Goal: Task Accomplishment & Management: Use online tool/utility

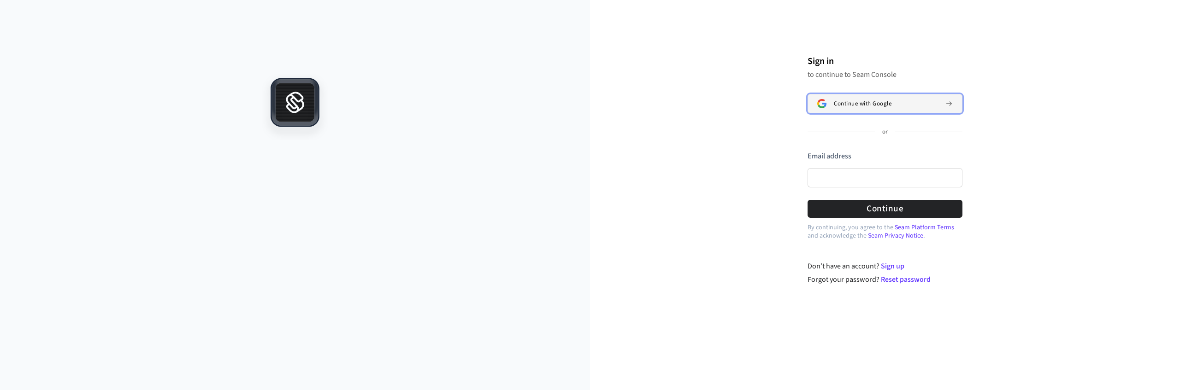
click at [856, 97] on button "Continue with Google" at bounding box center [884, 103] width 155 height 19
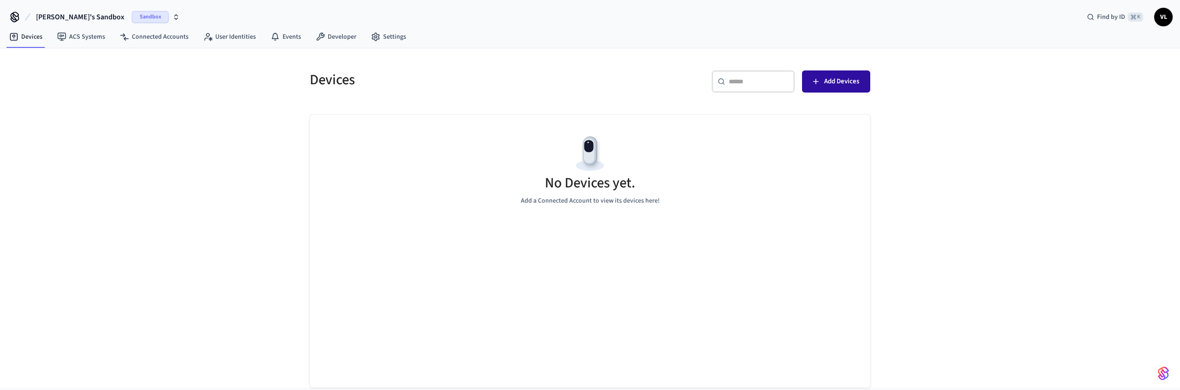
click at [823, 76] on button "Add Devices" at bounding box center [836, 82] width 68 height 22
click at [342, 38] on link "Developer" at bounding box center [335, 37] width 55 height 17
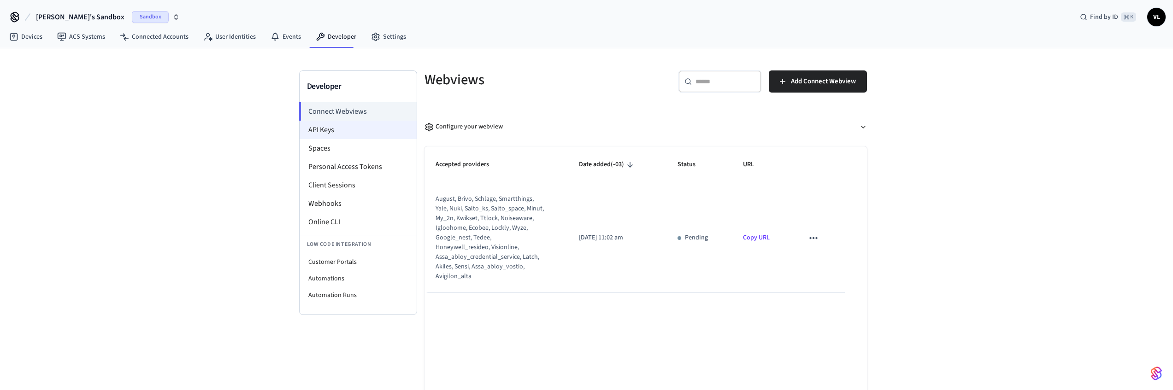
click at [357, 135] on li "API Keys" at bounding box center [358, 130] width 117 height 18
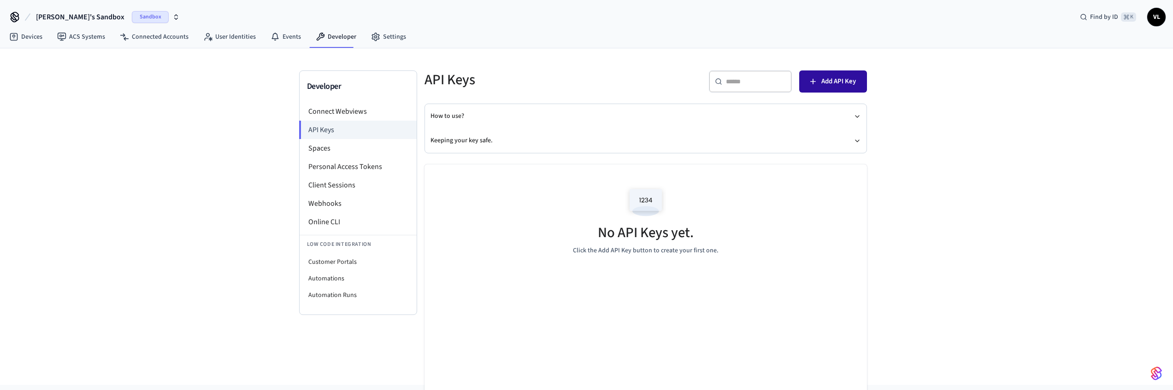
click at [818, 83] on button "Add API Key" at bounding box center [833, 82] width 68 height 22
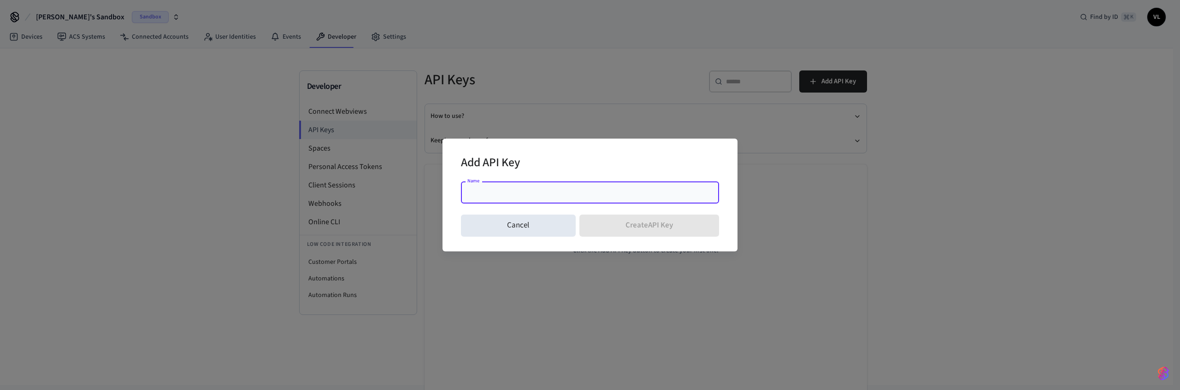
click at [492, 192] on input "Name" at bounding box center [589, 192] width 247 height 9
type input "**********"
click at [642, 223] on button "Create API Key" at bounding box center [649, 226] width 140 height 22
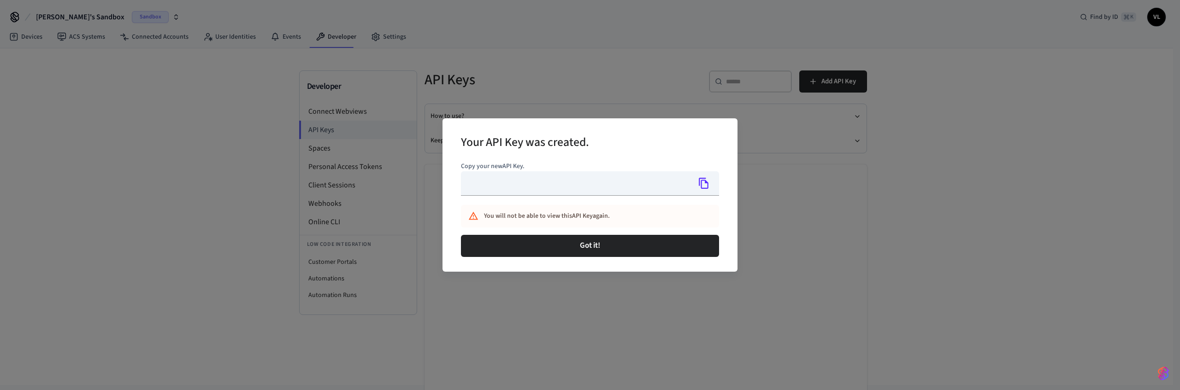
type input "**********"
click at [703, 186] on icon "Copy" at bounding box center [704, 183] width 12 height 12
click at [561, 49] on div "**********" at bounding box center [590, 195] width 1180 height 390
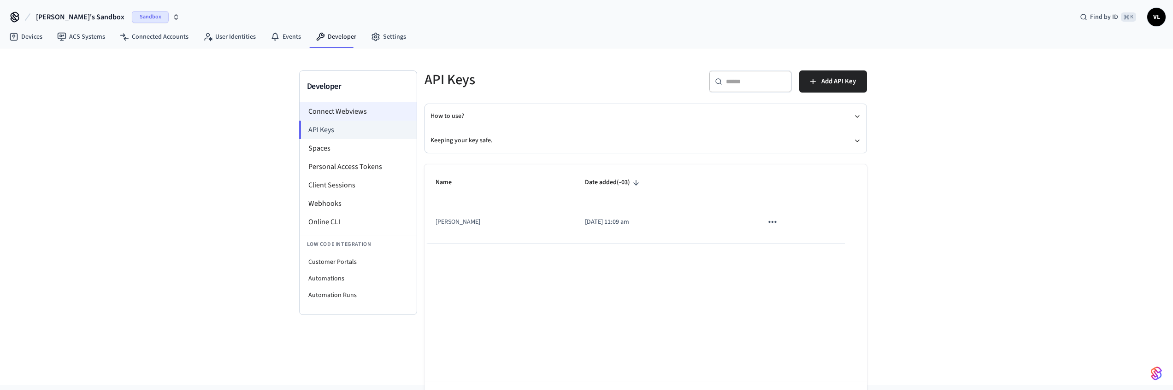
click at [378, 109] on li "Connect Webviews" at bounding box center [358, 111] width 117 height 18
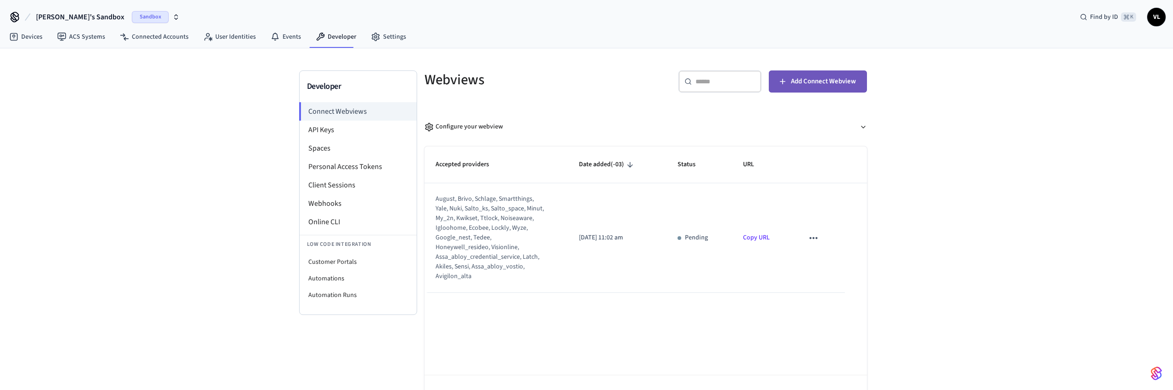
click at [814, 76] on span "Add Connect Webview" at bounding box center [823, 82] width 65 height 12
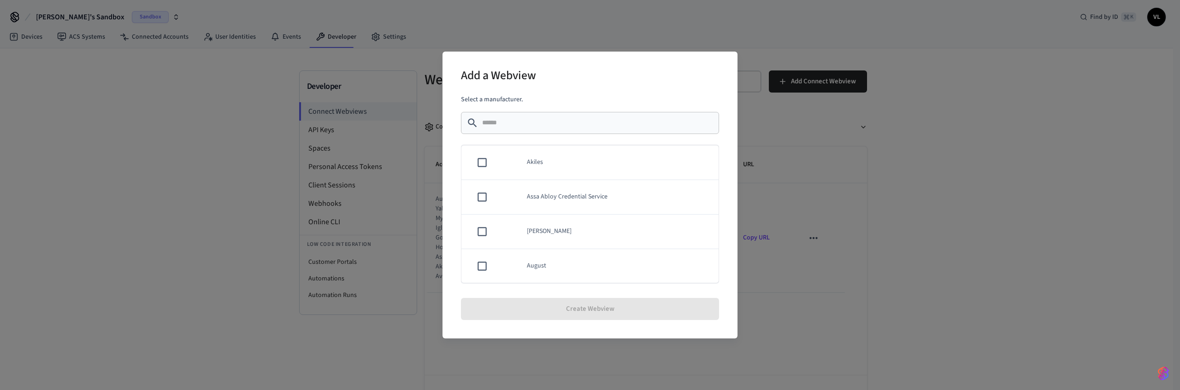
click at [672, 26] on div "Add a Webview Select a manufacturer. ​ ​ Akiles Assa Abloy Credential Service A…" at bounding box center [590, 195] width 1180 height 390
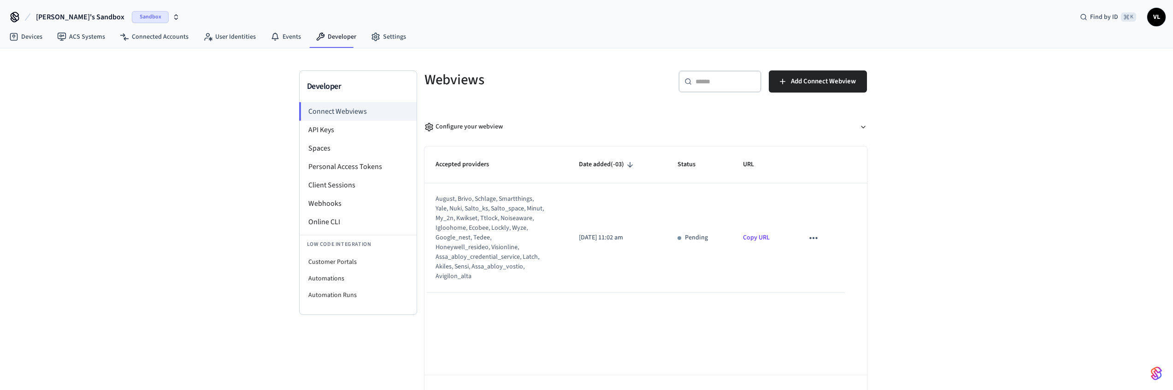
click at [759, 236] on link "Copy URL" at bounding box center [756, 237] width 27 height 9
click at [32, 41] on link "Devices" at bounding box center [26, 37] width 48 height 17
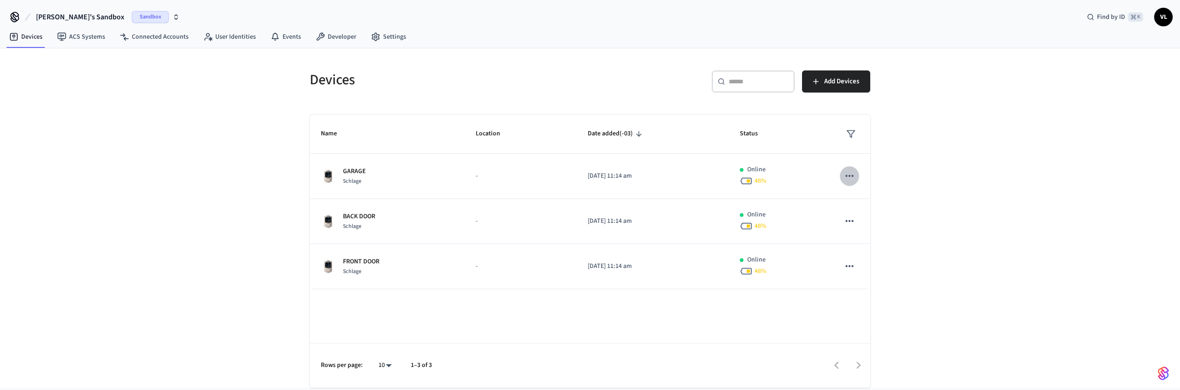
click at [845, 172] on icon "sticky table" at bounding box center [849, 176] width 12 height 12
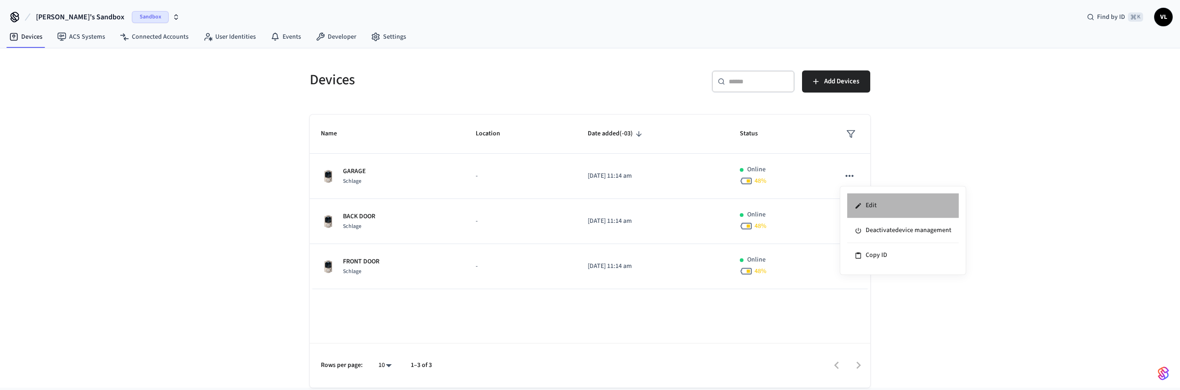
click at [859, 200] on li "Edit" at bounding box center [903, 206] width 112 height 25
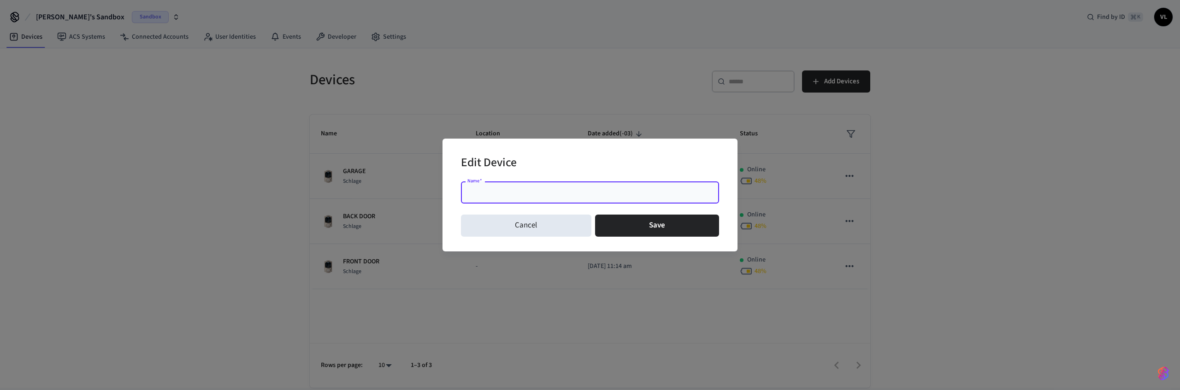
click at [574, 150] on div "Edit Device" at bounding box center [590, 164] width 258 height 28
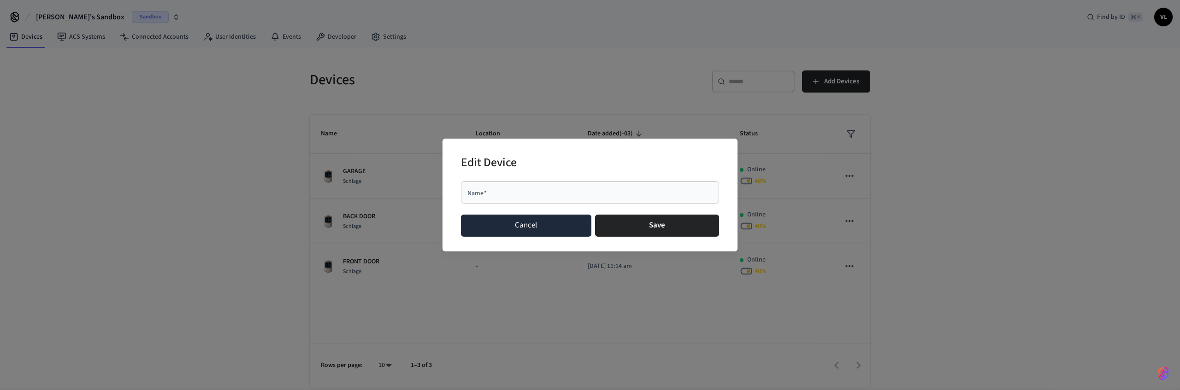
click at [545, 228] on button "Cancel" at bounding box center [526, 226] width 130 height 22
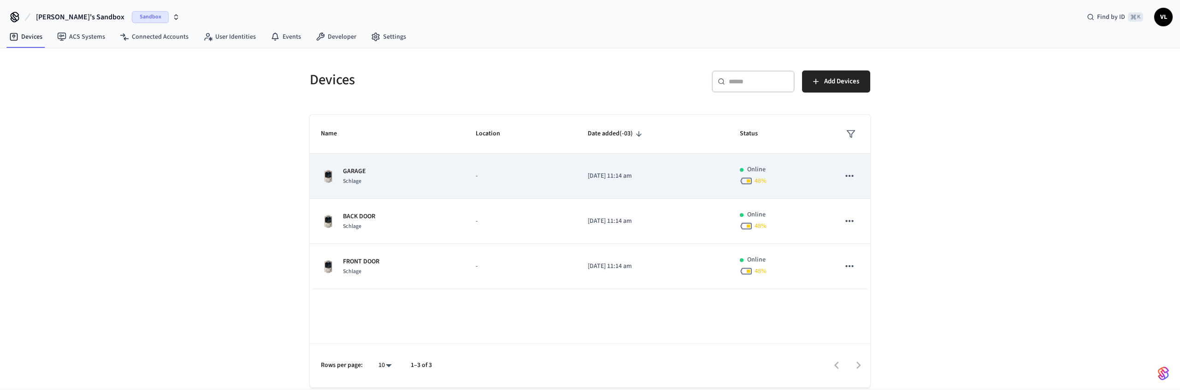
click at [860, 174] on td "sticky table" at bounding box center [849, 176] width 41 height 45
click at [848, 175] on icon "sticky table" at bounding box center [849, 176] width 12 height 12
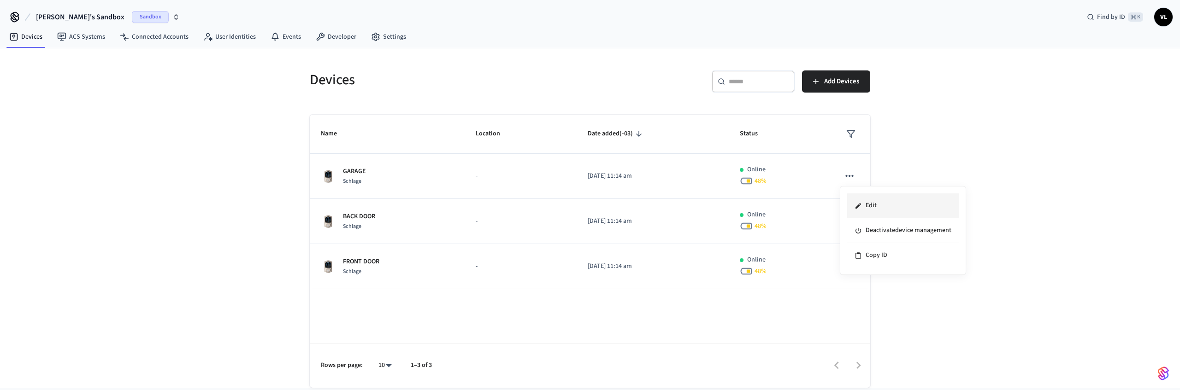
click at [879, 207] on li "Edit" at bounding box center [903, 206] width 112 height 25
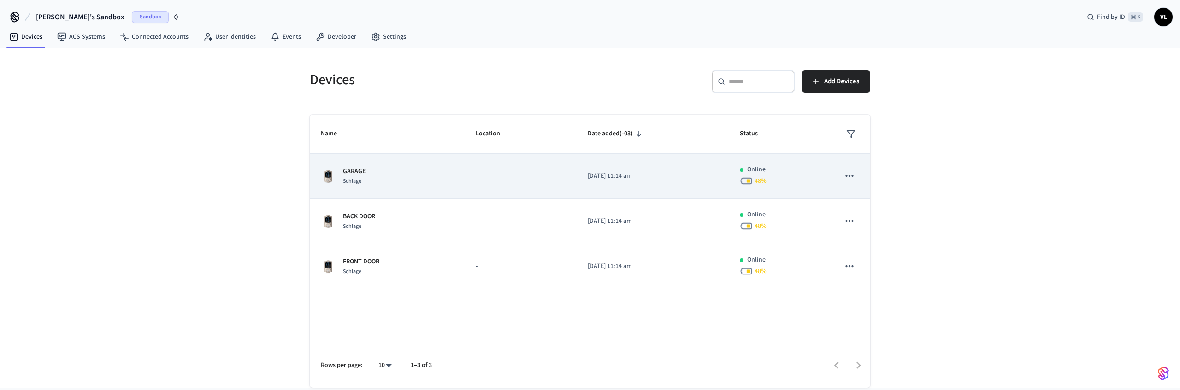
click at [850, 178] on icon "sticky table" at bounding box center [849, 176] width 12 height 12
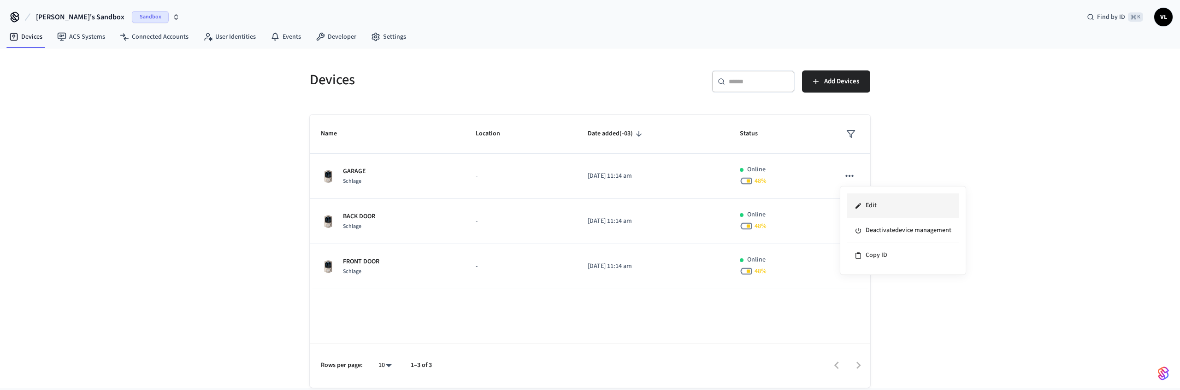
click at [857, 206] on icon at bounding box center [858, 206] width 6 height 6
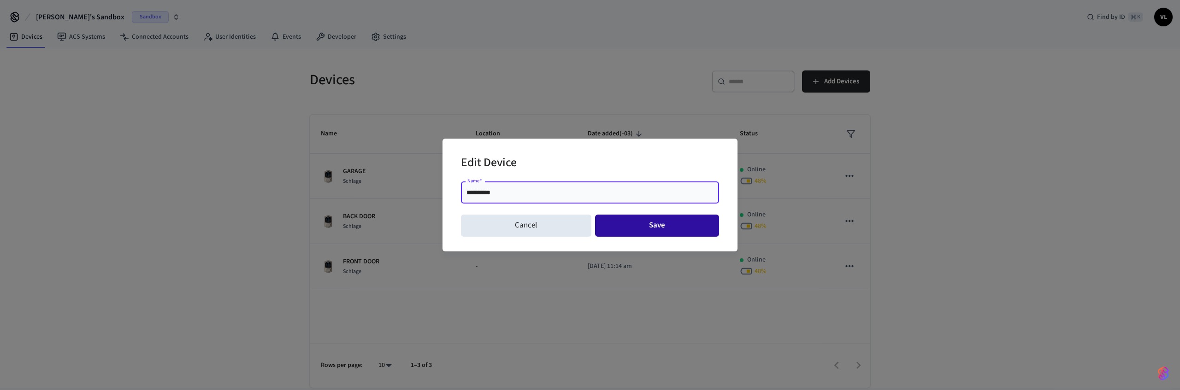
type input "**********"
click at [625, 228] on button "Save" at bounding box center [657, 226] width 124 height 22
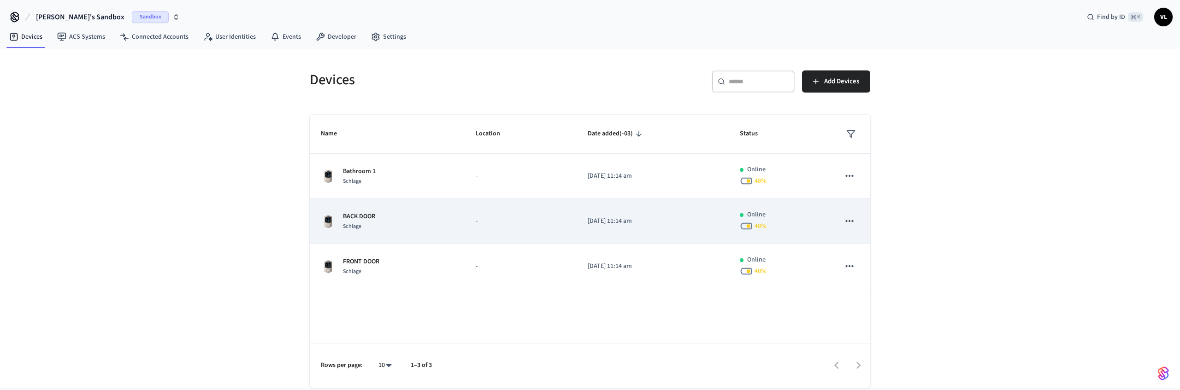
click at [850, 219] on icon "sticky table" at bounding box center [849, 221] width 12 height 12
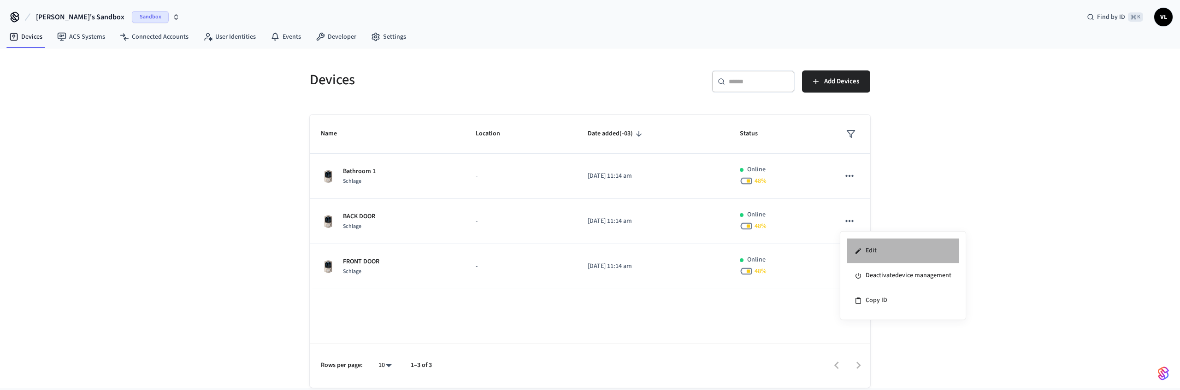
click at [869, 253] on li "Edit" at bounding box center [903, 251] width 112 height 25
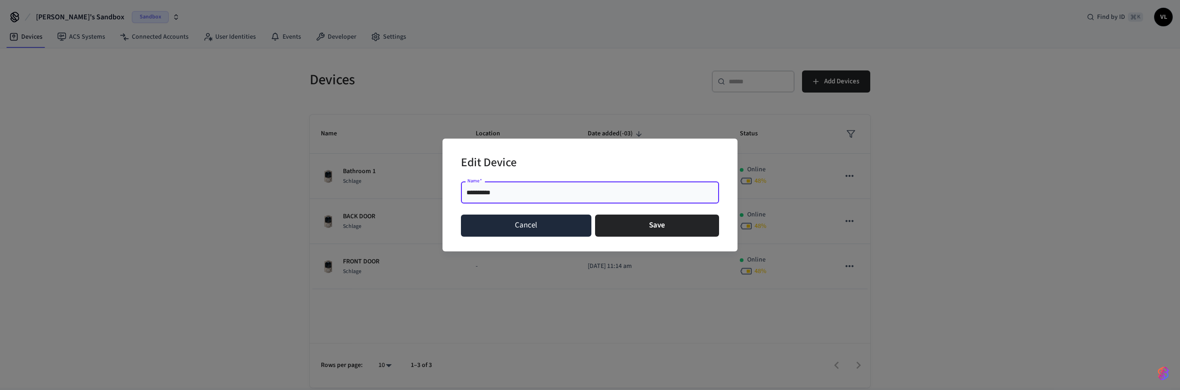
type input "**********"
click at [529, 224] on button "Cancel" at bounding box center [526, 226] width 130 height 22
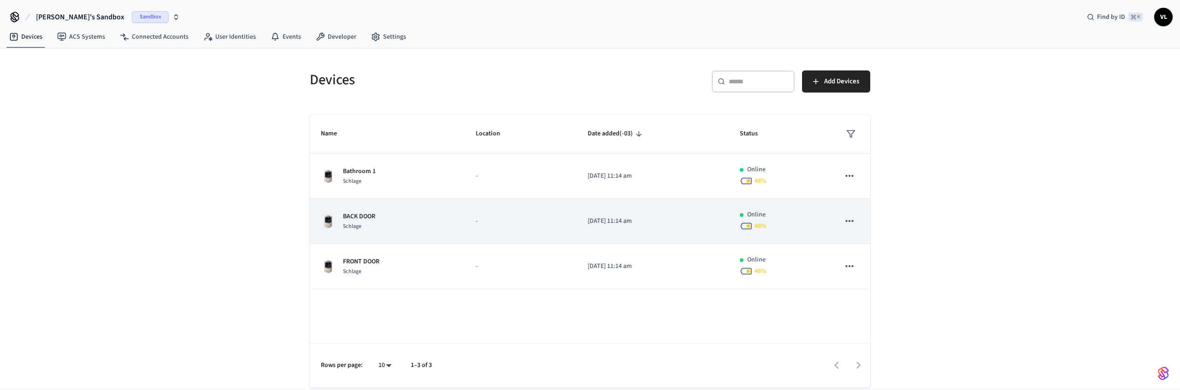
click at [848, 218] on icon "sticky table" at bounding box center [849, 221] width 12 height 12
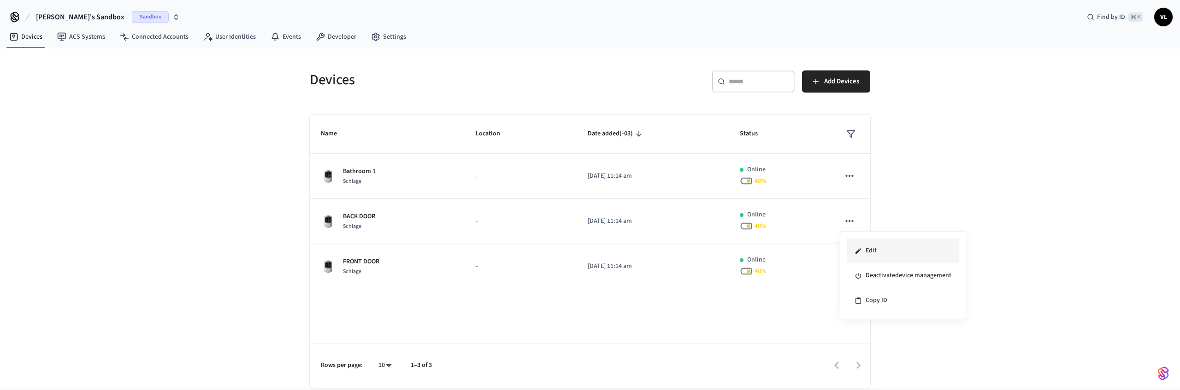
click at [872, 248] on li "Edit" at bounding box center [903, 251] width 112 height 25
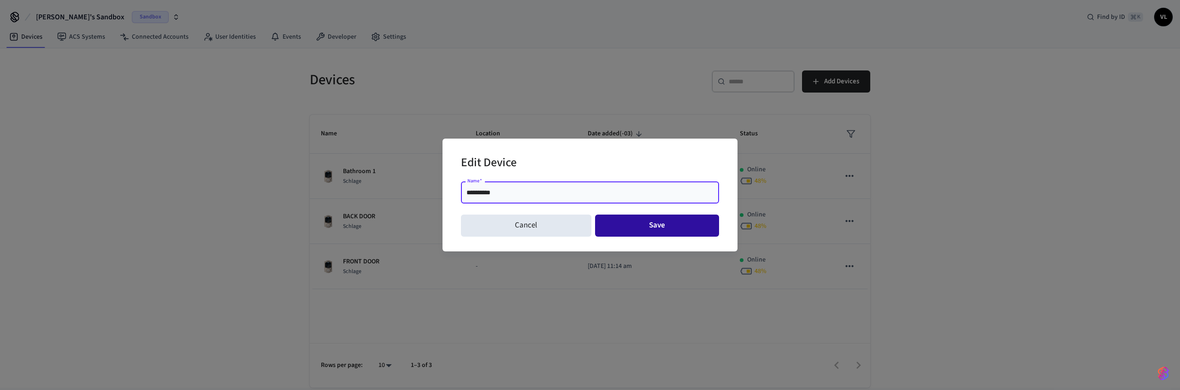
click at [642, 218] on button "Save" at bounding box center [657, 226] width 124 height 22
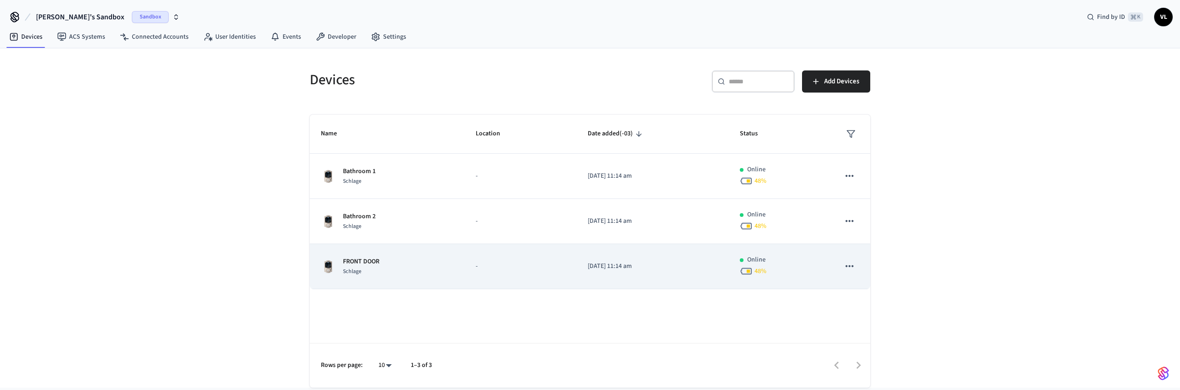
click at [855, 266] on icon "sticky table" at bounding box center [849, 266] width 12 height 12
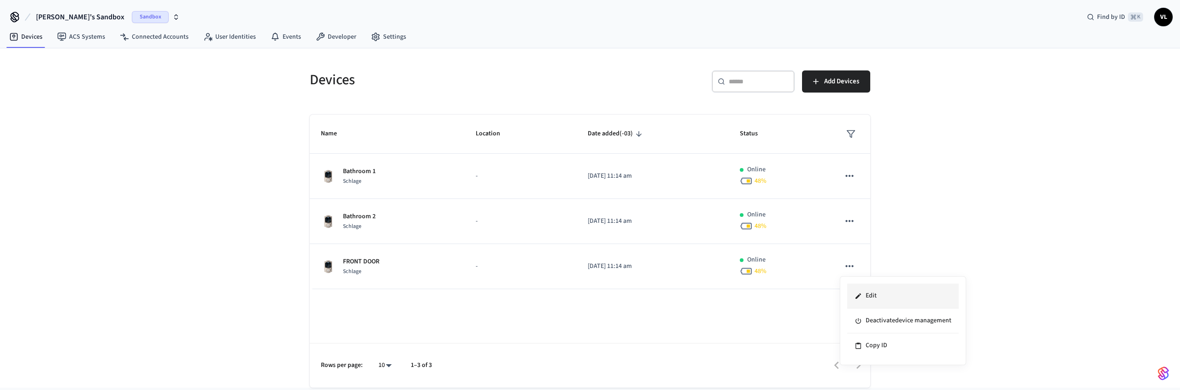
click at [854, 293] on icon at bounding box center [857, 296] width 7 height 7
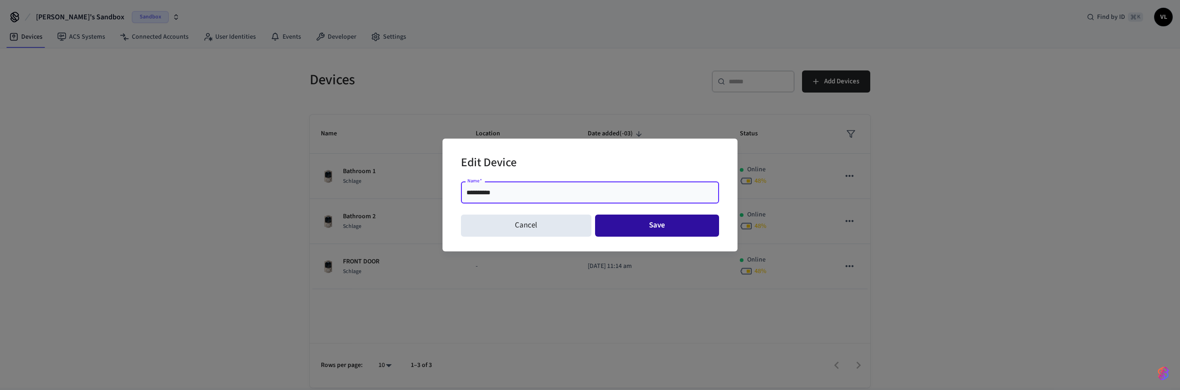
type input "**********"
click at [635, 229] on button "Save" at bounding box center [657, 226] width 124 height 22
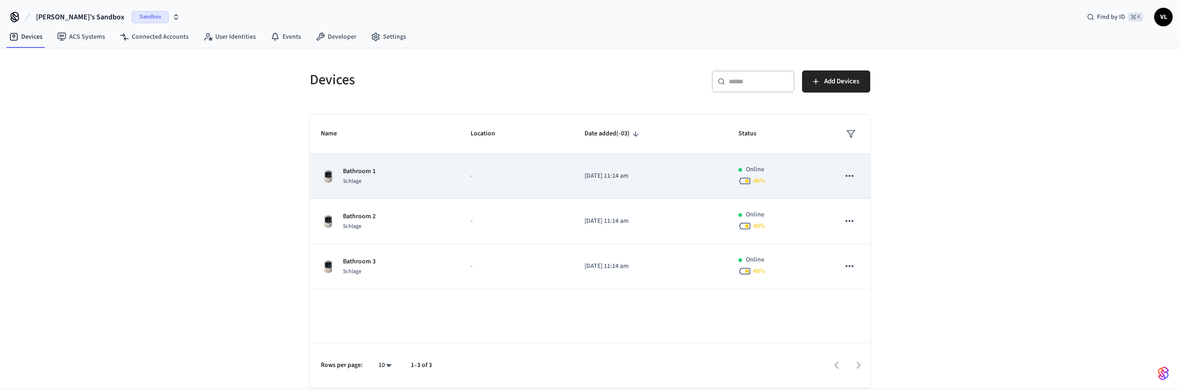
click at [691, 177] on p "[DATE] 11:14 am" at bounding box center [650, 176] width 132 height 10
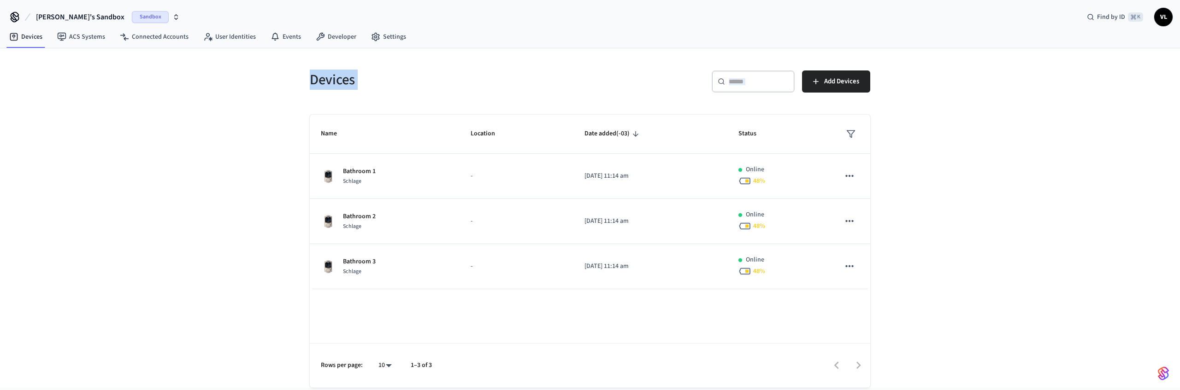
drag, startPoint x: 299, startPoint y: 77, endPoint x: 908, endPoint y: 303, distance: 650.4
click at [909, 304] on div "Devices ​ ​ Add Devices Name Location Date added (-03) Status Bathroom 1 Schlag…" at bounding box center [590, 218] width 1180 height 340
click at [908, 303] on div "Devices ​ ​ Add Devices Name Location Date added (-03) Status Bathroom 1 Schlag…" at bounding box center [590, 218] width 1180 height 340
drag, startPoint x: 286, startPoint y: 104, endPoint x: 871, endPoint y: 292, distance: 615.3
click at [871, 292] on div "Devices ​ ​ Add Devices Name Location Date added (-03) Status Bathroom 1 Schlag…" at bounding box center [590, 218] width 1180 height 340
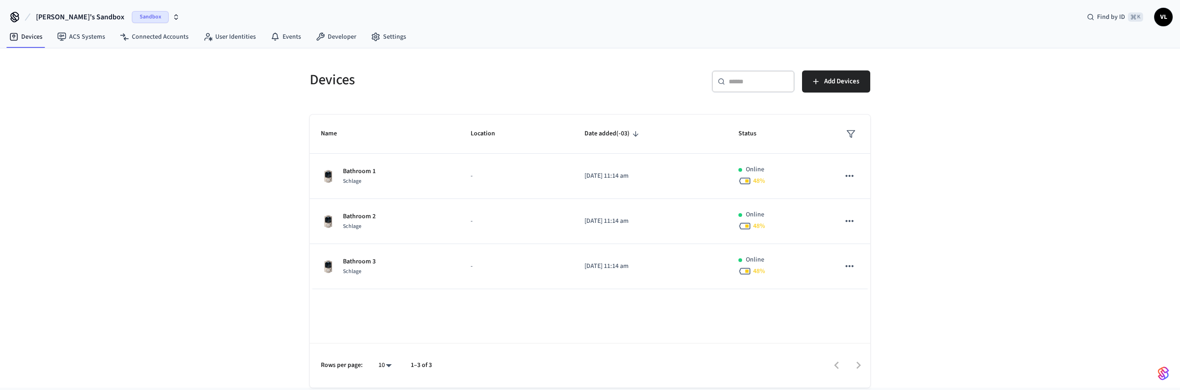
click at [884, 294] on div "Devices ​ ​ Add Devices Name Location Date added (-03) Status Bathroom 1 Schlag…" at bounding box center [590, 218] width 590 height 340
drag, startPoint x: 905, startPoint y: 292, endPoint x: 287, endPoint y: 81, distance: 653.2
click at [289, 82] on div "Devices ​ ​ Add Devices Name Location Date added (-03) Status Bathroom 1 Schlag…" at bounding box center [590, 218] width 1180 height 340
click at [287, 80] on div "Devices ​ ​ Add Devices Name Location Date added (-03) Status Bathroom 1 Schlag…" at bounding box center [590, 218] width 1180 height 340
drag, startPoint x: 407, startPoint y: 117, endPoint x: 945, endPoint y: 312, distance: 572.1
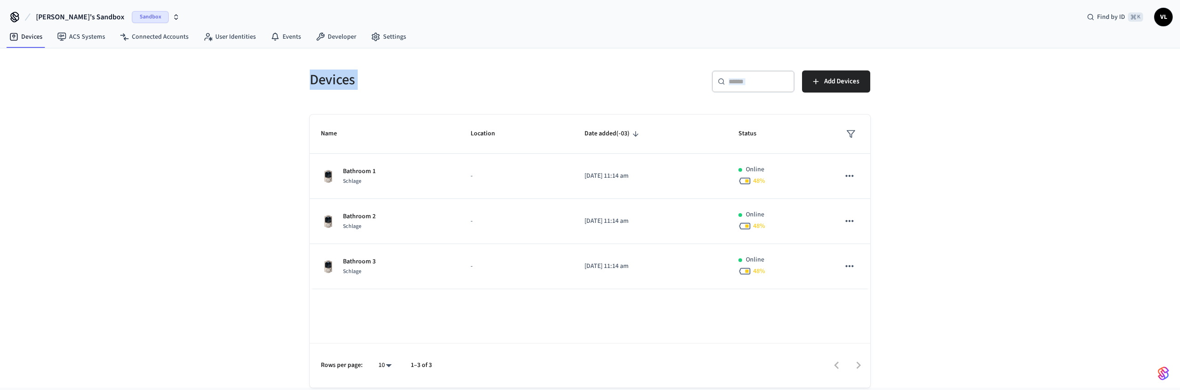
click at [945, 312] on div "Devices ​ ​ Add Devices Name Location Date added (-03) Status Bathroom 1 Schlag…" at bounding box center [590, 218] width 1180 height 340
drag, startPoint x: 944, startPoint y: 308, endPoint x: 297, endPoint y: 73, distance: 688.1
click at [297, 73] on div "Devices ​ ​ Add Devices Name Location Date added (-03) Status Bathroom 1 Schlag…" at bounding box center [590, 218] width 1180 height 340
click at [297, 72] on div "Devices ​ ​ Add Devices Name Location Date added (-03) Status Bathroom 1 Schlag…" at bounding box center [590, 218] width 590 height 340
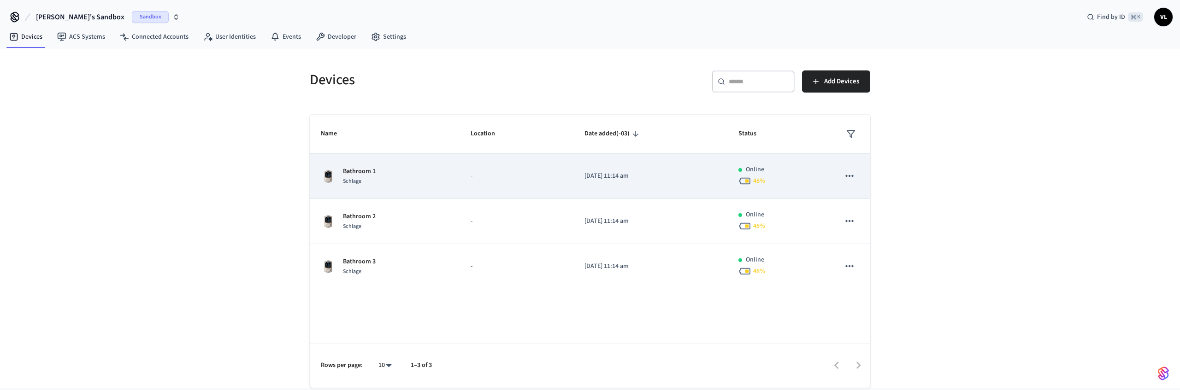
click at [864, 173] on td "sticky table" at bounding box center [849, 176] width 41 height 45
click at [853, 173] on icon "sticky table" at bounding box center [849, 176] width 12 height 12
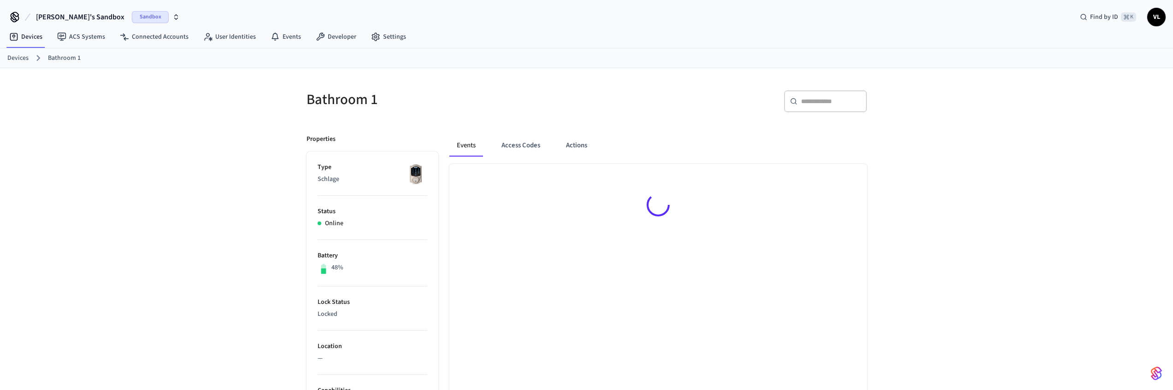
click at [934, 157] on div "Bathroom 1 ​ ​ Properties Type Schlage Status Online Battery 48% Lock Status Lo…" at bounding box center [586, 375] width 1173 height 615
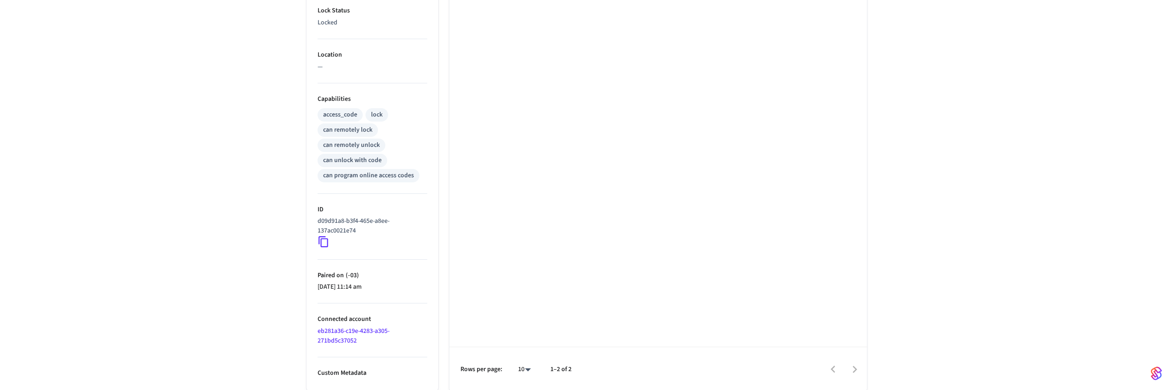
scroll to position [293, 0]
click at [325, 238] on icon at bounding box center [324, 241] width 12 height 12
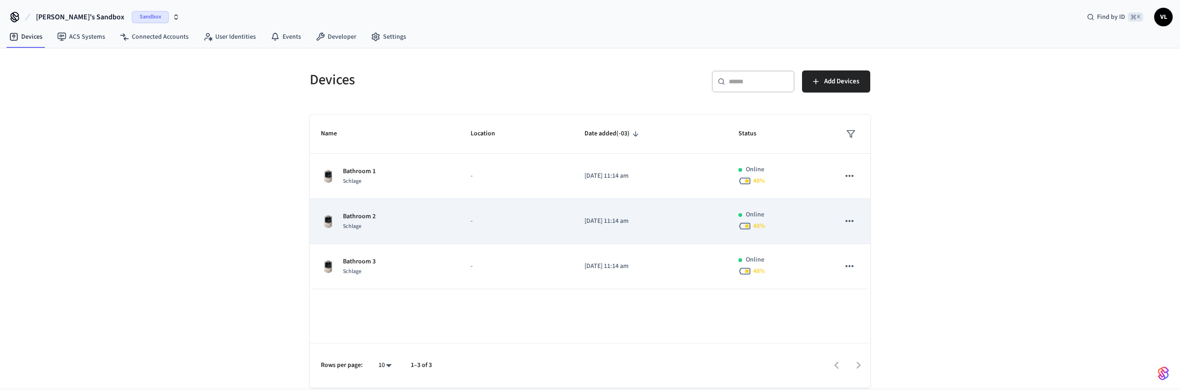
click at [711, 211] on td "[DATE] 11:14 am" at bounding box center [650, 221] width 154 height 45
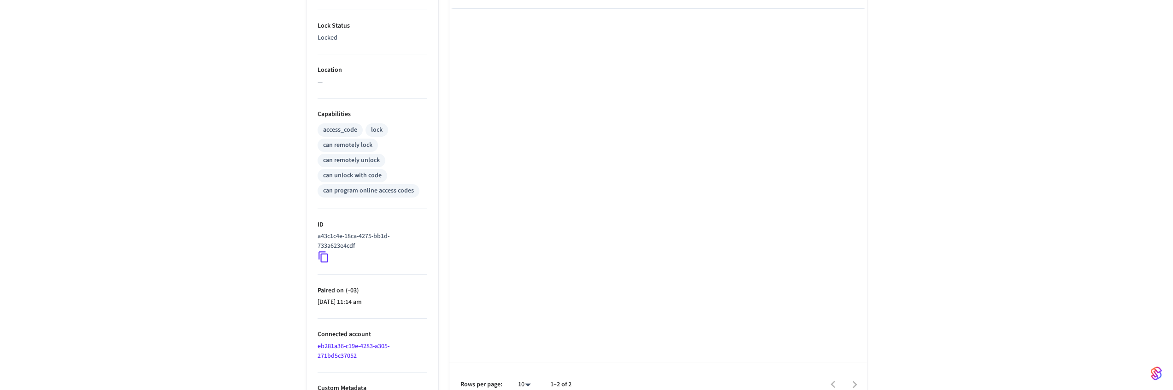
scroll to position [278, 0]
click at [325, 255] on icon at bounding box center [324, 255] width 12 height 12
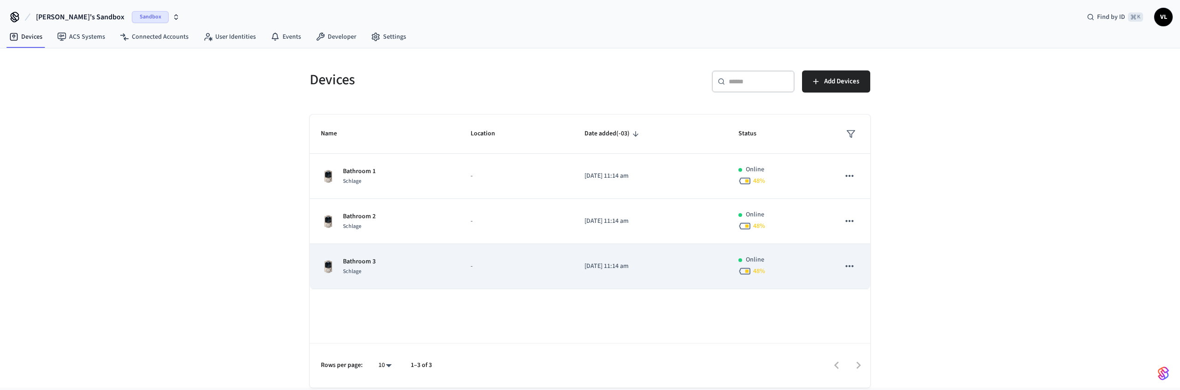
click at [365, 260] on p "Bathroom 3" at bounding box center [359, 262] width 33 height 10
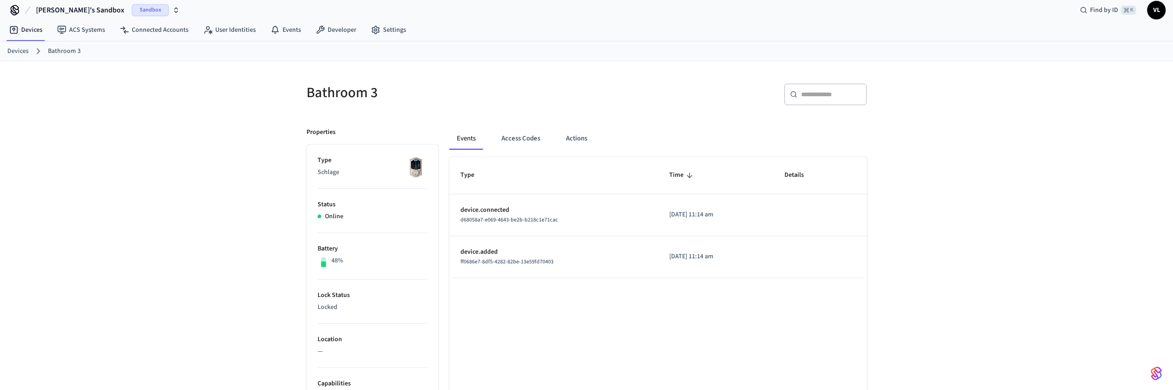
scroll to position [293, 0]
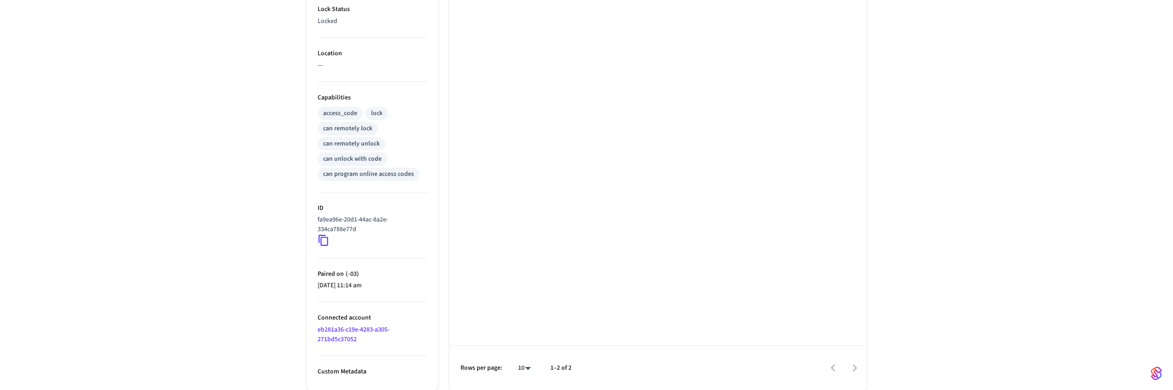
drag, startPoint x: 325, startPoint y: 236, endPoint x: 324, endPoint y: 178, distance: 57.6
click at [325, 236] on icon at bounding box center [324, 241] width 12 height 12
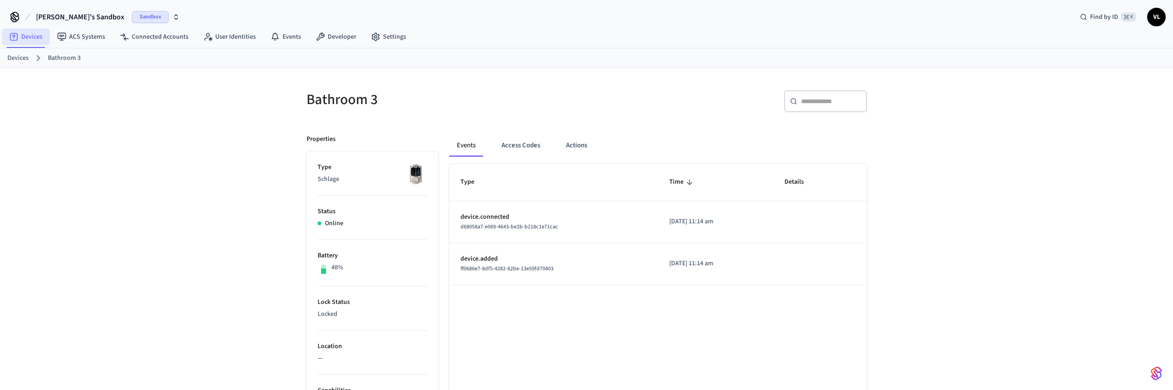
click at [34, 37] on link "Devices" at bounding box center [26, 37] width 48 height 17
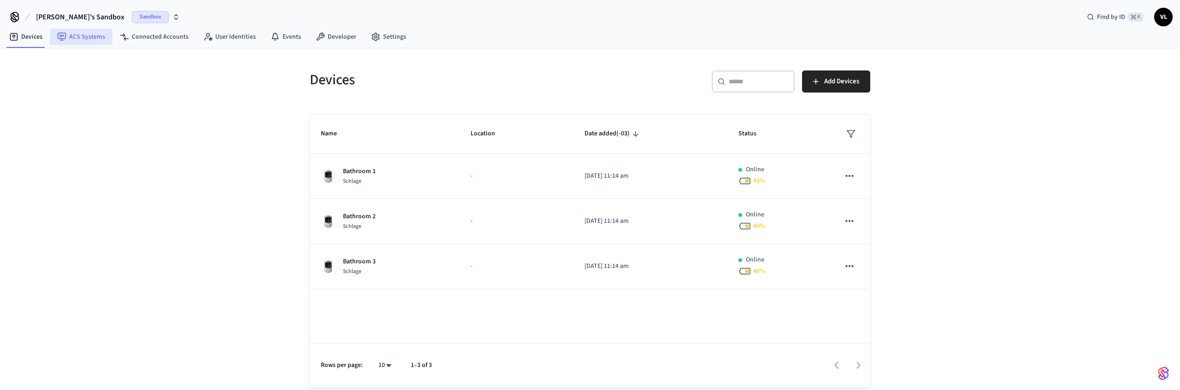
click at [78, 42] on link "ACS Systems" at bounding box center [81, 37] width 63 height 17
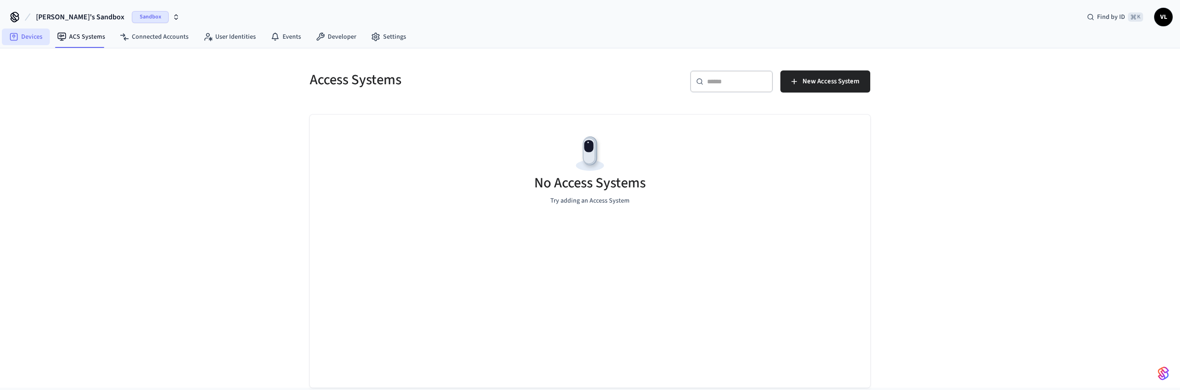
click at [32, 34] on link "Devices" at bounding box center [26, 37] width 48 height 17
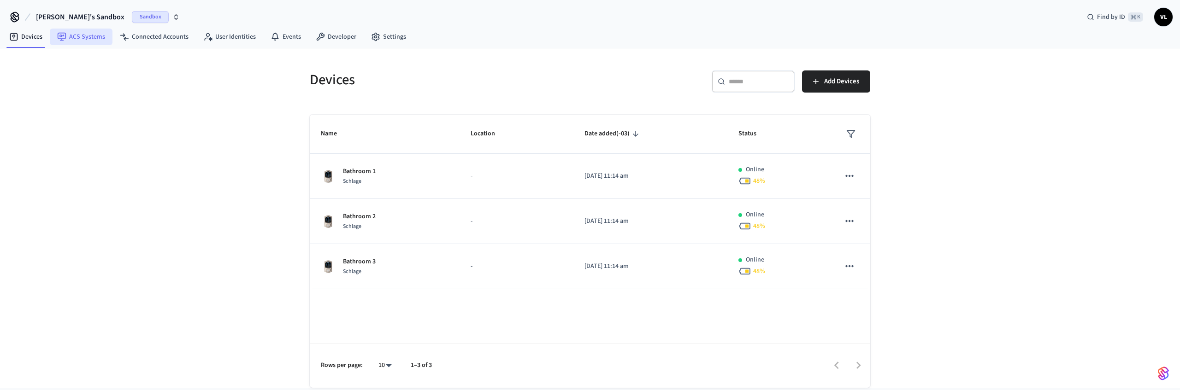
click at [87, 41] on link "ACS Systems" at bounding box center [81, 37] width 63 height 17
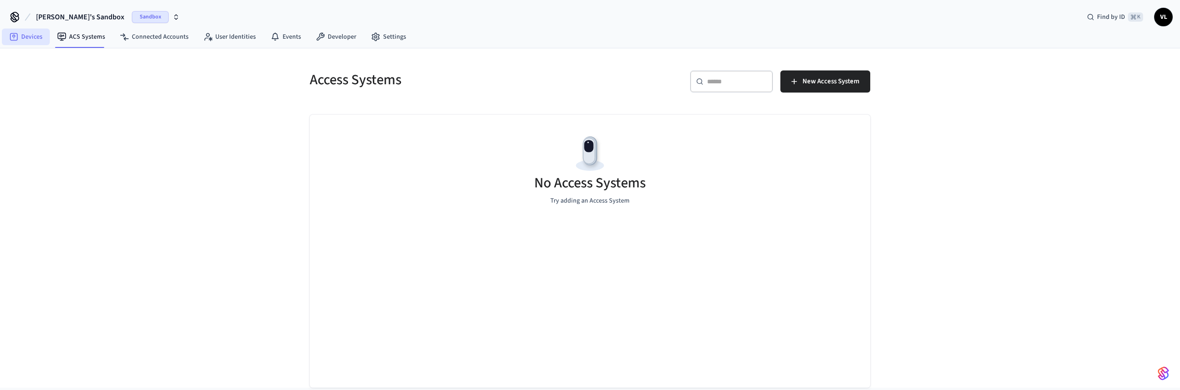
click at [19, 39] on link "Devices" at bounding box center [26, 37] width 48 height 17
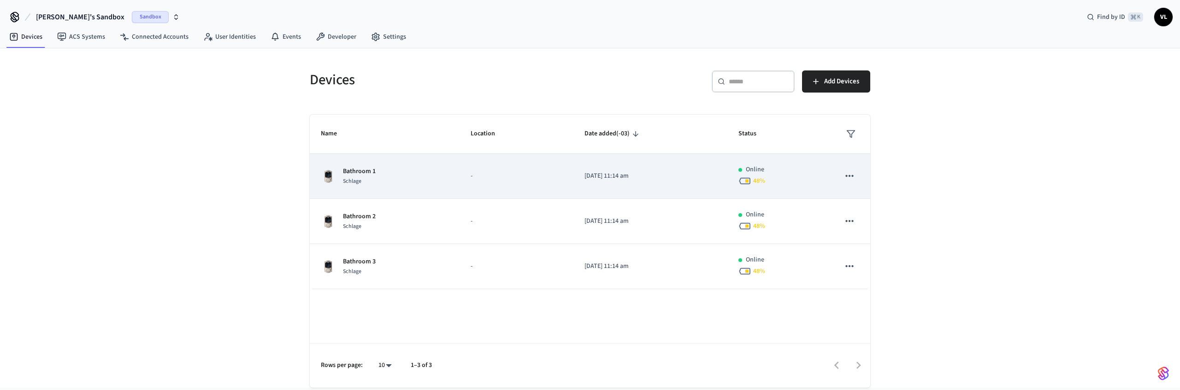
click at [480, 175] on p "-" at bounding box center [517, 176] width 92 height 10
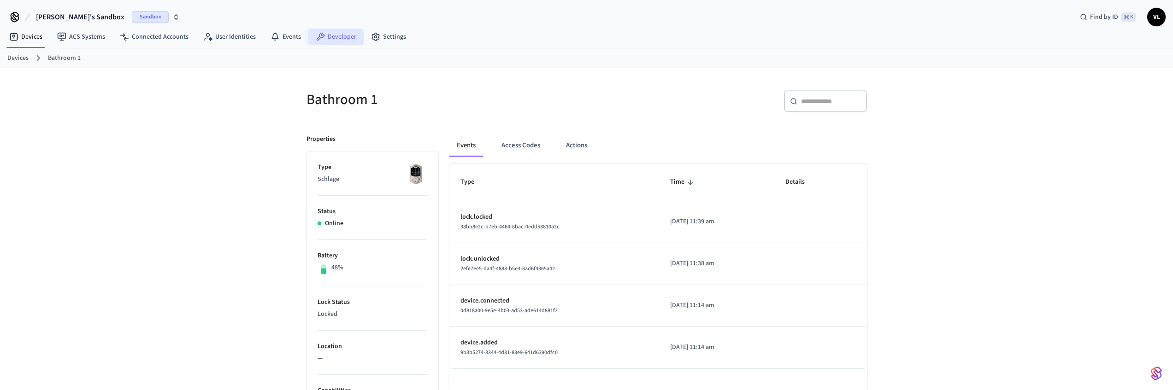
click at [340, 35] on link "Developer" at bounding box center [335, 37] width 55 height 17
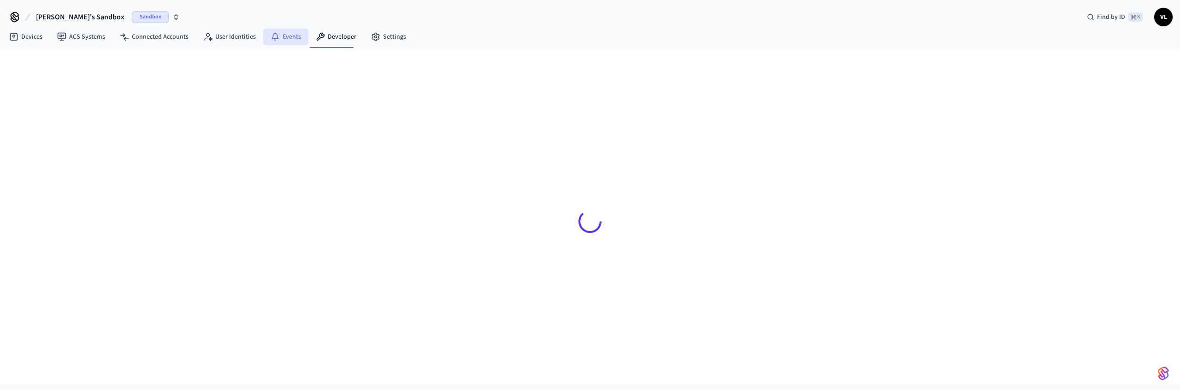
click at [272, 32] on icon at bounding box center [275, 36] width 9 height 9
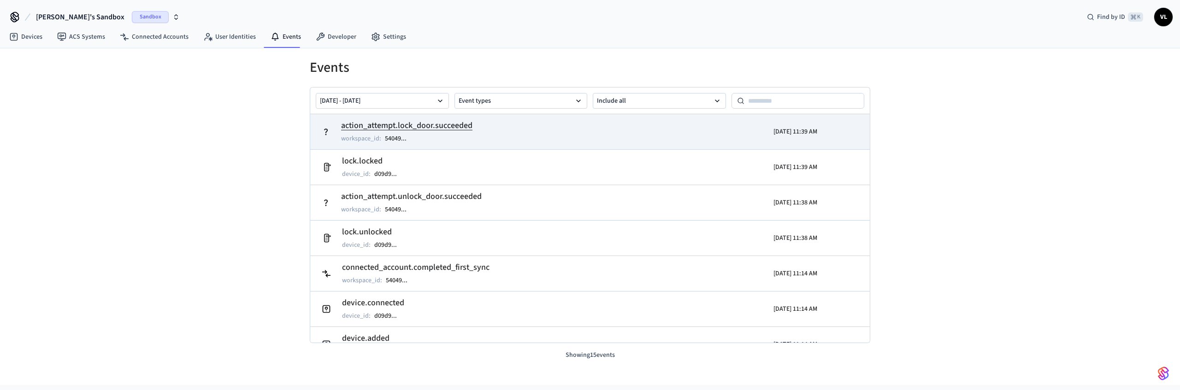
click at [545, 126] on td "action_attempt.lock_door.succeeded workspace_id : 54049 ..." at bounding box center [499, 132] width 363 height 26
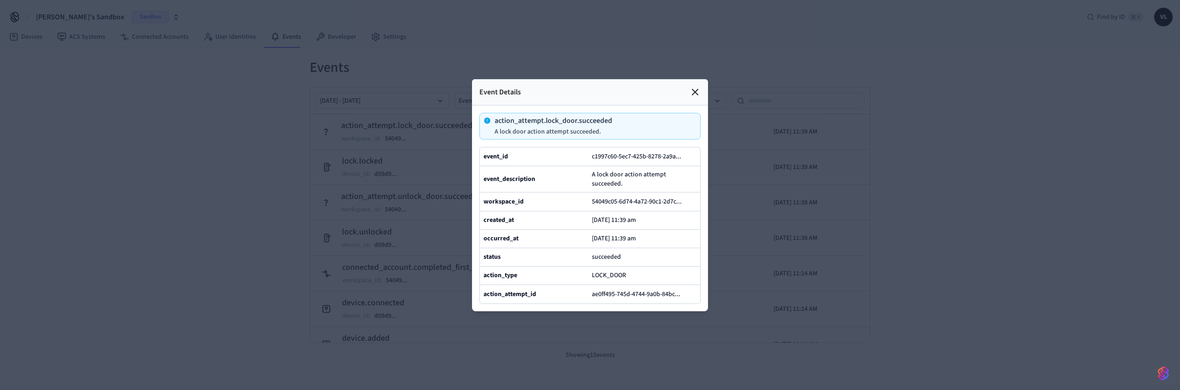
click at [416, 65] on div at bounding box center [590, 195] width 1180 height 390
click at [389, 39] on div at bounding box center [590, 195] width 1180 height 390
click at [690, 87] on icon at bounding box center [694, 92] width 11 height 11
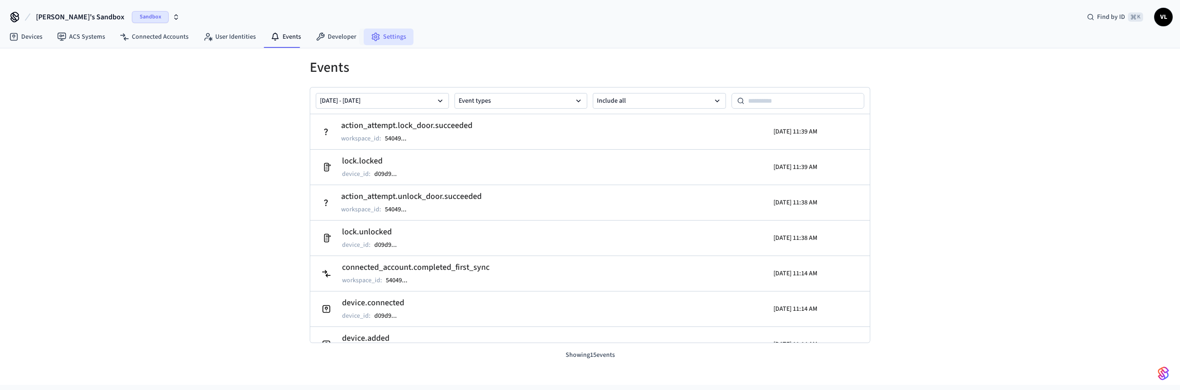
click at [385, 37] on link "Settings" at bounding box center [389, 37] width 50 height 17
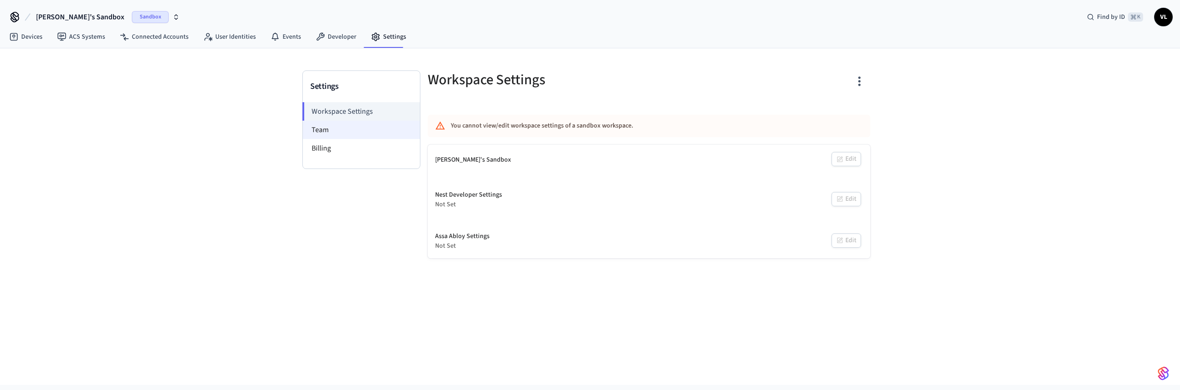
click at [378, 131] on li "Team" at bounding box center [361, 130] width 117 height 18
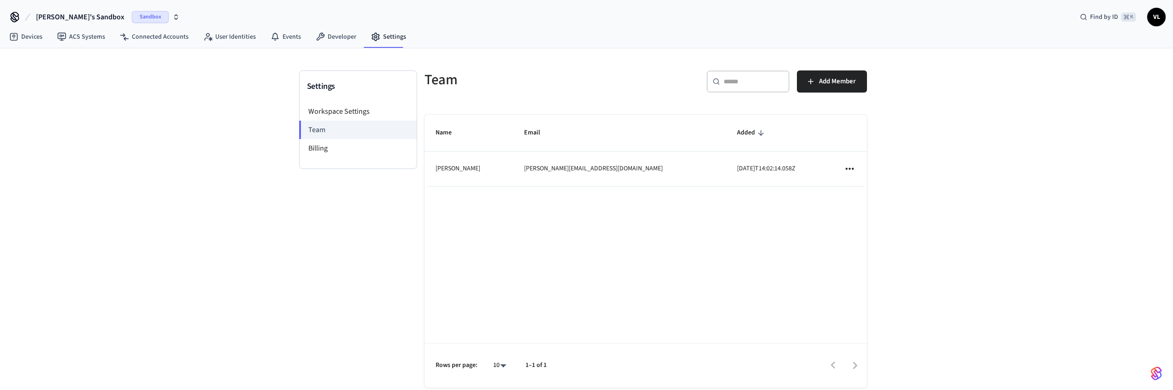
click at [132, 13] on span "Sandbox" at bounding box center [150, 17] width 37 height 12
click at [206, 18] on div "Victor's Sandbox Sandbox Find by ID ⌘ K VL" at bounding box center [586, 13] width 1173 height 27
click at [365, 150] on li "Billing" at bounding box center [358, 148] width 117 height 18
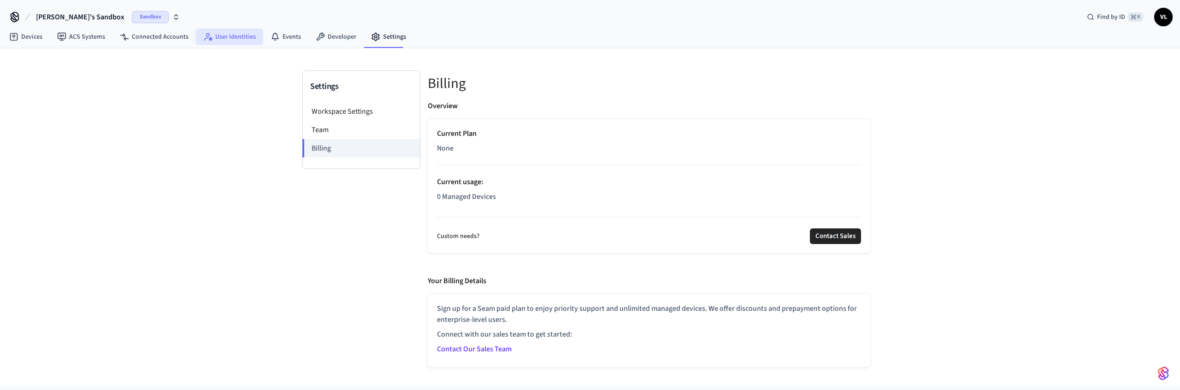
click at [224, 35] on link "User Identities" at bounding box center [229, 37] width 67 height 17
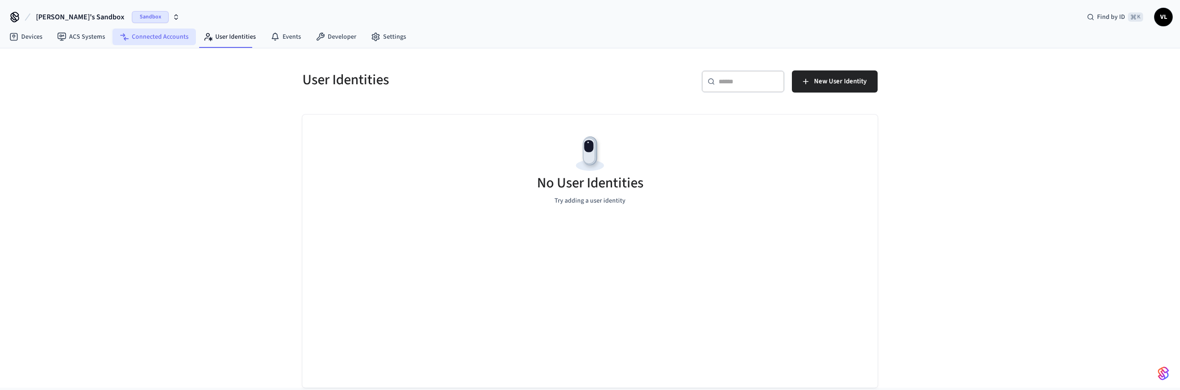
click at [147, 35] on link "Connected Accounts" at bounding box center [153, 37] width 83 height 17
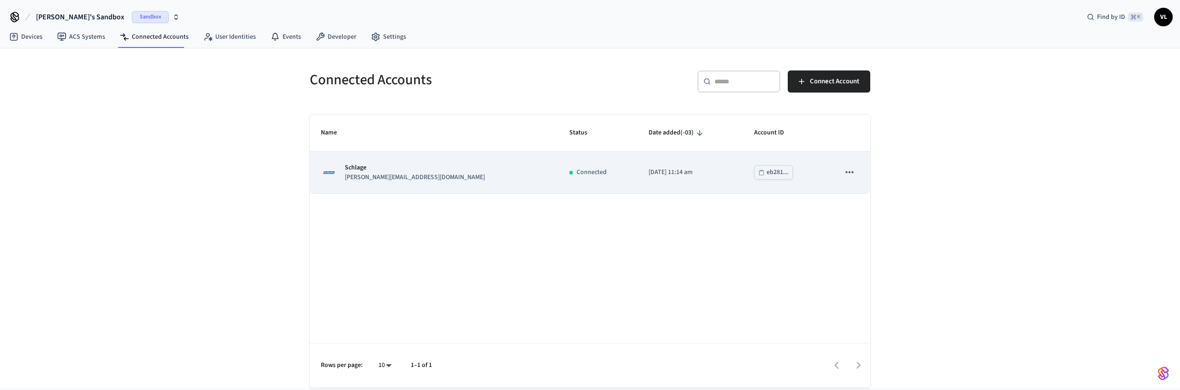
click at [848, 173] on icon "sticky table" at bounding box center [849, 172] width 12 height 12
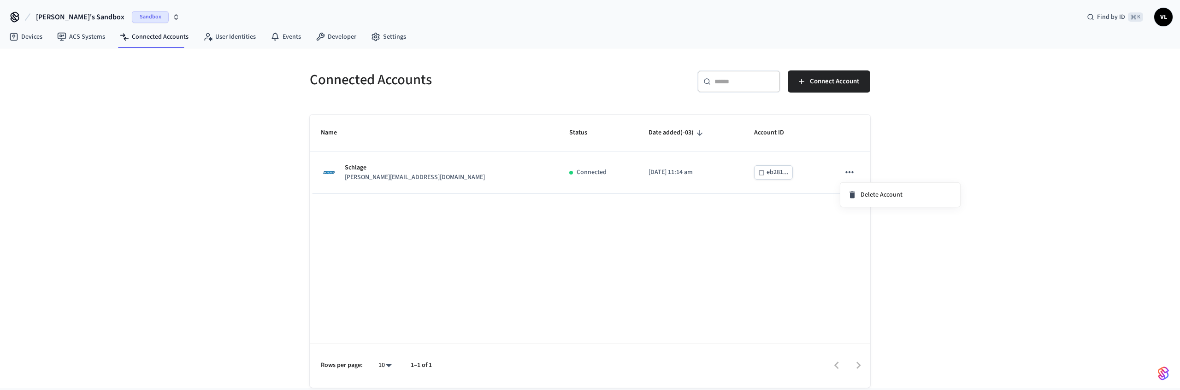
click at [611, 72] on div at bounding box center [590, 195] width 1180 height 390
click at [282, 35] on link "Events" at bounding box center [285, 37] width 45 height 17
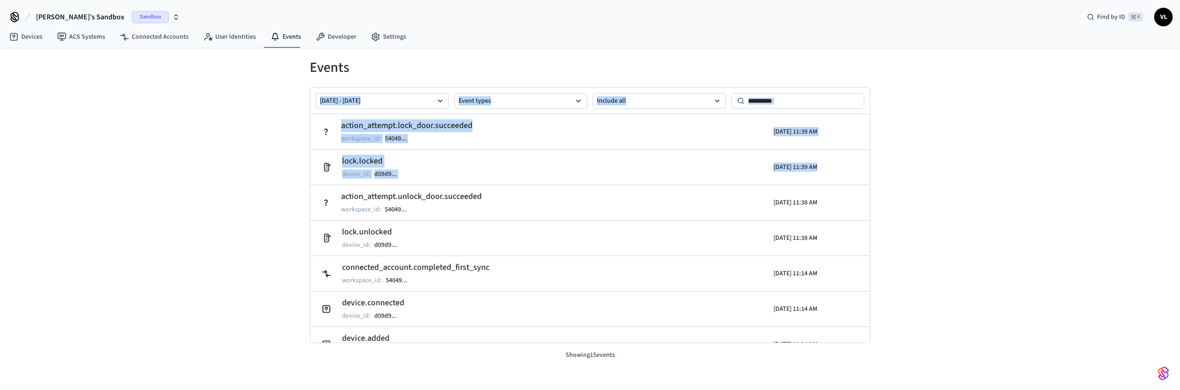
drag, startPoint x: 294, startPoint y: 77, endPoint x: 896, endPoint y: 317, distance: 648.1
click at [895, 316] on div "Events Sep 10 2025 - Sep 17 2025 Event types Include all action_attempt.lock_do…" at bounding box center [590, 216] width 1180 height 337
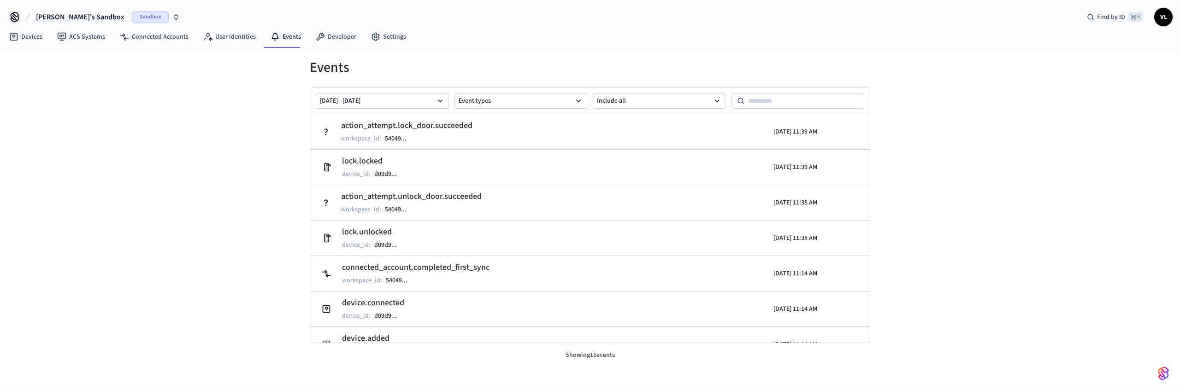
click at [896, 317] on div "Events Sep 10 2025 - Sep 17 2025 Event types Include all action_attempt.lock_do…" at bounding box center [590, 216] width 1180 height 337
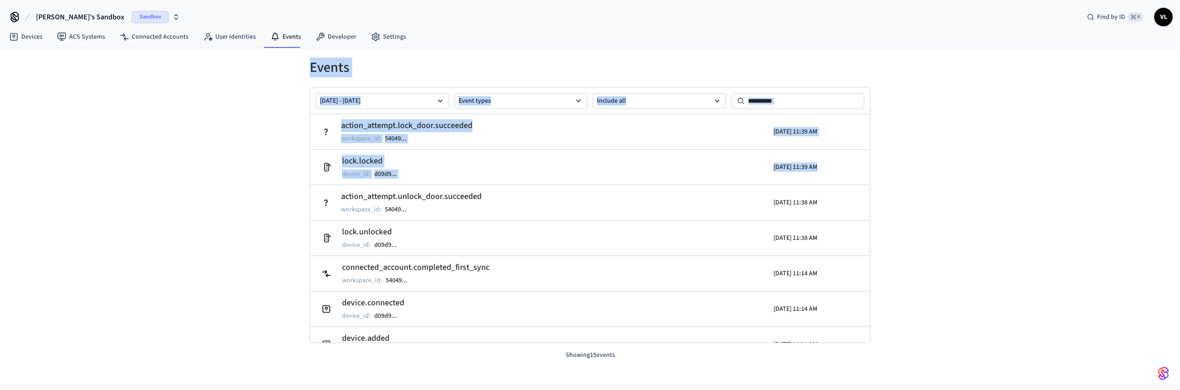
drag, startPoint x: 742, startPoint y: 241, endPoint x: 309, endPoint y: 65, distance: 467.4
click at [309, 64] on div "Events Sep 10 2025 - Sep 17 2025 Event types Include all action_attempt.lock_do…" at bounding box center [590, 216] width 1180 height 337
click at [301, 65] on div "Events Sep 10 2025 - Sep 17 2025 Event types Include all action_attempt.lock_do…" at bounding box center [590, 204] width 590 height 312
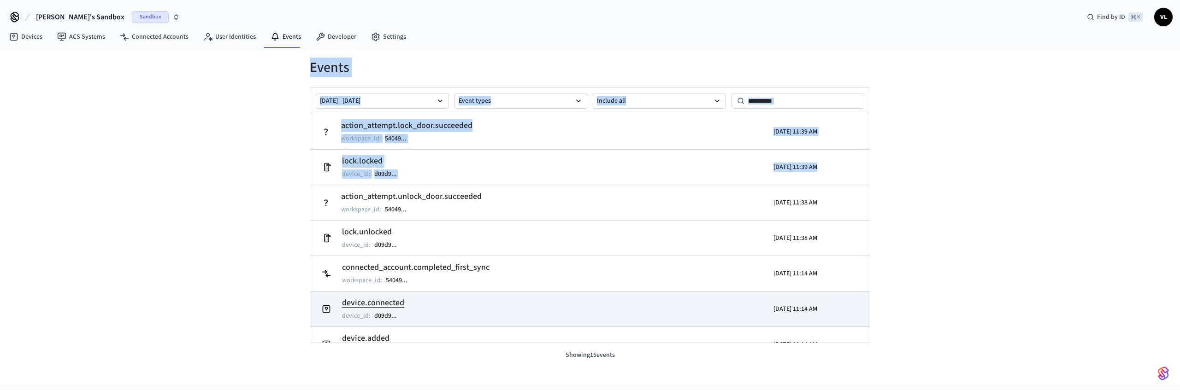
drag, startPoint x: 302, startPoint y: 62, endPoint x: 723, endPoint y: 316, distance: 492.1
click at [713, 317] on div "Events Sep 10 2025 - Sep 17 2025 Event types Include all action_attempt.lock_do…" at bounding box center [590, 204] width 590 height 312
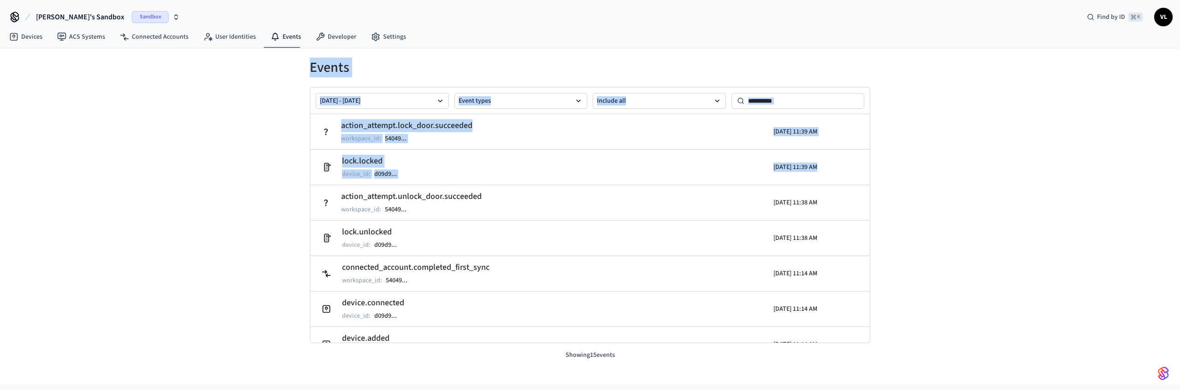
click at [904, 277] on div "Events Sep 10 2025 - Sep 17 2025 Event types Include all action_attempt.lock_do…" at bounding box center [590, 216] width 1180 height 337
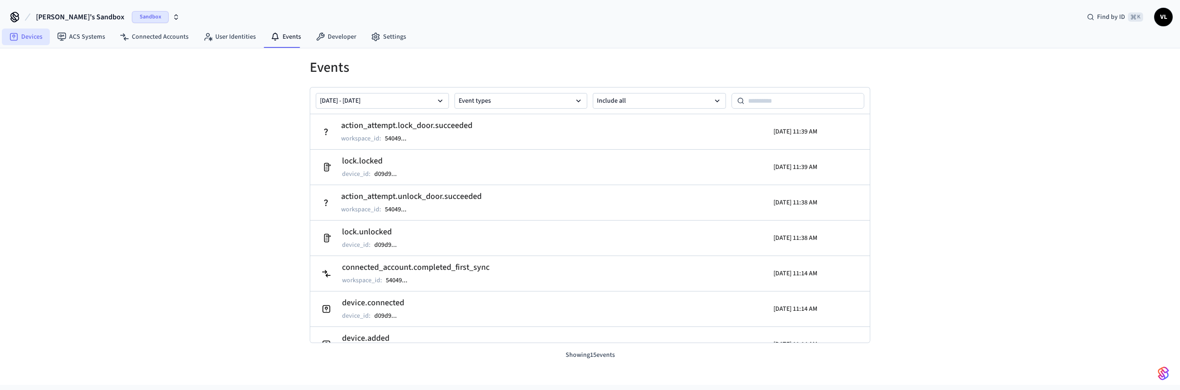
click at [19, 38] on link "Devices" at bounding box center [26, 37] width 48 height 17
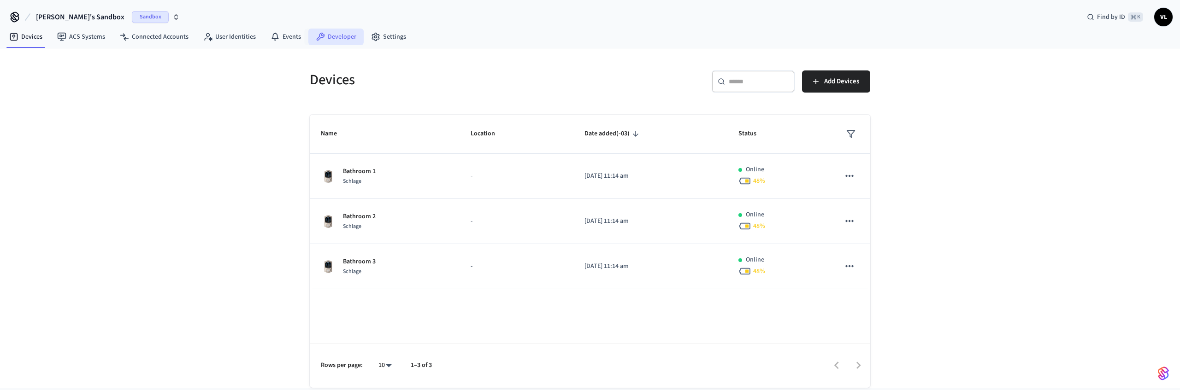
click at [348, 31] on link "Developer" at bounding box center [335, 37] width 55 height 17
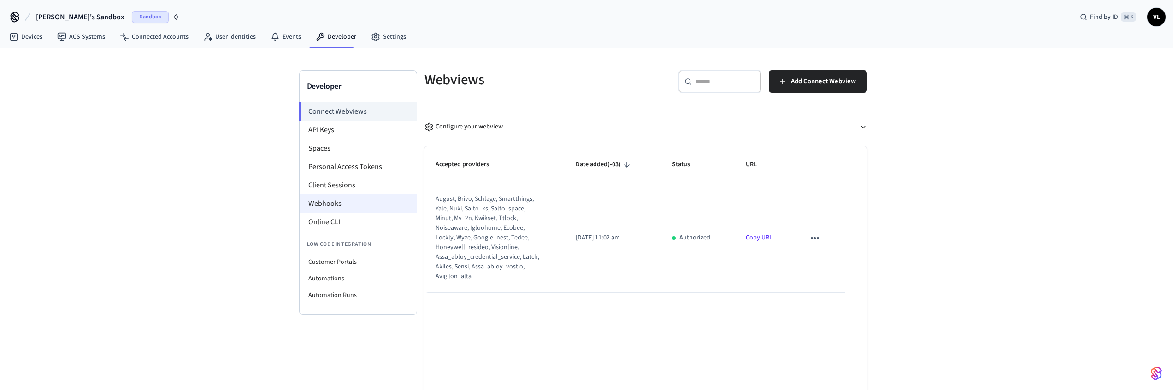
click at [336, 202] on li "Webhooks" at bounding box center [358, 203] width 117 height 18
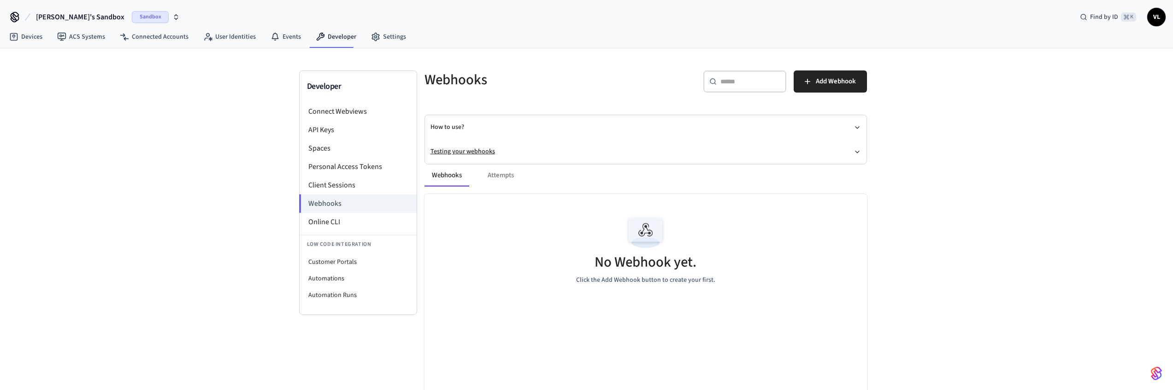
click at [737, 145] on button "Testing your webhooks" at bounding box center [645, 152] width 430 height 24
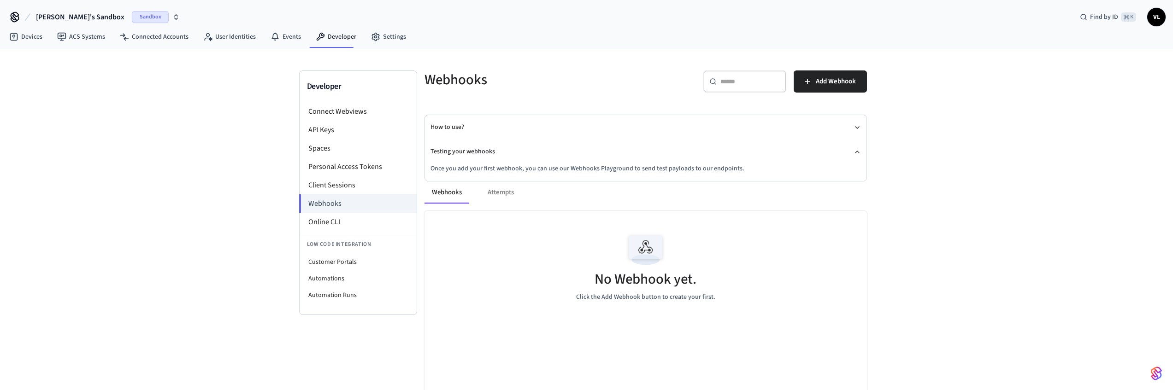
click at [737, 147] on button "Testing your webhooks" at bounding box center [645, 152] width 430 height 24
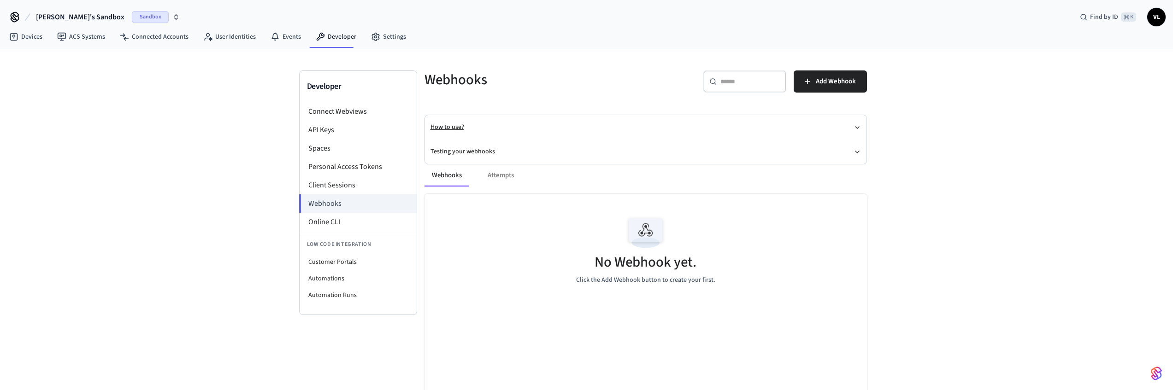
click at [704, 133] on button "How to use?" at bounding box center [645, 127] width 430 height 24
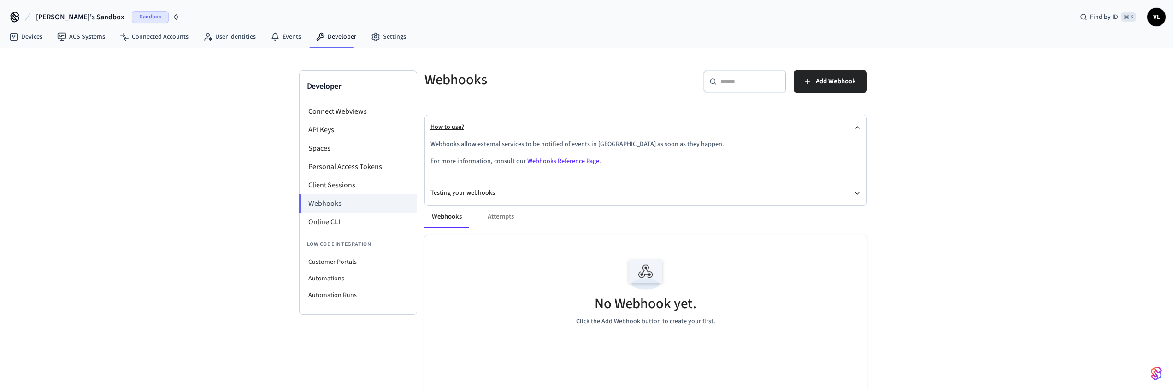
click at [704, 133] on button "How to use?" at bounding box center [645, 127] width 430 height 24
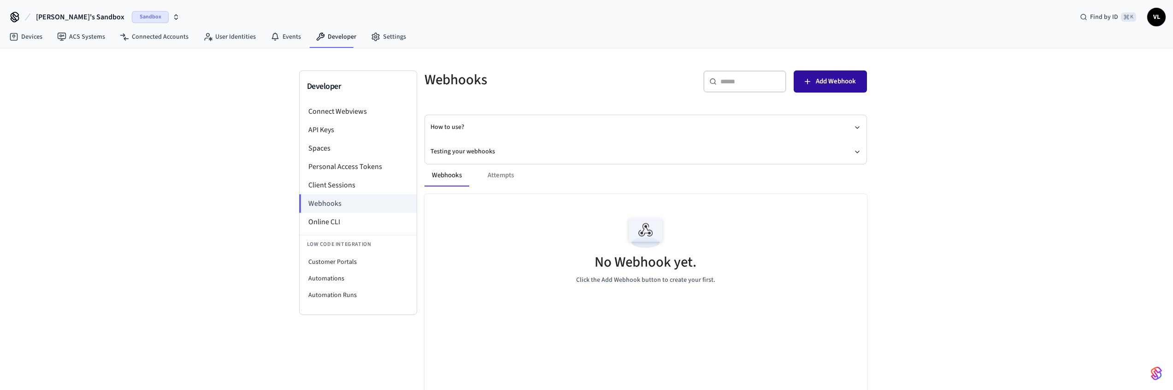
click at [838, 83] on span "Add Webhook" at bounding box center [836, 82] width 40 height 12
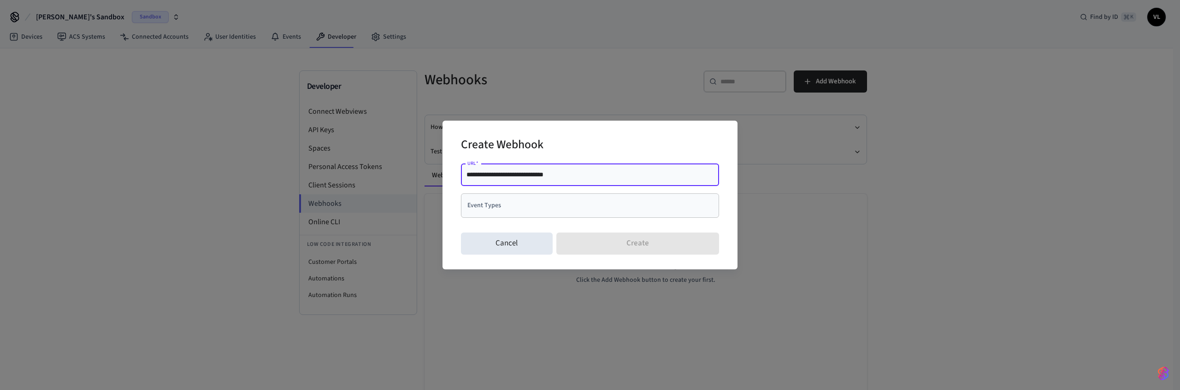
type input "**********"
click at [518, 205] on input "Event Types" at bounding box center [583, 206] width 236 height 16
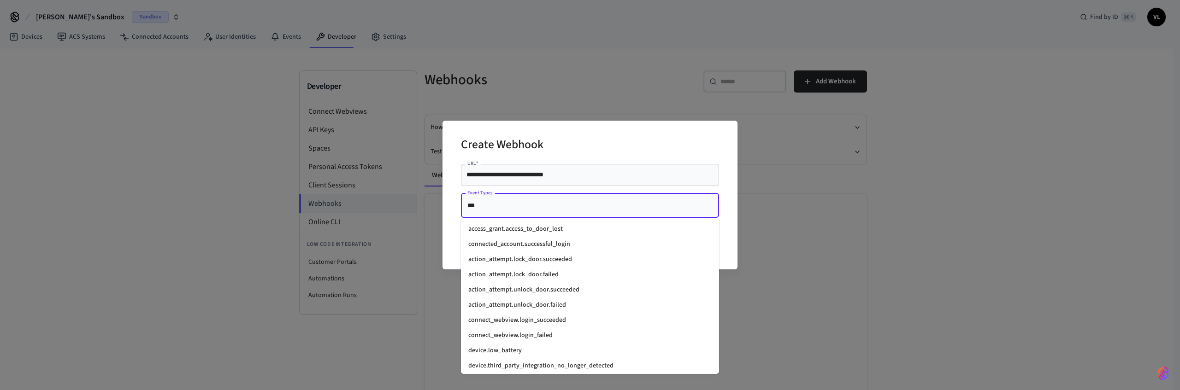
type input "****"
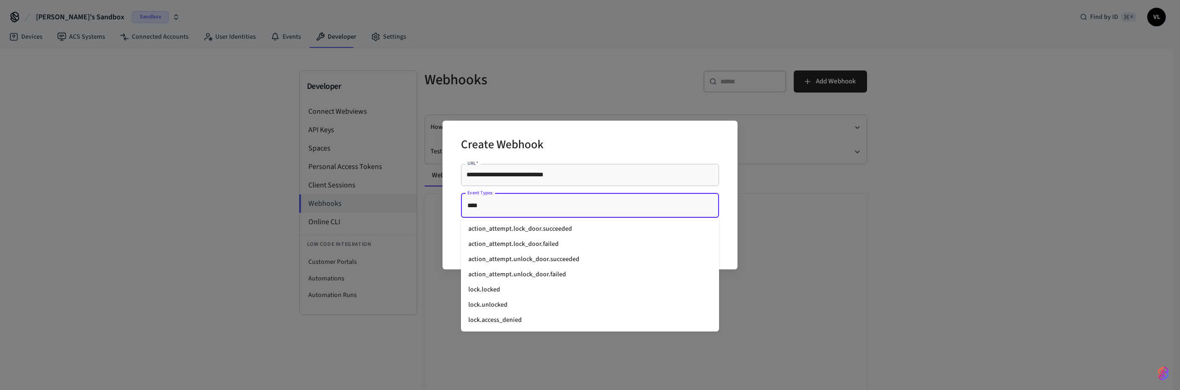
click at [516, 229] on li "action_attempt.lock_door.succeeded" at bounding box center [590, 229] width 258 height 15
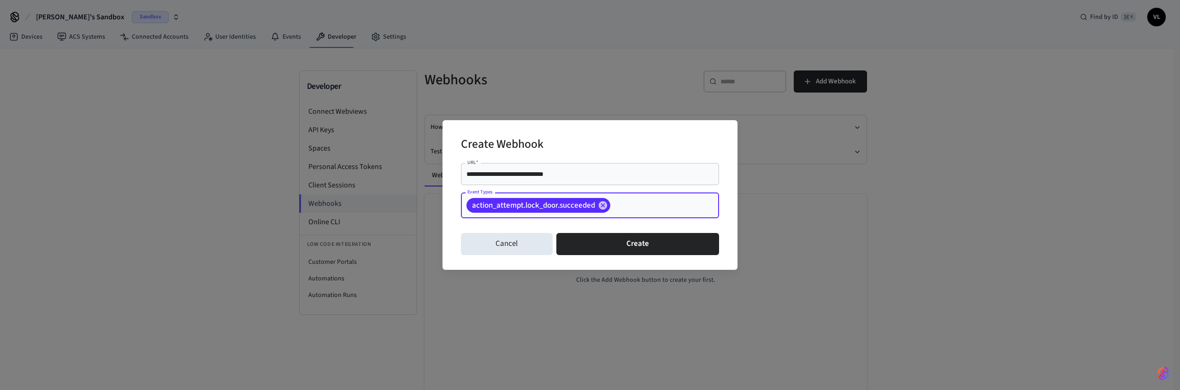
click at [642, 209] on input "Event Types" at bounding box center [650, 206] width 77 height 16
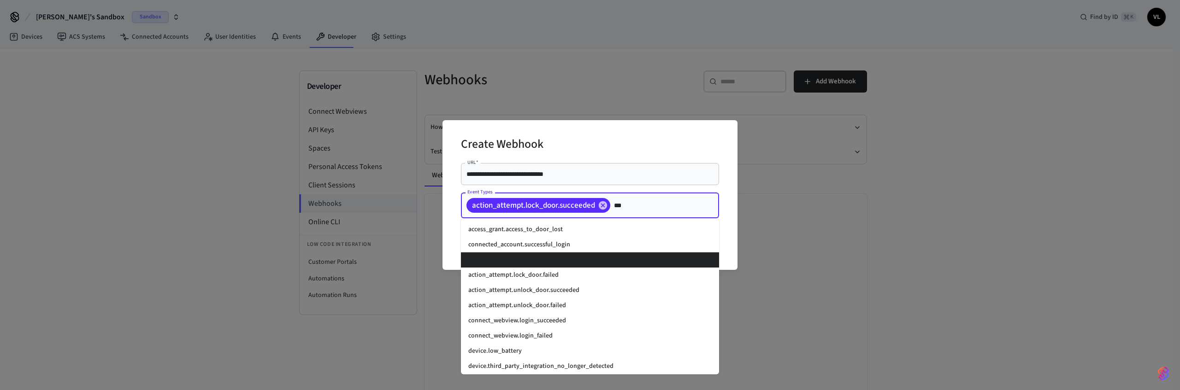
type input "****"
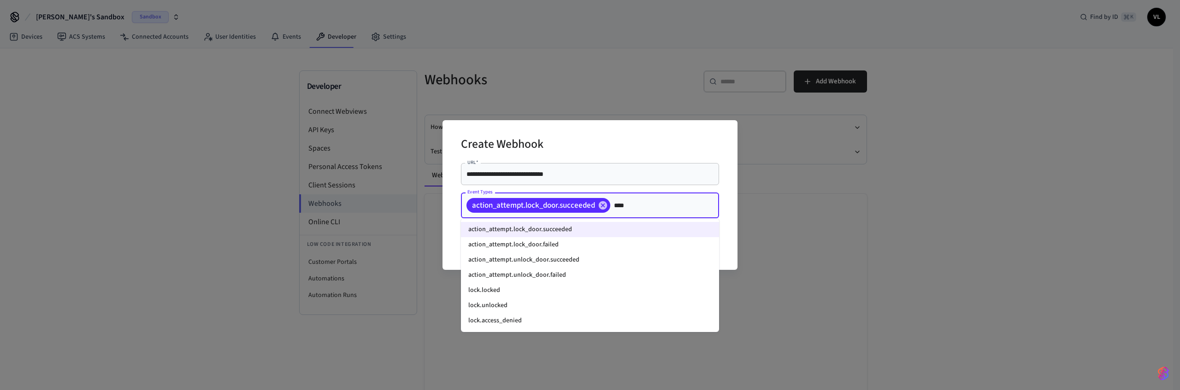
click at [553, 246] on li "action_attempt.lock_door.failed" at bounding box center [590, 244] width 258 height 15
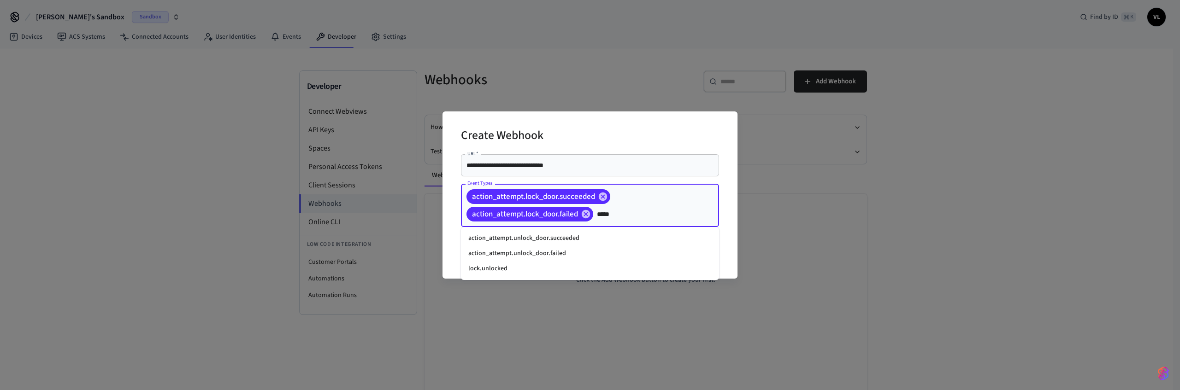
type input "******"
click at [523, 239] on li "action_attempt.unlock_door.succeeded" at bounding box center [590, 238] width 258 height 15
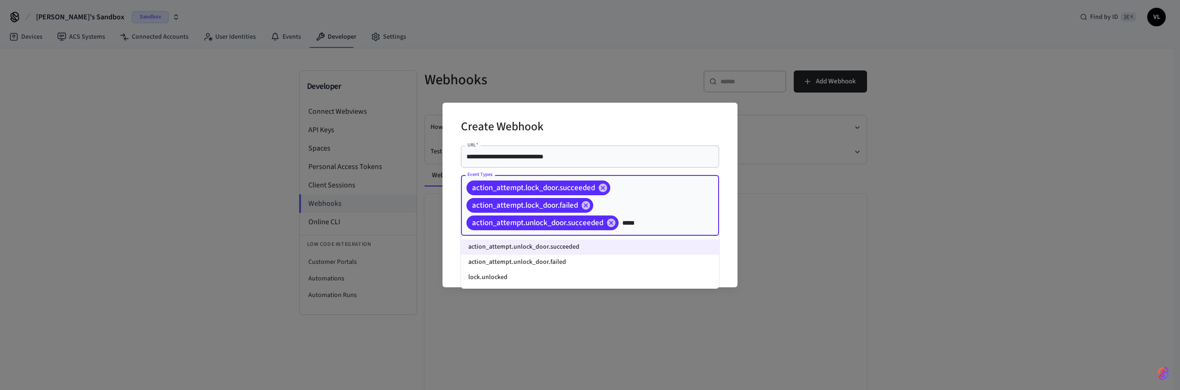
type input "******"
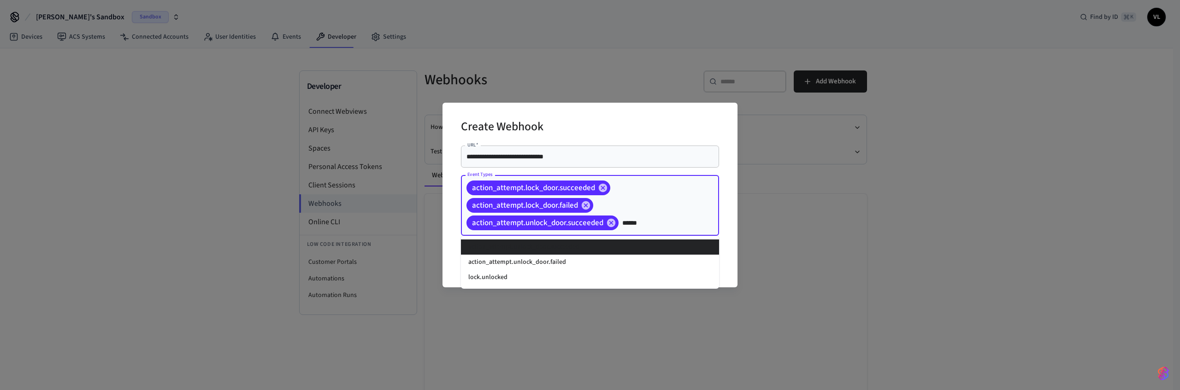
click at [524, 248] on li "action_attempt.unlock_door.succeeded" at bounding box center [590, 247] width 258 height 15
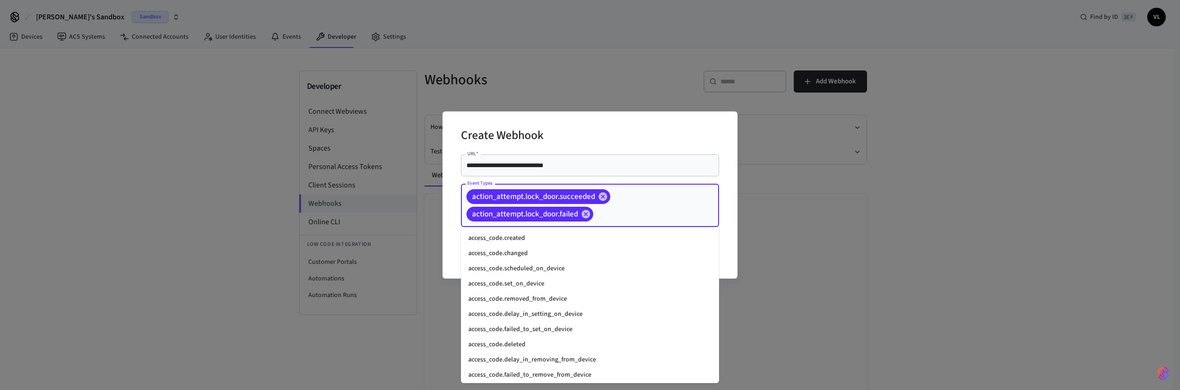
click at [610, 217] on input "Event Types" at bounding box center [642, 214] width 94 height 16
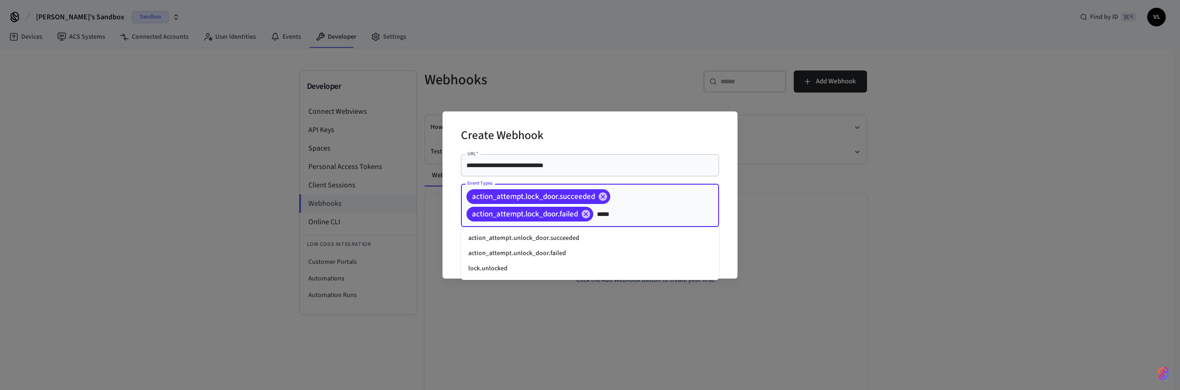
type input "******"
click at [517, 235] on li "action_attempt.unlock_door.succeeded" at bounding box center [590, 238] width 258 height 15
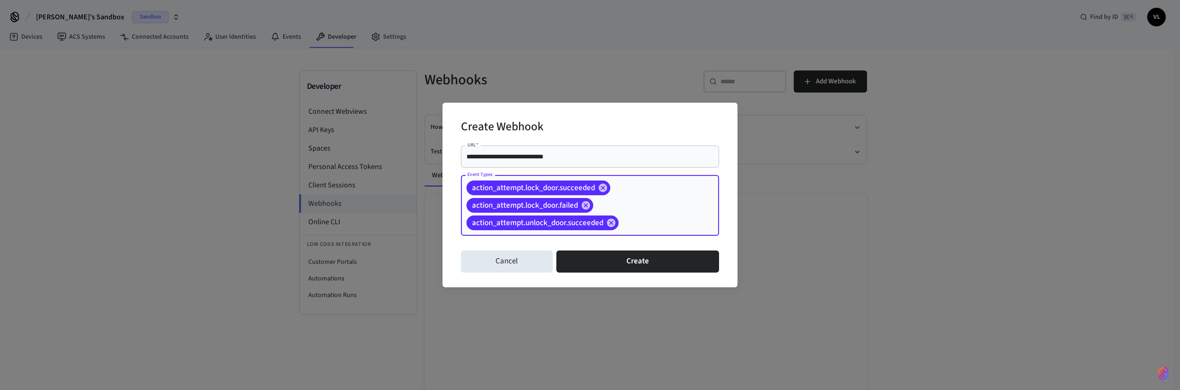
click at [640, 220] on input "Event Types" at bounding box center [654, 223] width 69 height 16
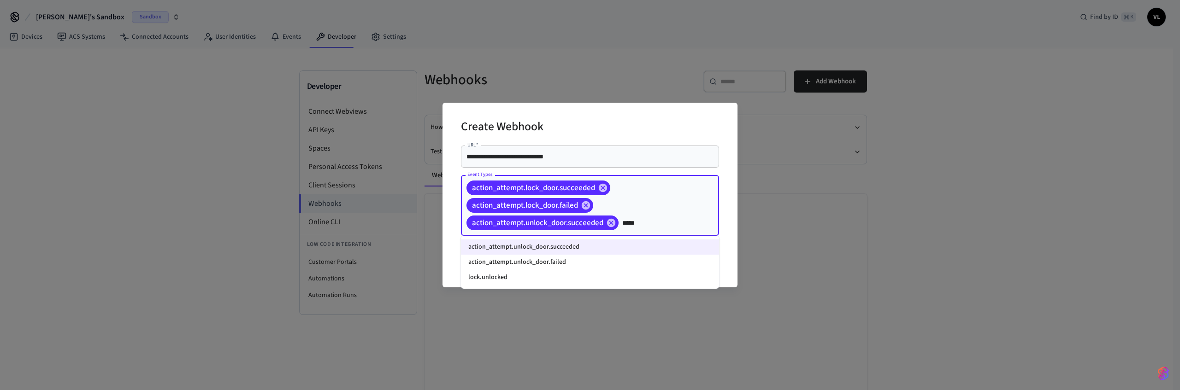
type input "******"
click at [530, 257] on li "action_attempt.unlock_door.failed" at bounding box center [590, 262] width 258 height 15
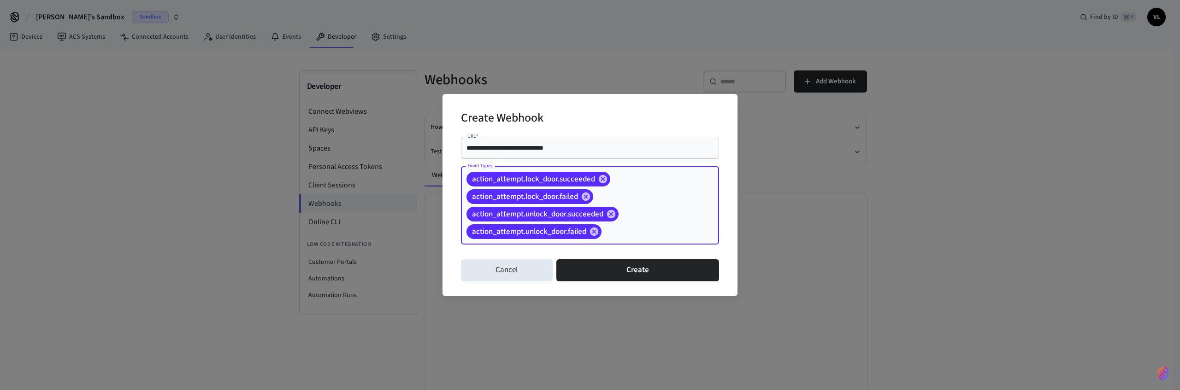
click at [621, 232] on input "Event Types" at bounding box center [646, 232] width 86 height 16
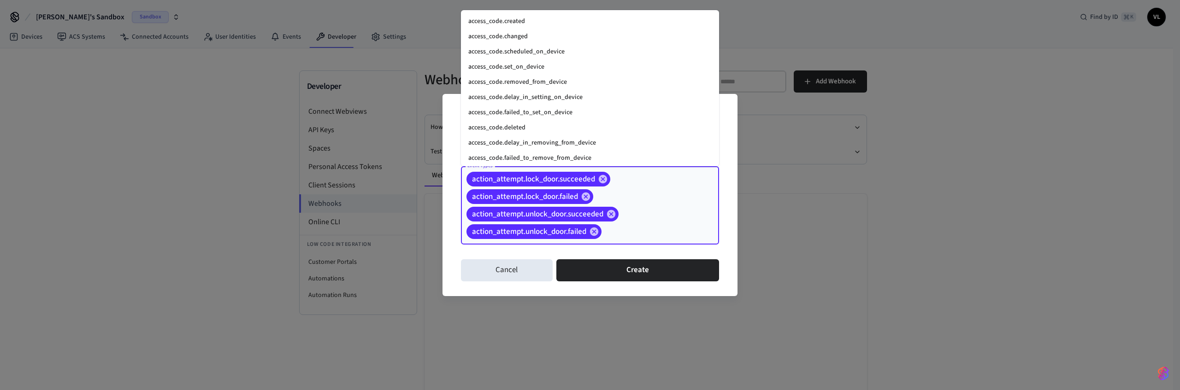
scroll to position [638, 0]
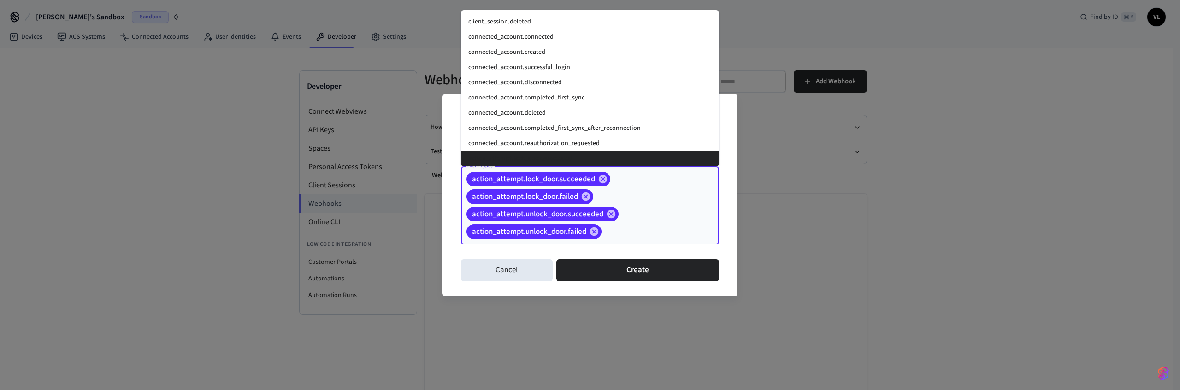
click at [629, 231] on input "Event Types" at bounding box center [646, 232] width 86 height 16
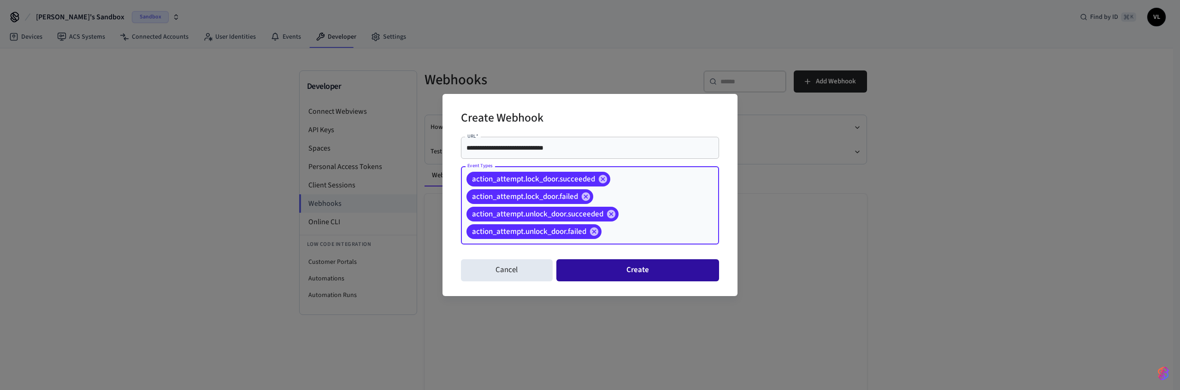
click at [629, 276] on button "Create" at bounding box center [637, 270] width 163 height 22
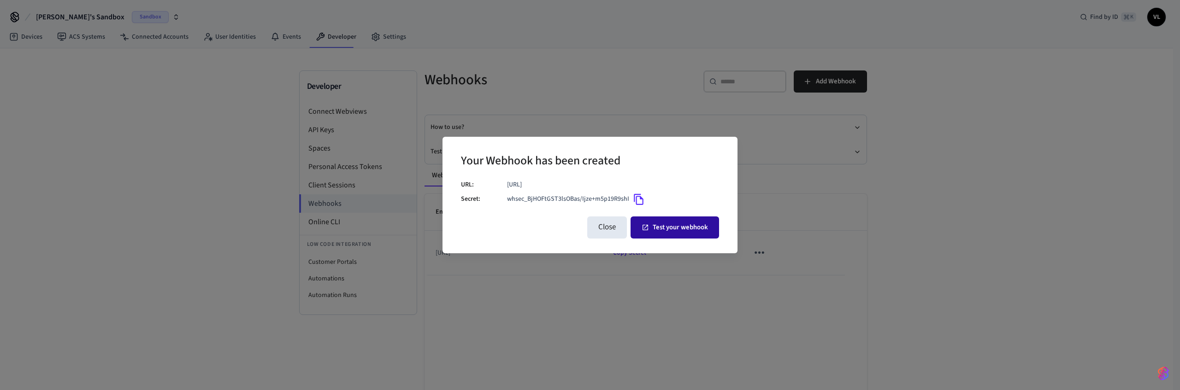
click at [653, 218] on button "Test your webhook" at bounding box center [674, 228] width 88 height 22
drag, startPoint x: 612, startPoint y: 225, endPoint x: 613, endPoint y: 207, distance: 18.0
click at [612, 225] on button "Close" at bounding box center [607, 228] width 40 height 22
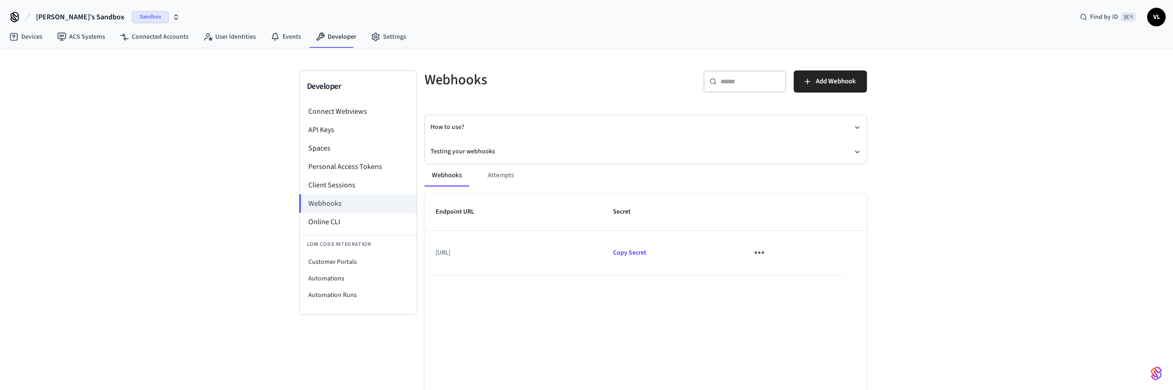
click at [766, 247] on icon "sticky table" at bounding box center [759, 253] width 14 height 14
click at [801, 297] on li "Delete" at bounding box center [804, 305] width 44 height 24
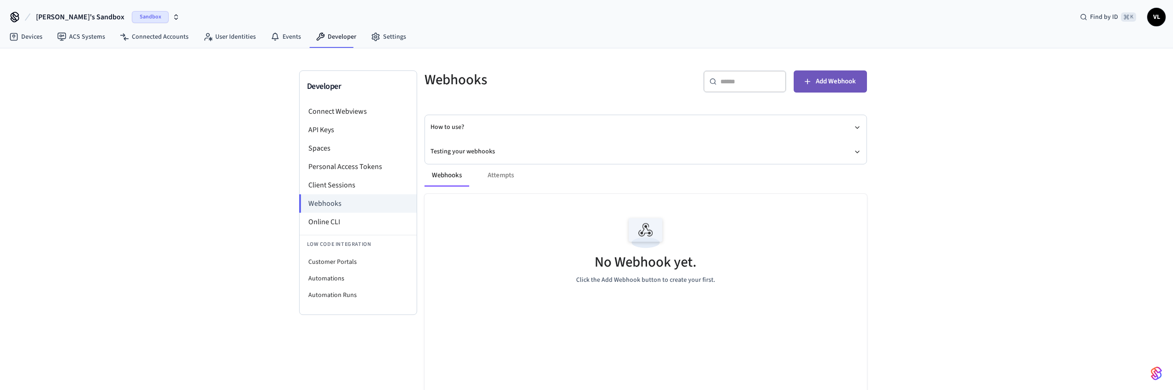
click at [822, 78] on span "Add Webhook" at bounding box center [836, 82] width 40 height 12
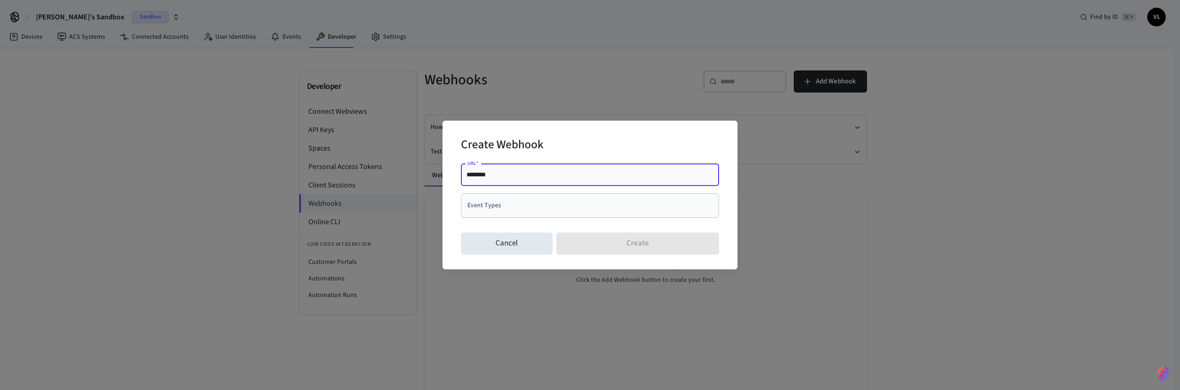
click at [542, 177] on input "********" at bounding box center [589, 174] width 247 height 9
click at [475, 351] on div "Create Webhook URL   * ******** URL   * Event Types Event Types Cancel Create" at bounding box center [590, 195] width 1180 height 390
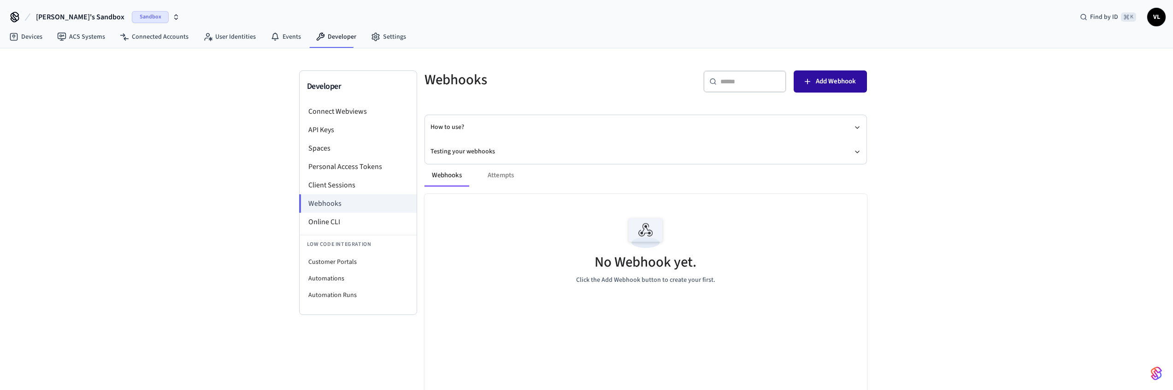
click at [805, 83] on icon "button" at bounding box center [807, 81] width 9 height 9
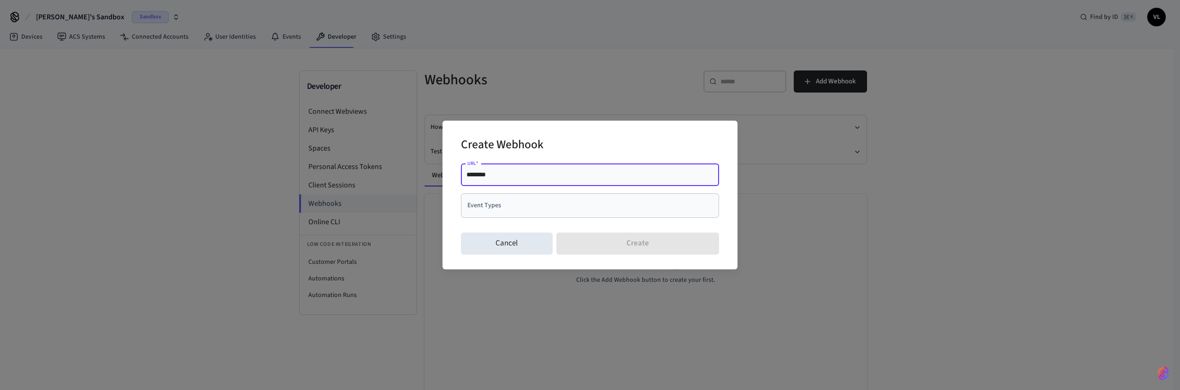
paste input "**********"
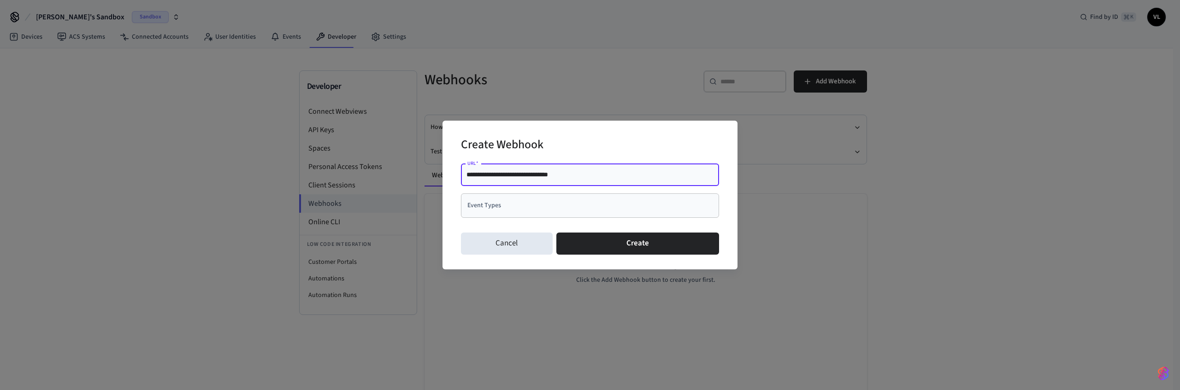
click at [531, 195] on div "Event Types" at bounding box center [590, 206] width 258 height 24
type input "**********"
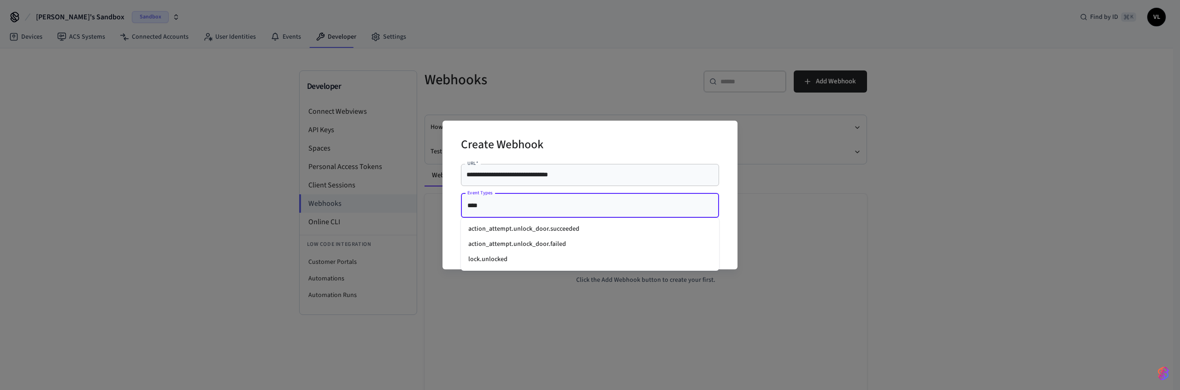
type input "*****"
click at [534, 228] on li "action_attempt.unlock_door.succeeded" at bounding box center [590, 229] width 258 height 15
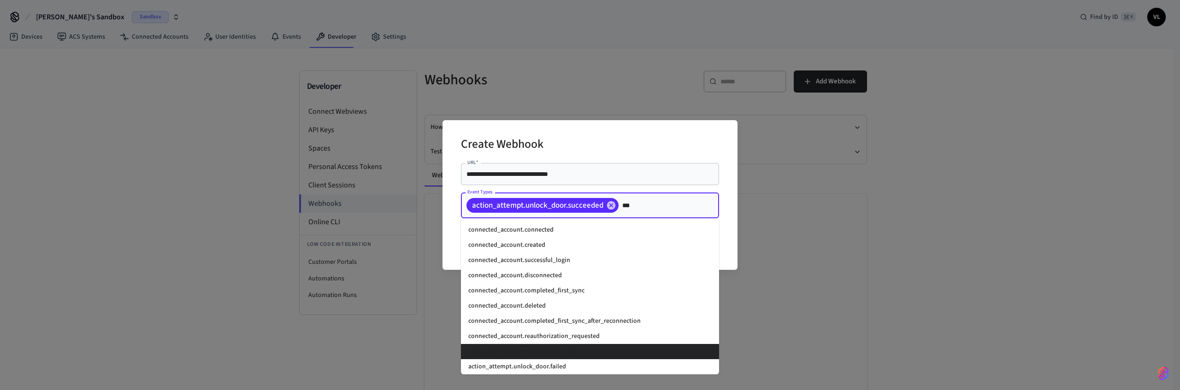
scroll to position [0, 0]
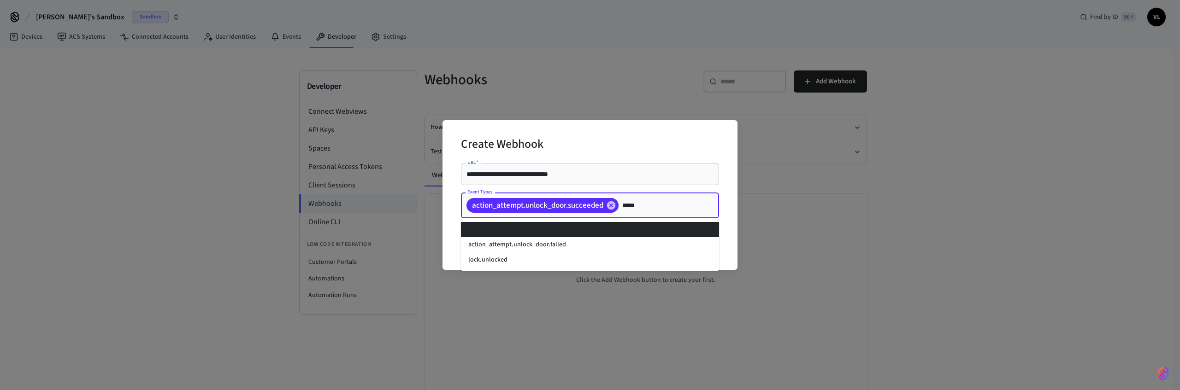
type input "******"
click at [561, 241] on li "action_attempt.unlock_door.failed" at bounding box center [590, 244] width 258 height 15
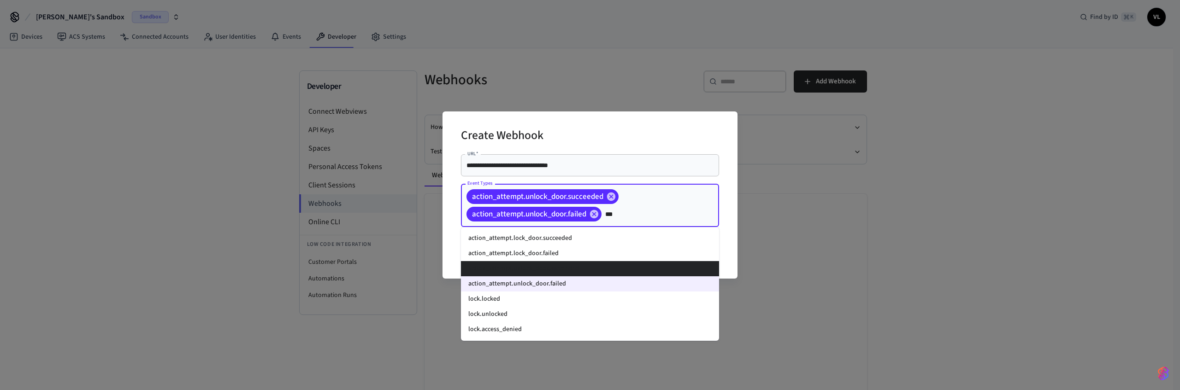
type input "****"
click at [585, 240] on li "action_attempt.lock_door.succeeded" at bounding box center [590, 238] width 258 height 15
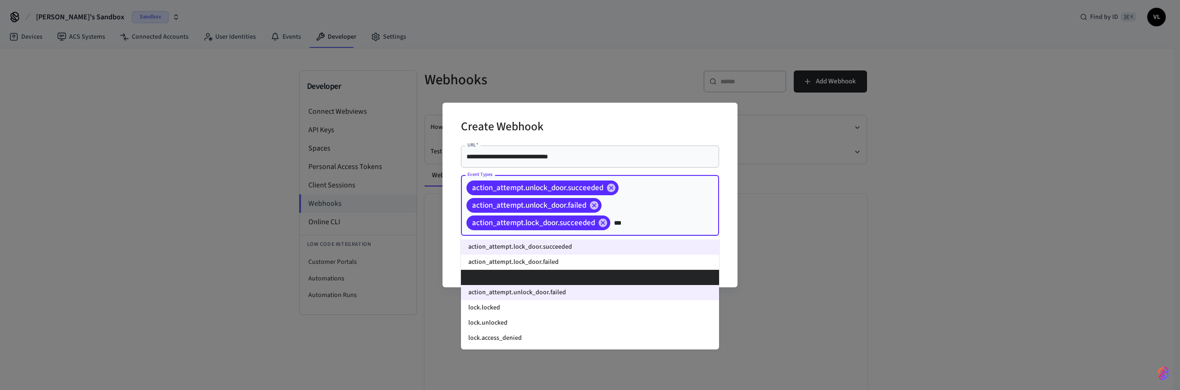
type input "****"
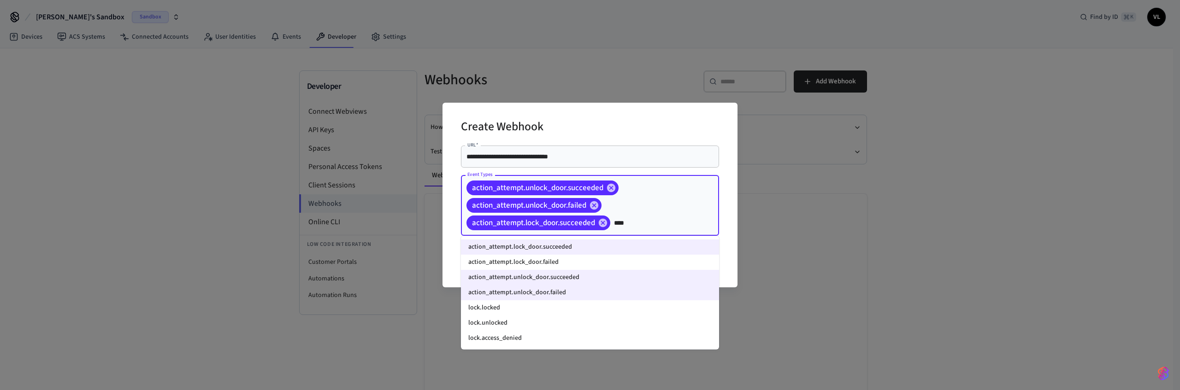
click at [551, 260] on li "action_attempt.lock_door.failed" at bounding box center [590, 262] width 258 height 15
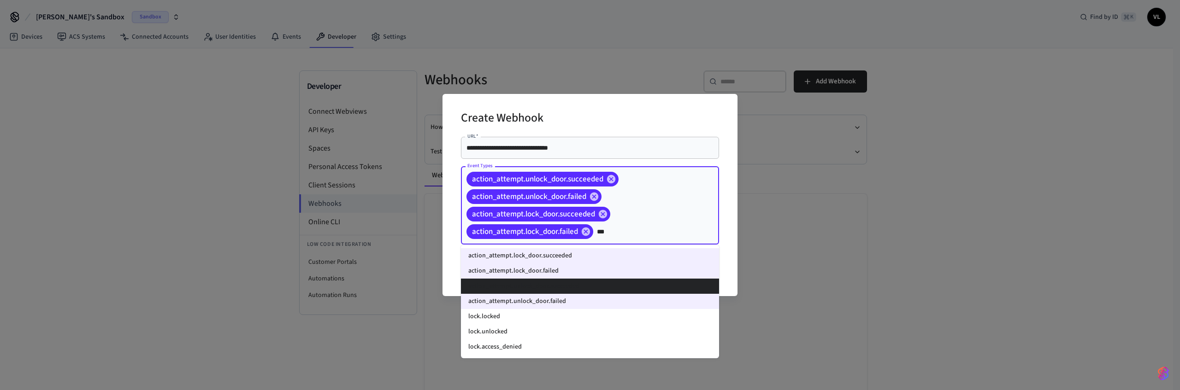
type input "****"
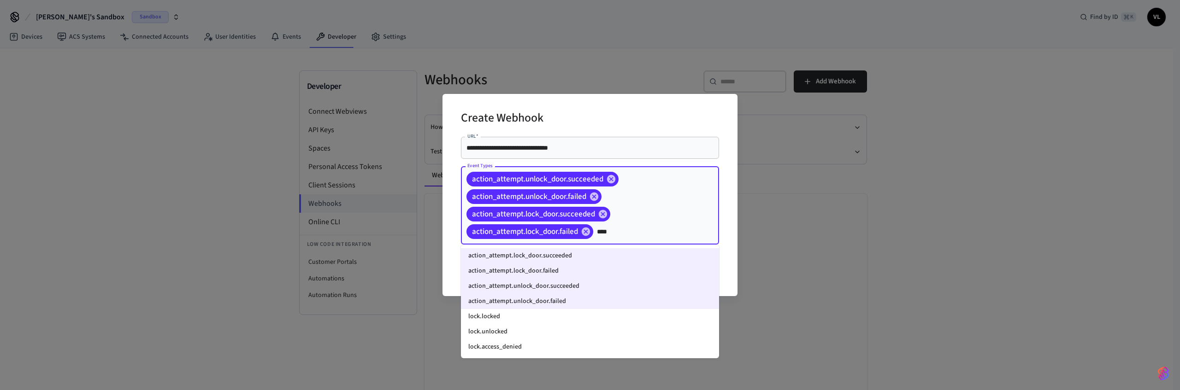
click at [524, 318] on li "lock.locked" at bounding box center [590, 316] width 258 height 15
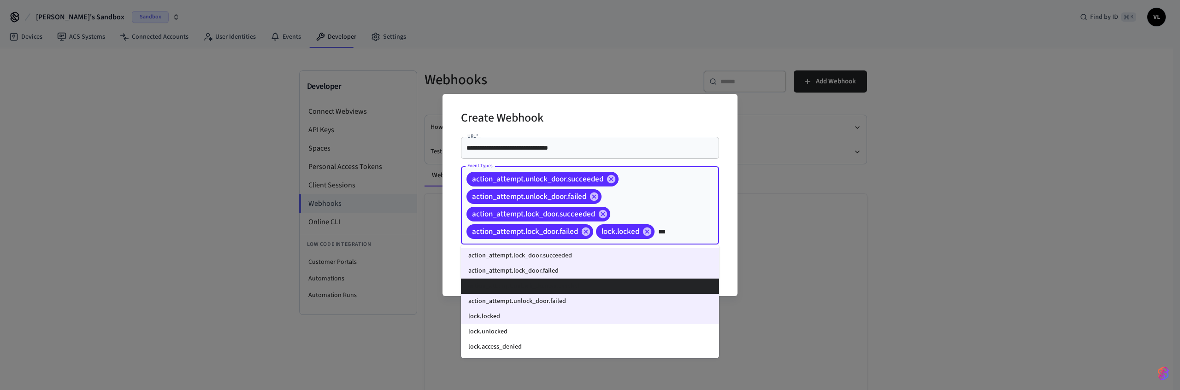
type input "****"
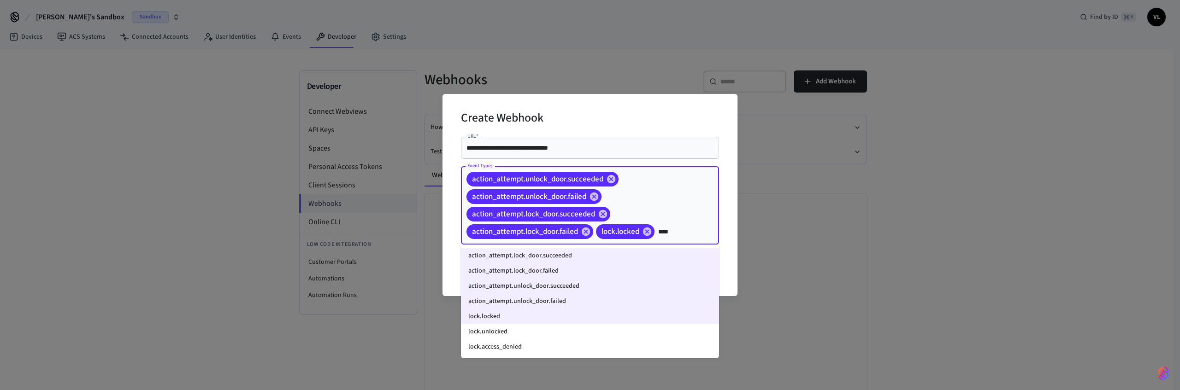
click at [508, 327] on li "lock.unlocked" at bounding box center [590, 331] width 258 height 15
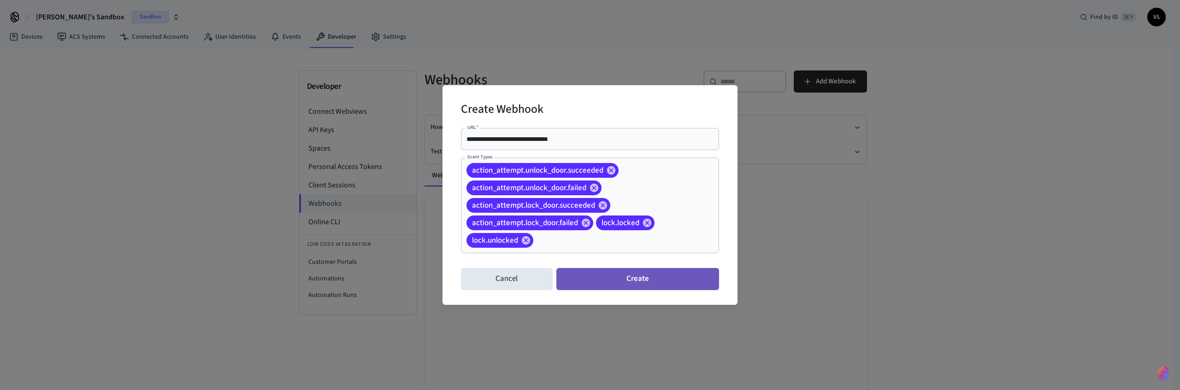
click at [635, 283] on button "Create" at bounding box center [637, 279] width 163 height 22
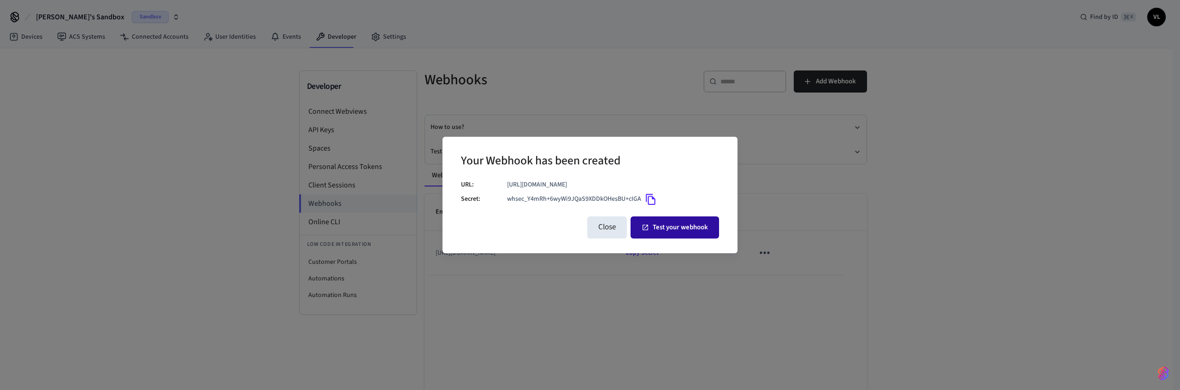
click at [654, 227] on button "Test your webhook" at bounding box center [674, 228] width 88 height 22
drag, startPoint x: 581, startPoint y: 226, endPoint x: 591, endPoint y: 226, distance: 10.1
click at [581, 226] on div "Close Test your webhook" at bounding box center [590, 227] width 258 height 29
click at [592, 226] on button "Close" at bounding box center [607, 228] width 40 height 22
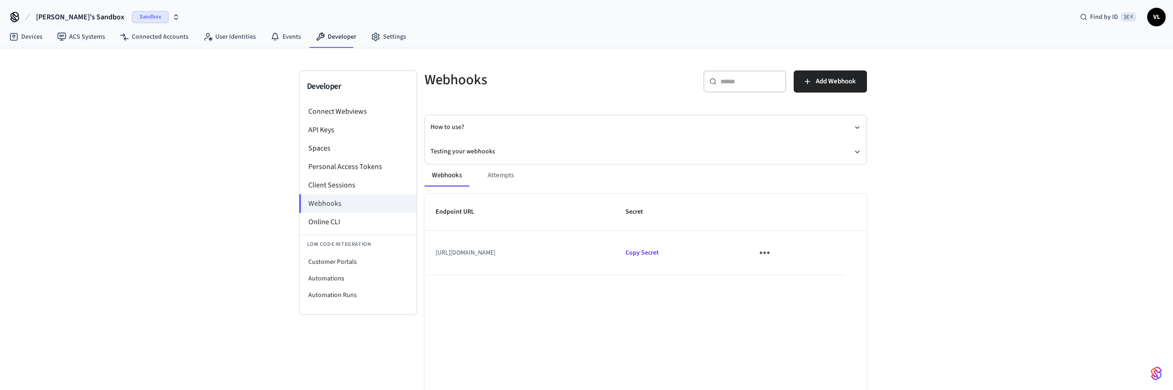
click at [771, 256] on icon "sticky table" at bounding box center [764, 253] width 14 height 14
click at [792, 278] on icon at bounding box center [794, 280] width 7 height 7
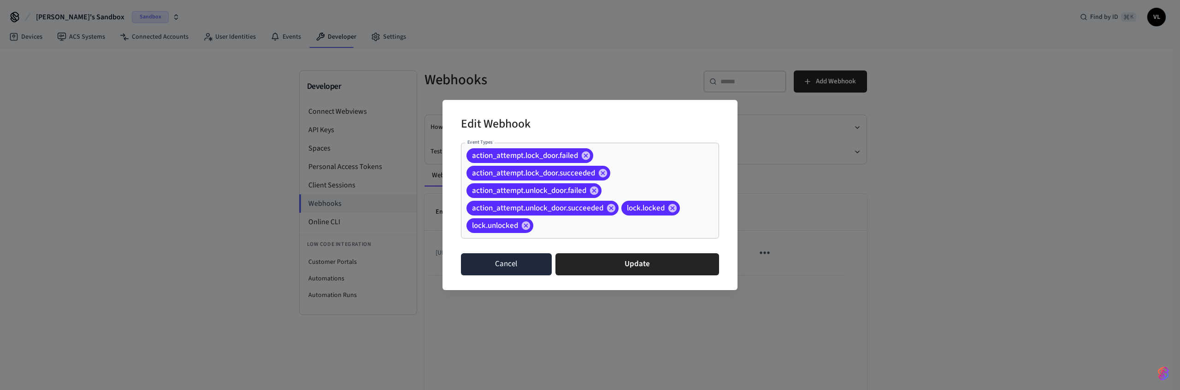
click at [501, 275] on button "Cancel" at bounding box center [506, 264] width 91 height 22
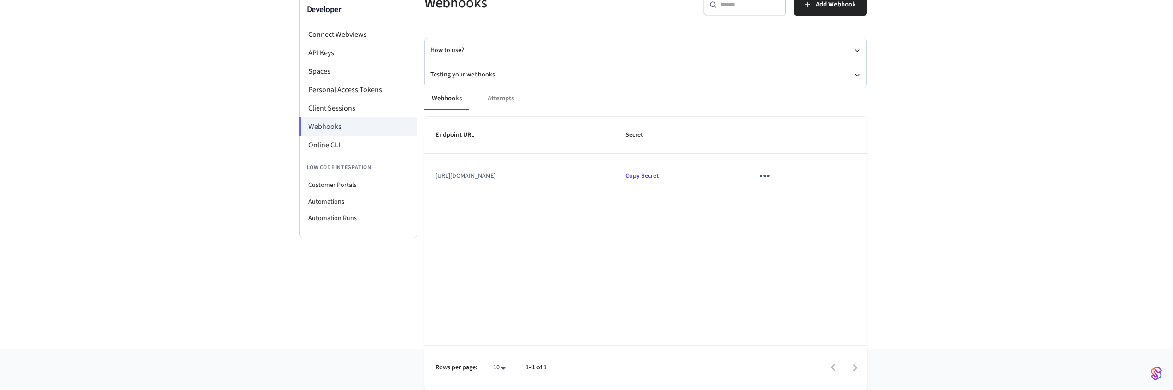
scroll to position [4, 0]
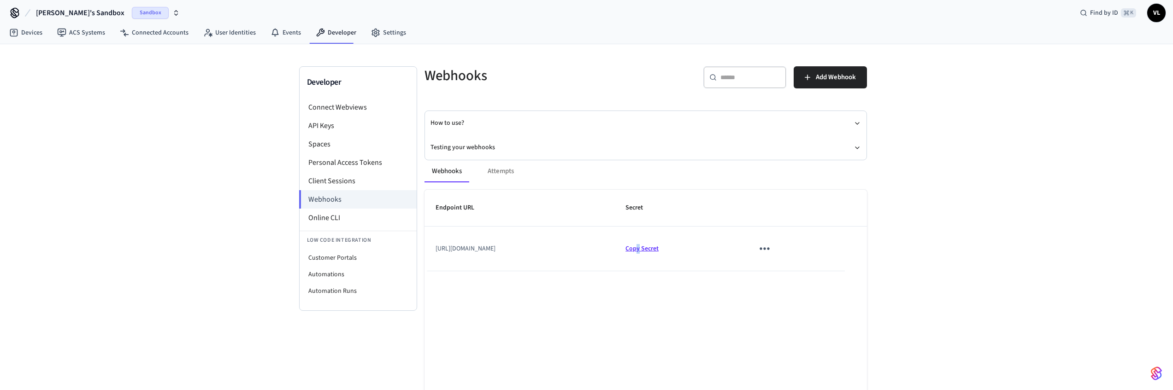
click at [659, 247] on span "Copy Secret" at bounding box center [641, 248] width 33 height 9
click at [551, 238] on td "https://dc2dd29c1774.ngrok-free.app" at bounding box center [519, 249] width 190 height 44
click at [522, 247] on td "https://dc2dd29c1774.ngrok-free.app" at bounding box center [519, 249] width 190 height 44
click at [516, 172] on div "Webhooks Attempts" at bounding box center [645, 171] width 442 height 22
click at [509, 170] on div "Webhooks Attempts" at bounding box center [645, 171] width 442 height 22
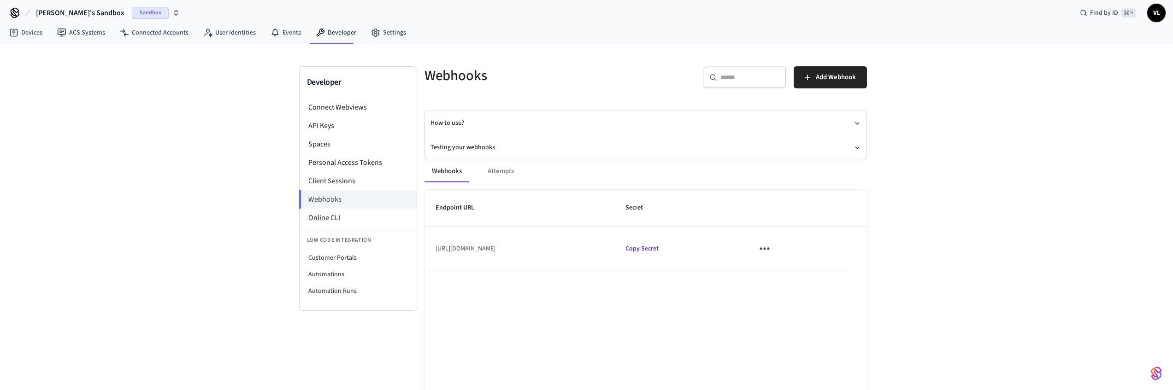
click at [493, 171] on div "Webhooks Attempts" at bounding box center [645, 171] width 442 height 22
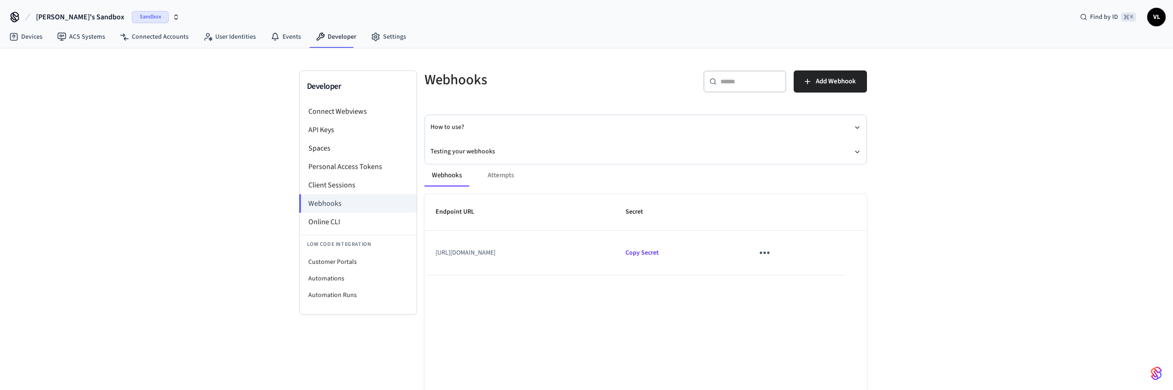
click at [507, 178] on div "Webhooks Attempts" at bounding box center [645, 176] width 442 height 22
click at [500, 173] on div "Webhooks Attempts" at bounding box center [645, 176] width 442 height 22
click at [493, 127] on button "How to use?" at bounding box center [645, 127] width 430 height 24
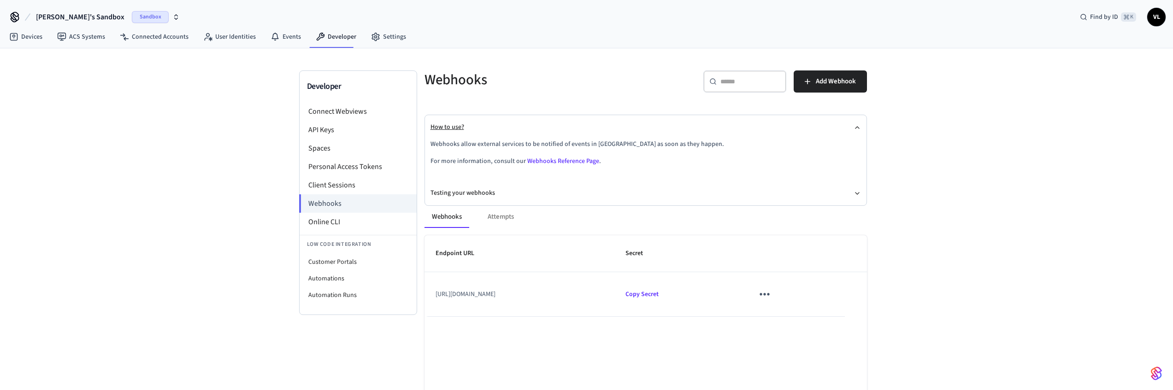
click at [495, 127] on button "How to use?" at bounding box center [645, 127] width 430 height 24
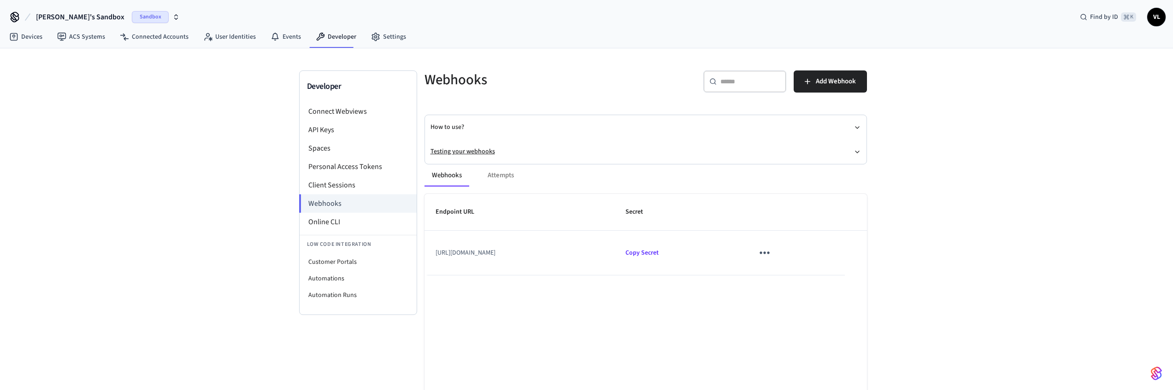
click at [529, 152] on button "Testing your webhooks" at bounding box center [645, 152] width 430 height 24
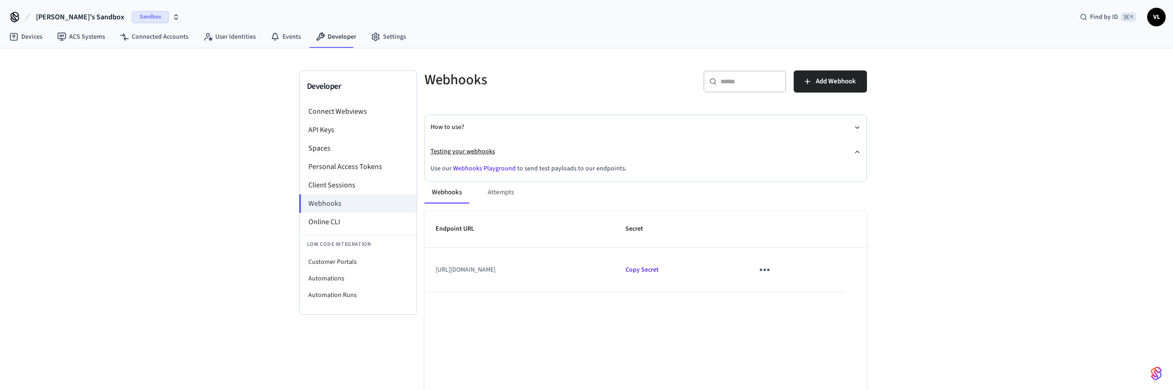
drag, startPoint x: 533, startPoint y: 155, endPoint x: 534, endPoint y: 149, distance: 5.5
click at [533, 155] on button "Testing your webhooks" at bounding box center [645, 152] width 430 height 24
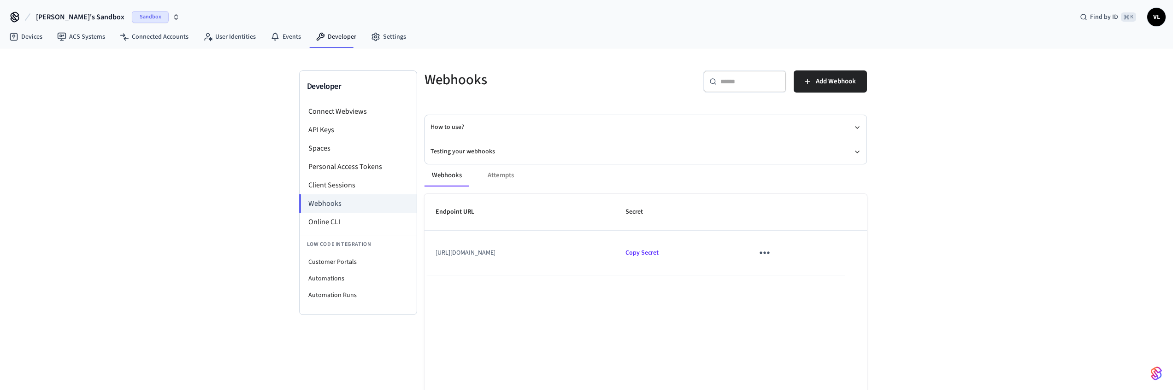
click at [770, 253] on icon "sticky table" at bounding box center [765, 253] width 10 height 2
drag, startPoint x: 810, startPoint y: 297, endPoint x: 741, endPoint y: 228, distance: 97.4
click at [810, 297] on li "Delete" at bounding box center [808, 299] width 44 height 24
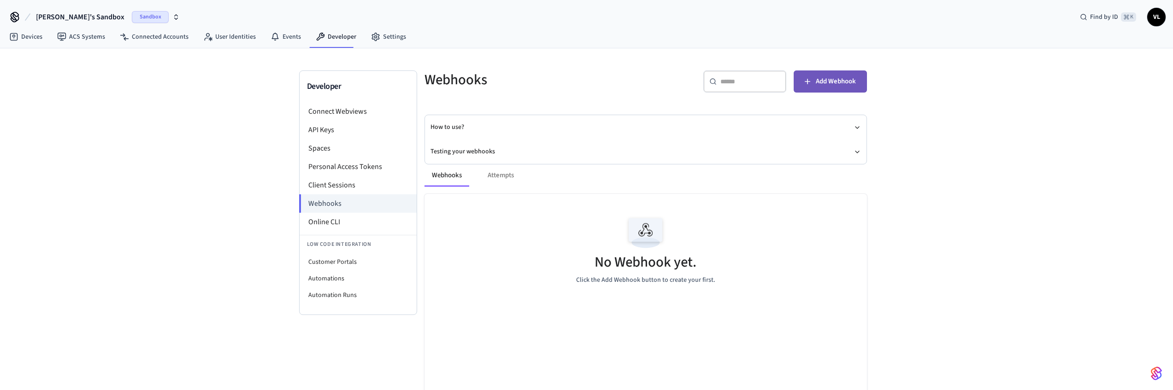
click at [811, 83] on icon "button" at bounding box center [807, 81] width 9 height 9
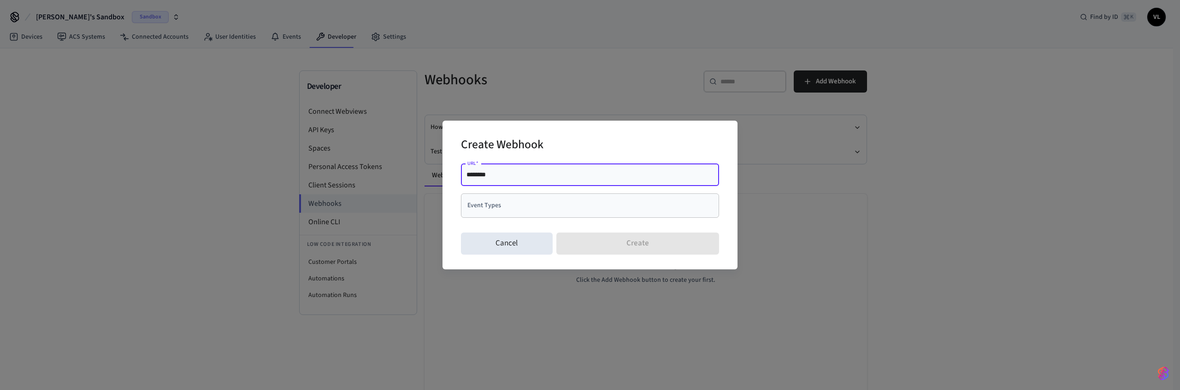
paste input "**********"
type input "**********"
click at [498, 211] on input "Event Types" at bounding box center [583, 206] width 236 height 16
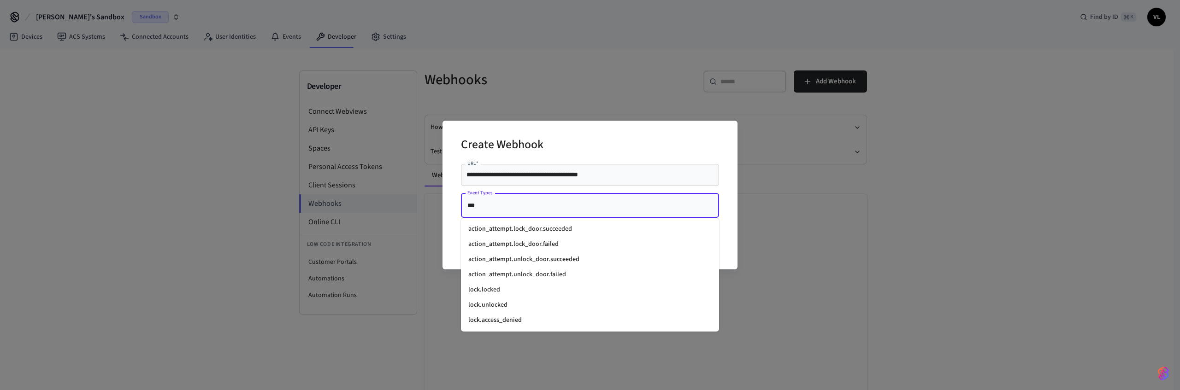
type input "****"
click at [508, 236] on li "action_attempt.lock_door.succeeded" at bounding box center [590, 229] width 258 height 15
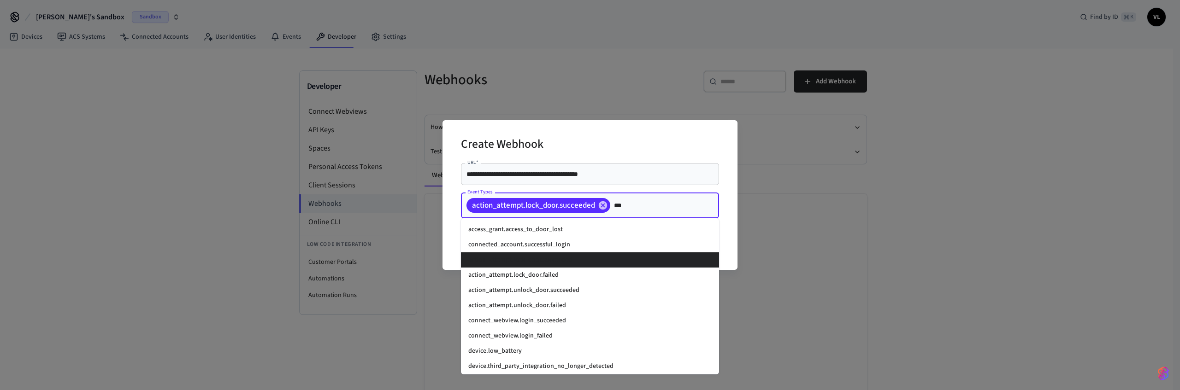
type input "****"
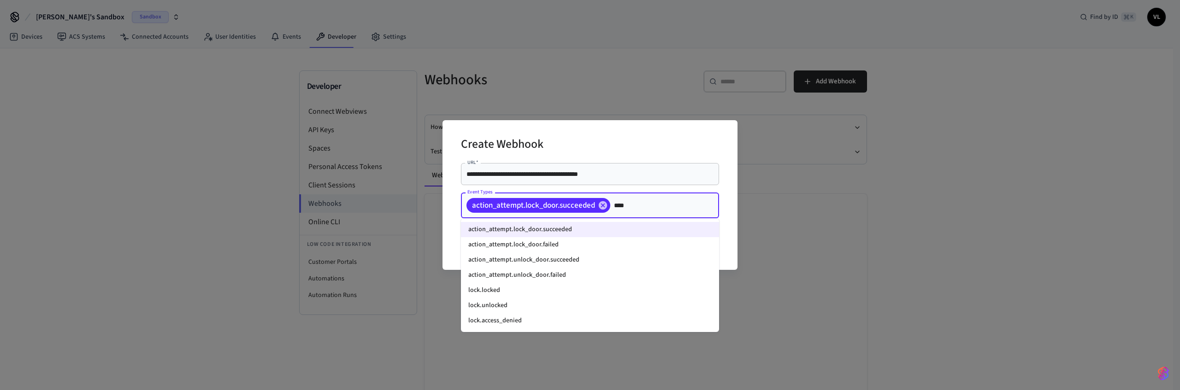
click at [506, 239] on li "action_attempt.lock_door.failed" at bounding box center [590, 244] width 258 height 15
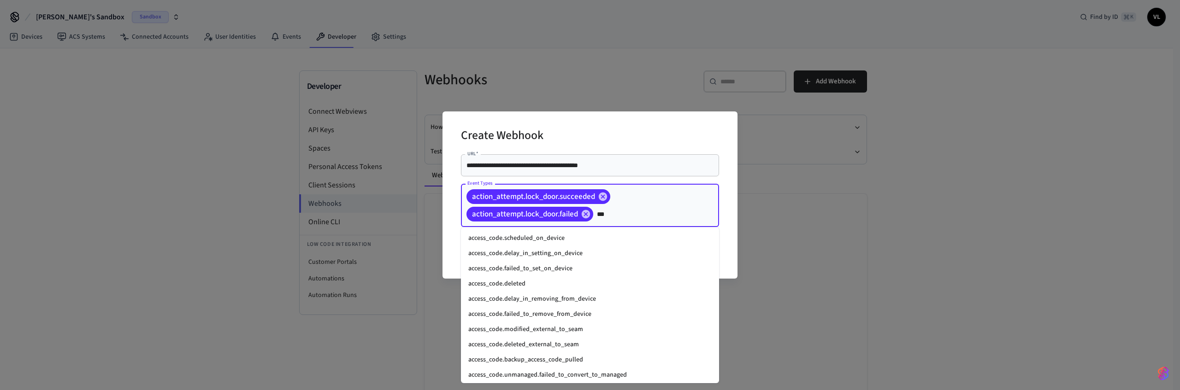
type input "****"
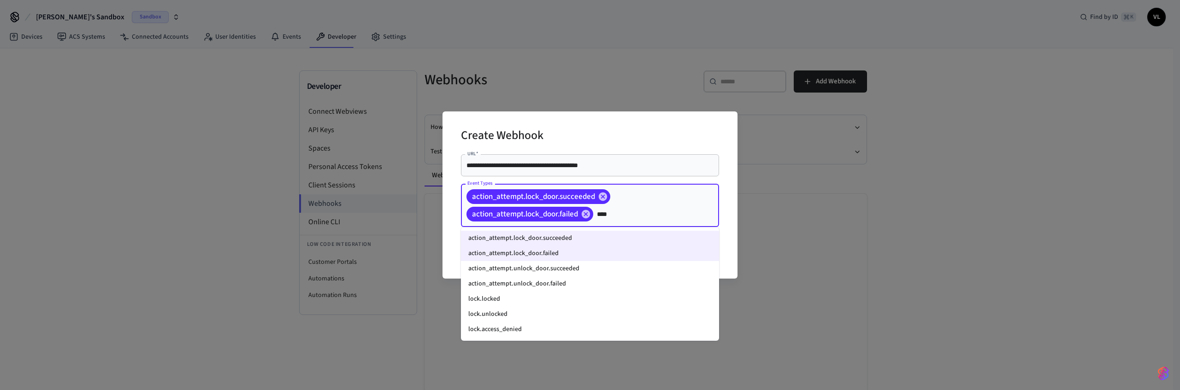
click at [548, 263] on li "action_attempt.unlock_door.succeeded" at bounding box center [590, 268] width 258 height 15
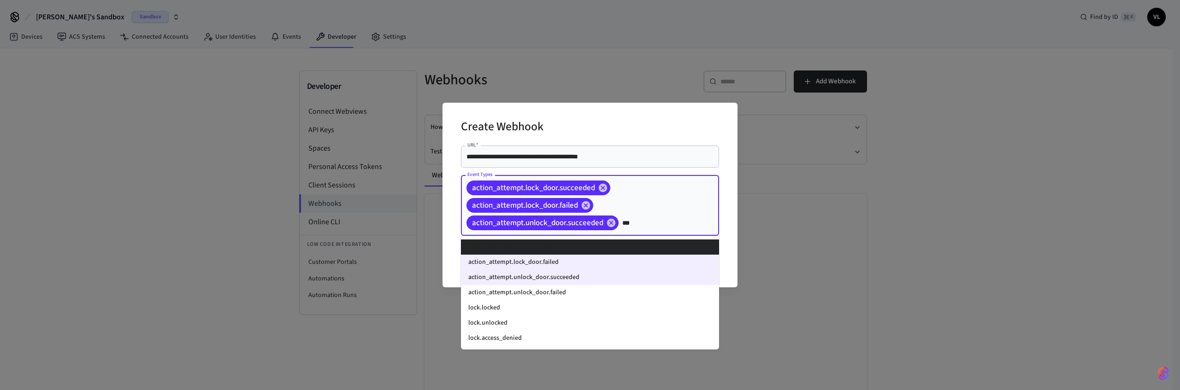
type input "****"
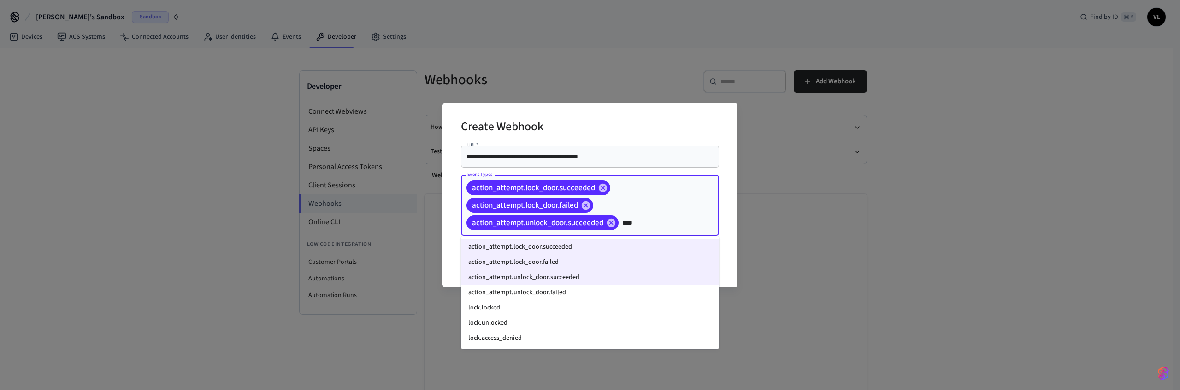
click at [533, 294] on li "action_attempt.unlock_door.failed" at bounding box center [590, 292] width 258 height 15
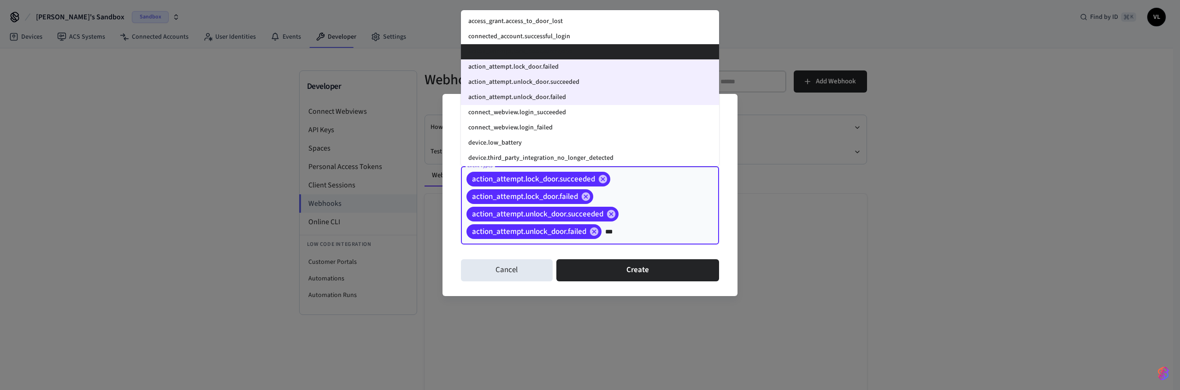
type input "****"
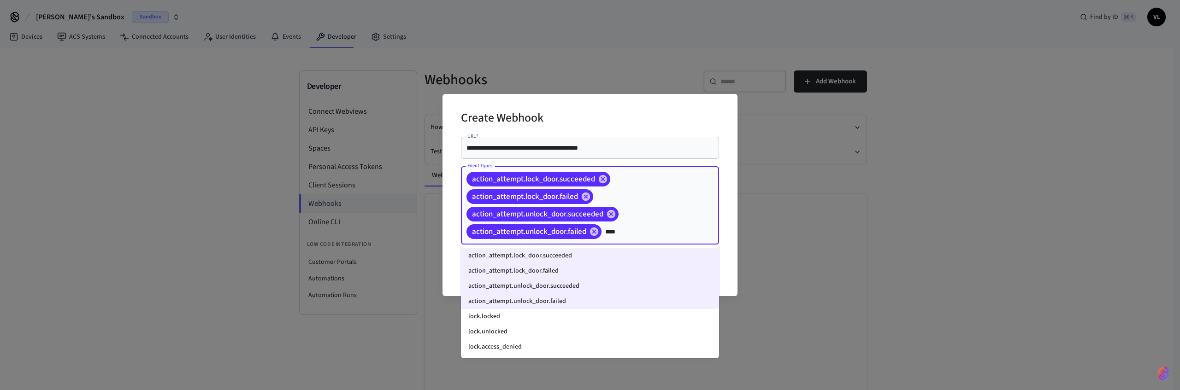
click at [496, 314] on li "lock.locked" at bounding box center [590, 316] width 258 height 15
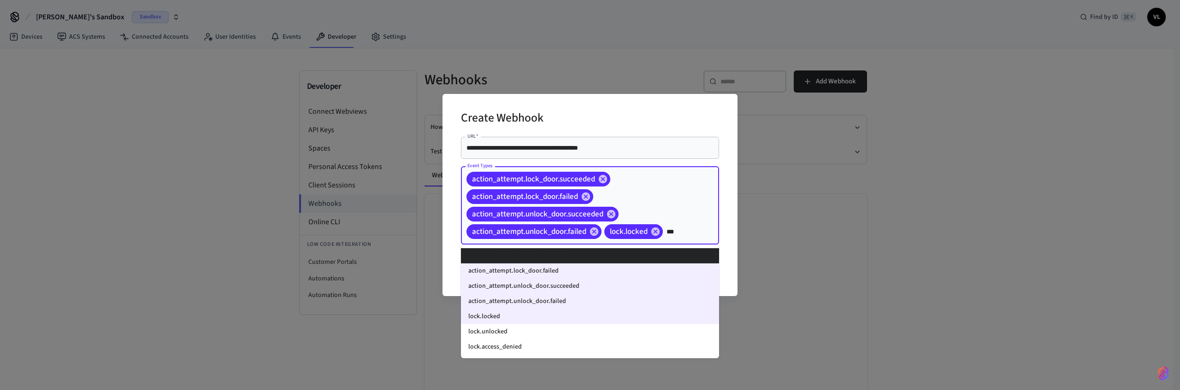
type input "****"
click at [487, 333] on li "lock.unlocked" at bounding box center [590, 331] width 258 height 15
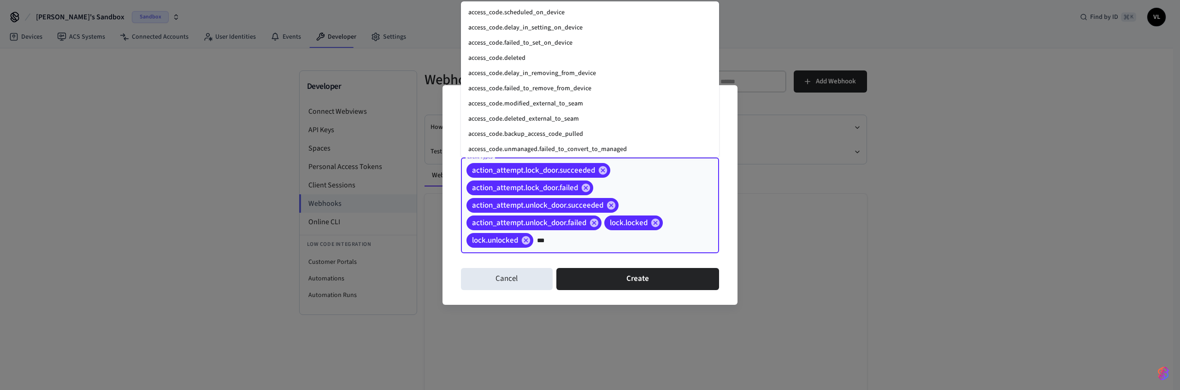
type input "****"
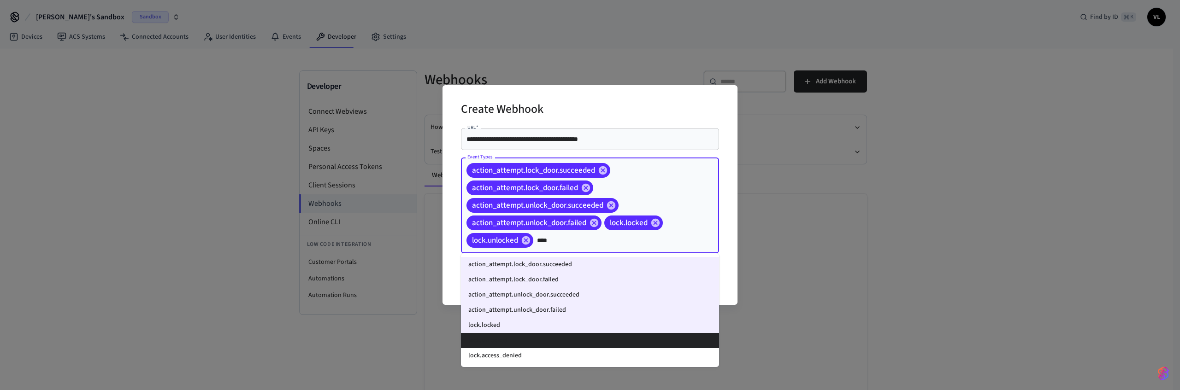
click at [516, 347] on li "lock.unlocked" at bounding box center [590, 340] width 258 height 15
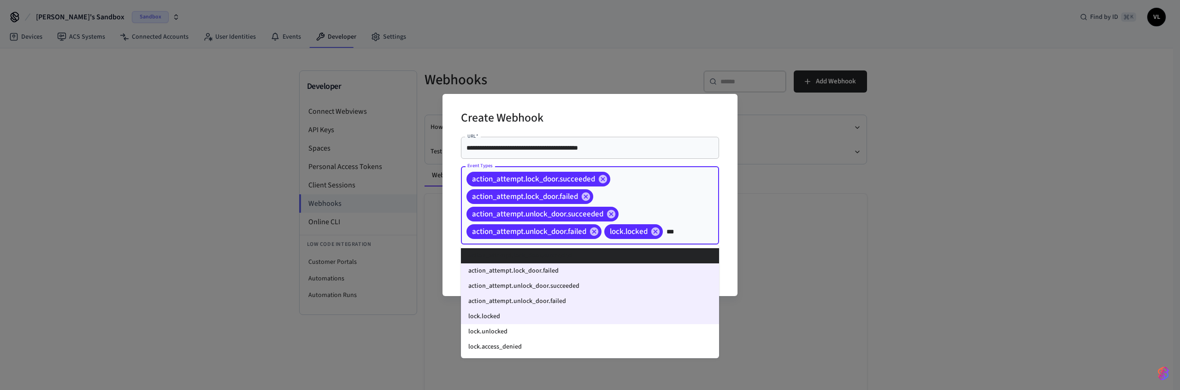
type input "****"
click at [511, 332] on li "lock.unlocked" at bounding box center [590, 331] width 258 height 15
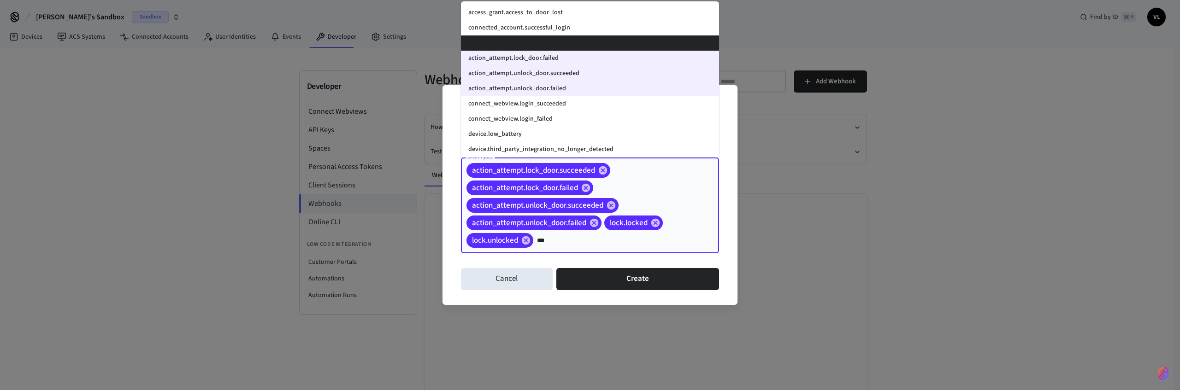
type input "****"
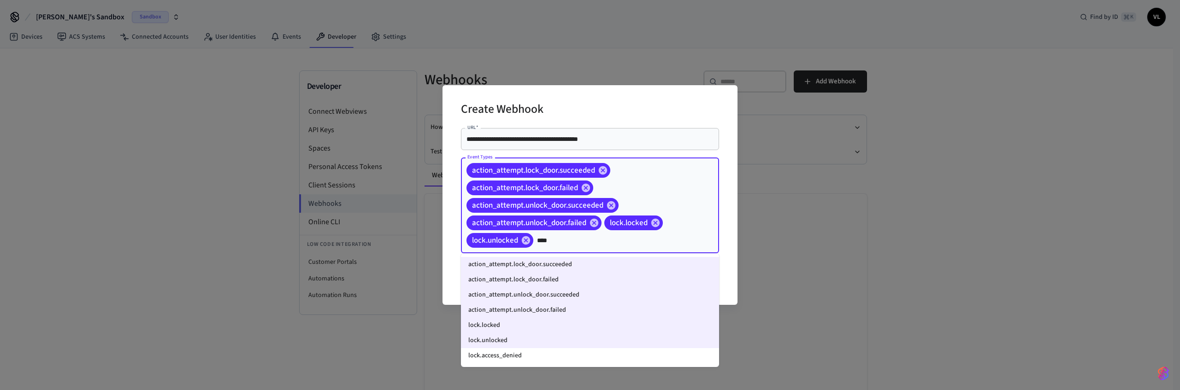
click at [507, 356] on li "lock.access_denied" at bounding box center [590, 355] width 258 height 15
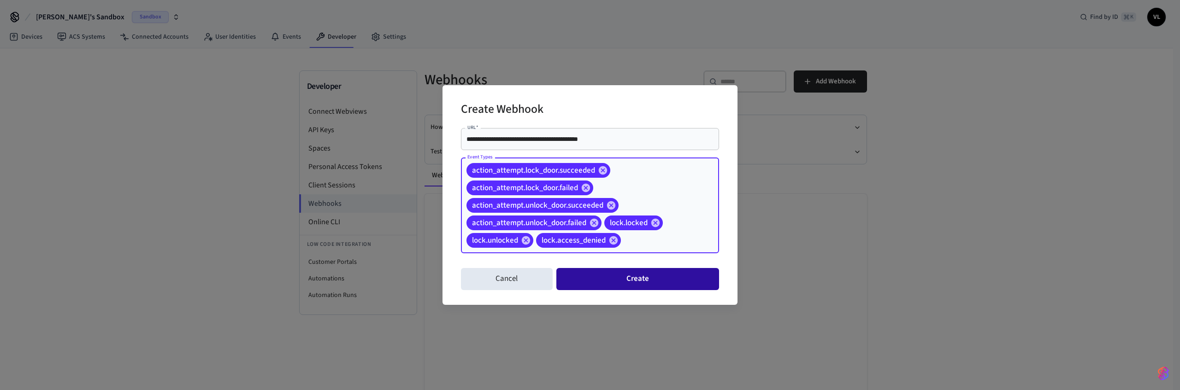
click at [619, 277] on button "Create" at bounding box center [637, 279] width 163 height 22
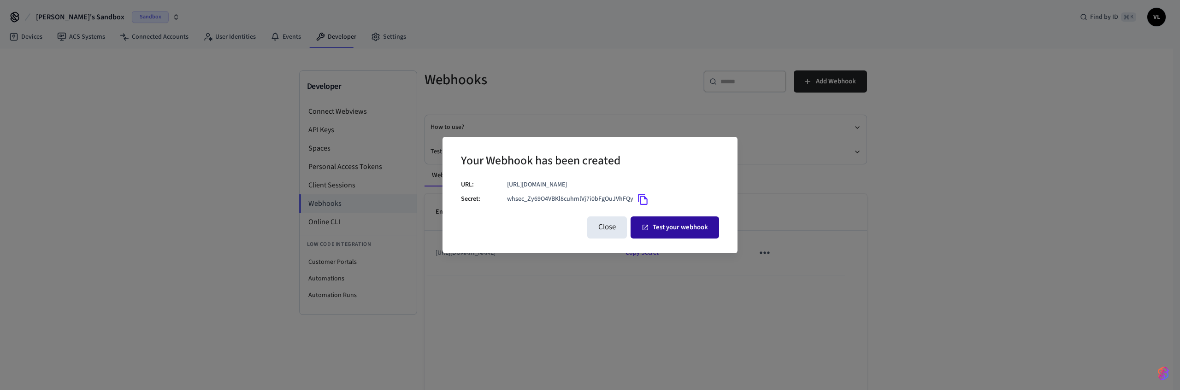
click at [651, 229] on button "Test your webhook" at bounding box center [674, 228] width 88 height 22
drag, startPoint x: 588, startPoint y: 56, endPoint x: 326, endPoint y: 47, distance: 261.9
click at [587, 55] on div "Your Webhook has been created URL: [URL][DOMAIN_NAME] Secret: whsec_Zy69O4VBKl8…" at bounding box center [590, 195] width 1180 height 390
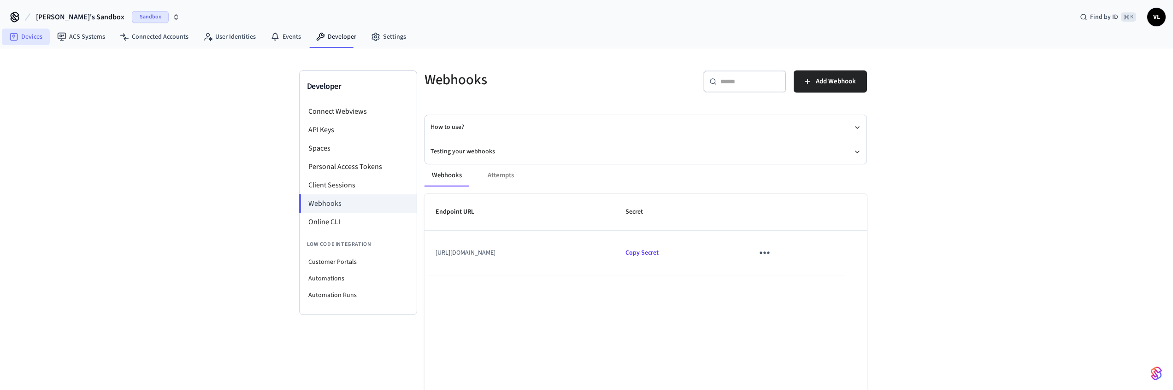
click at [35, 36] on link "Devices" at bounding box center [26, 37] width 48 height 17
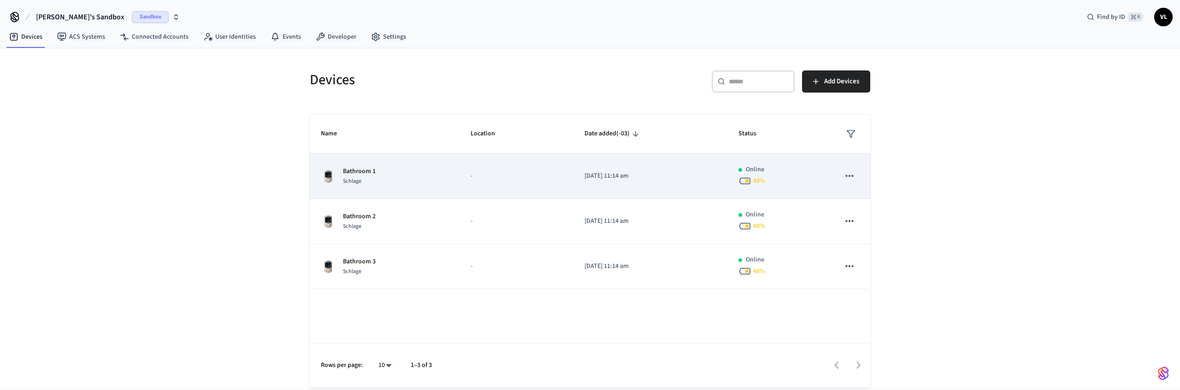
click at [441, 171] on div "Bathroom 1 Schlage" at bounding box center [385, 176] width 128 height 19
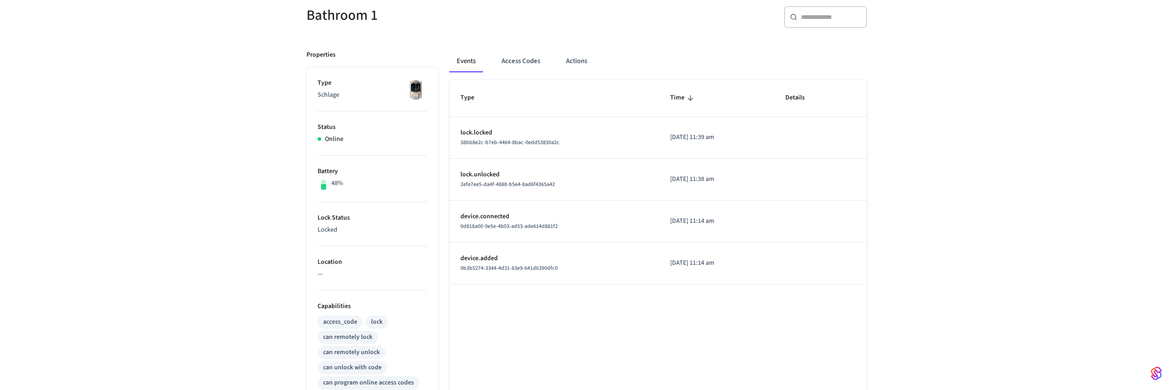
scroll to position [86, 0]
click at [536, 149] on td "lock.locked 38bb8e2c-b7eb-4464-8bac-0edd53830a2c" at bounding box center [554, 136] width 210 height 42
click at [524, 62] on button "Access Codes" at bounding box center [520, 59] width 53 height 22
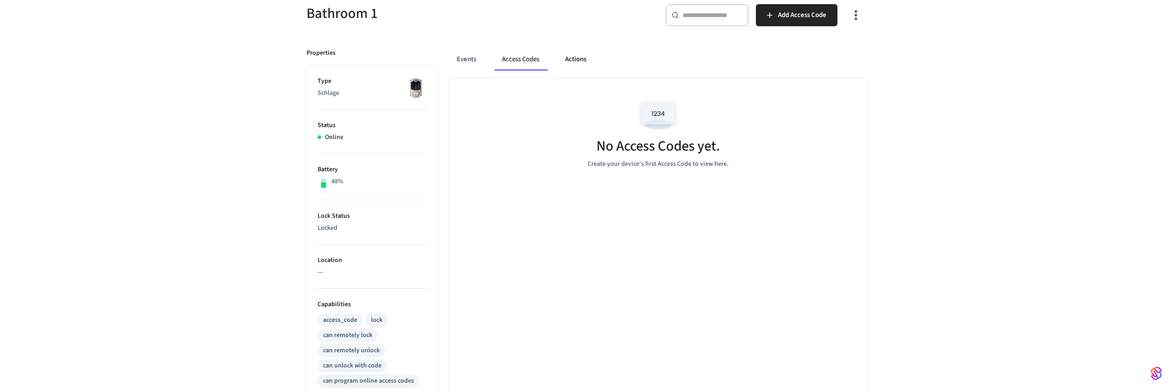
click at [589, 58] on button "Actions" at bounding box center [576, 59] width 36 height 22
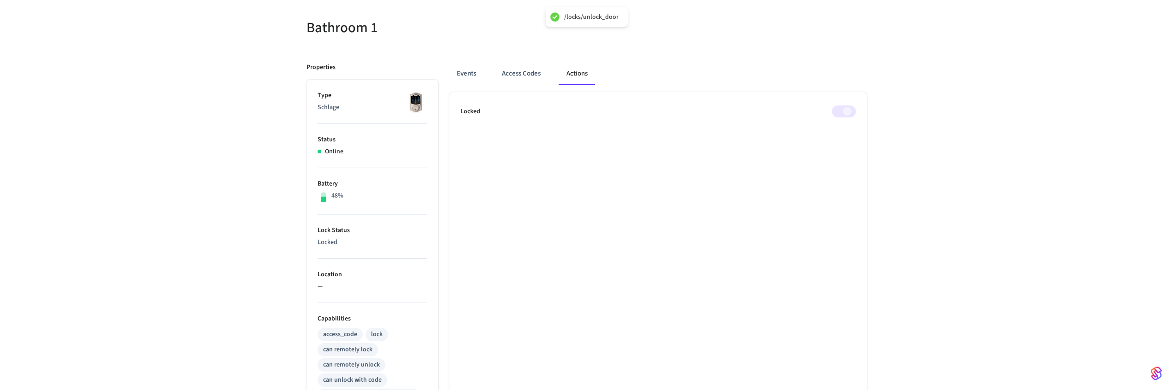
scroll to position [71, 0]
click at [704, 136] on ul "Locked" at bounding box center [658, 352] width 418 height 519
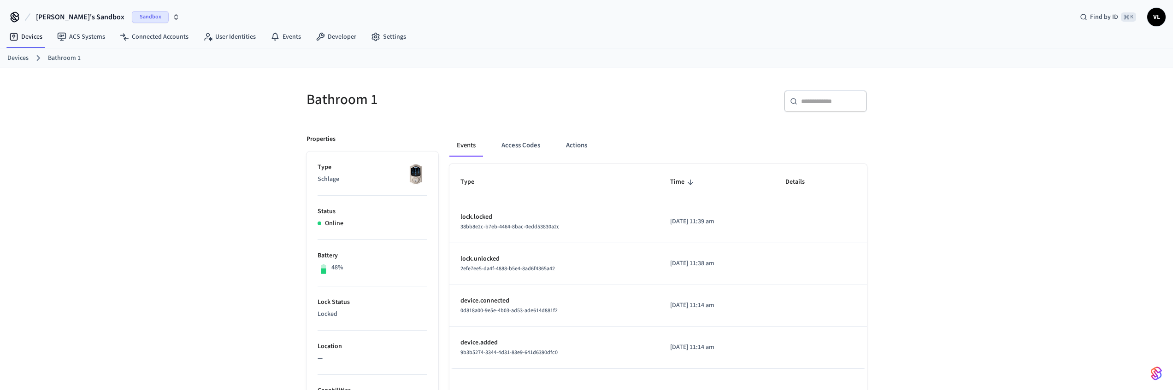
click at [565, 135] on button "Actions" at bounding box center [577, 146] width 36 height 22
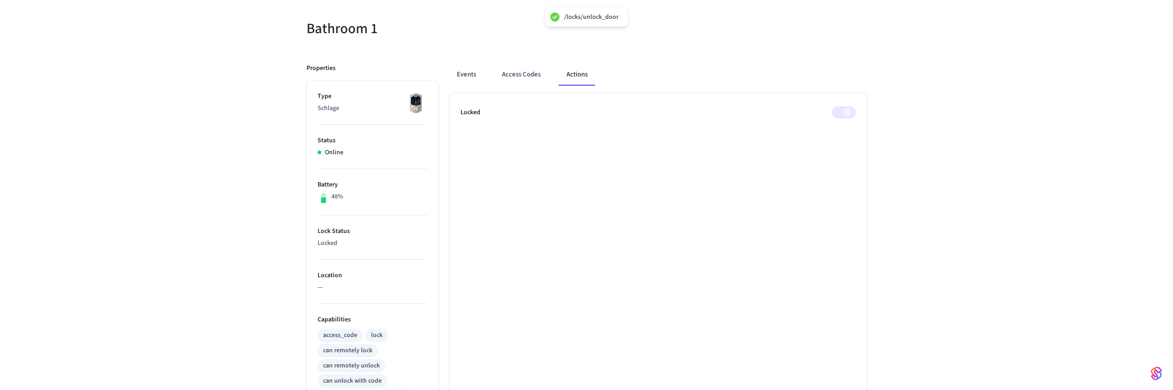
click at [665, 135] on ul "Locked" at bounding box center [658, 352] width 418 height 519
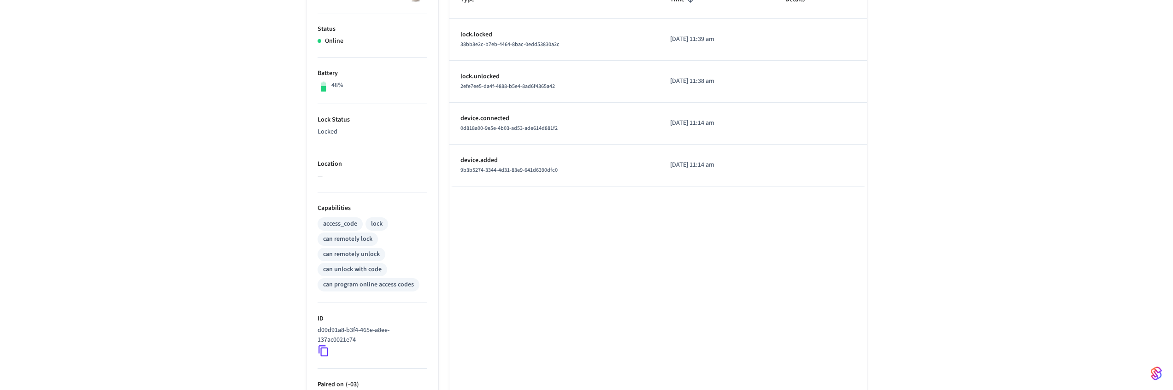
scroll to position [182, 0]
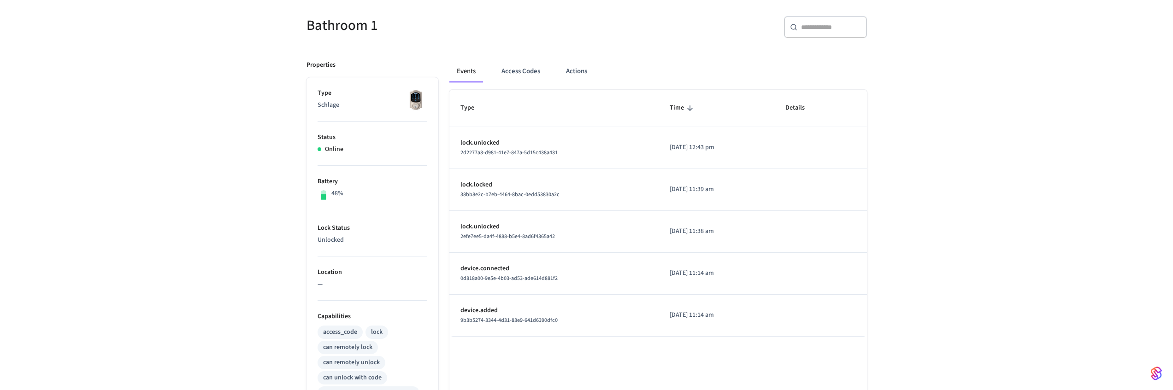
scroll to position [83, 0]
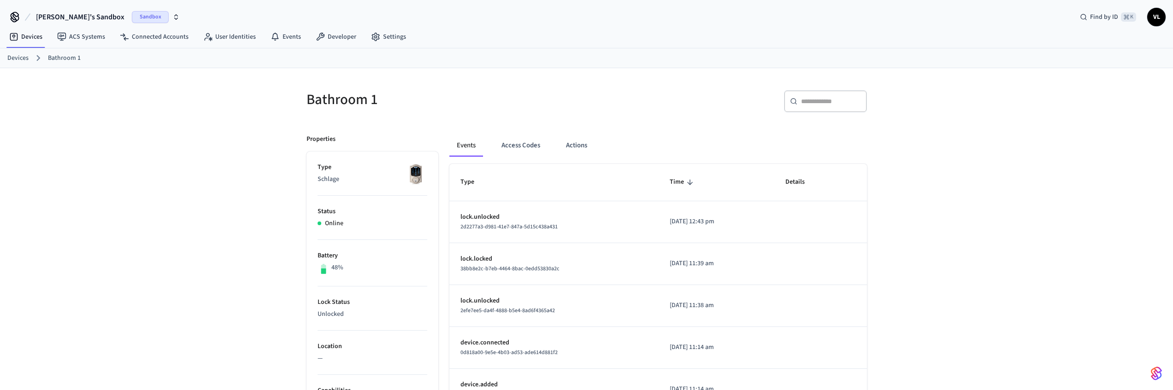
scroll to position [83, 0]
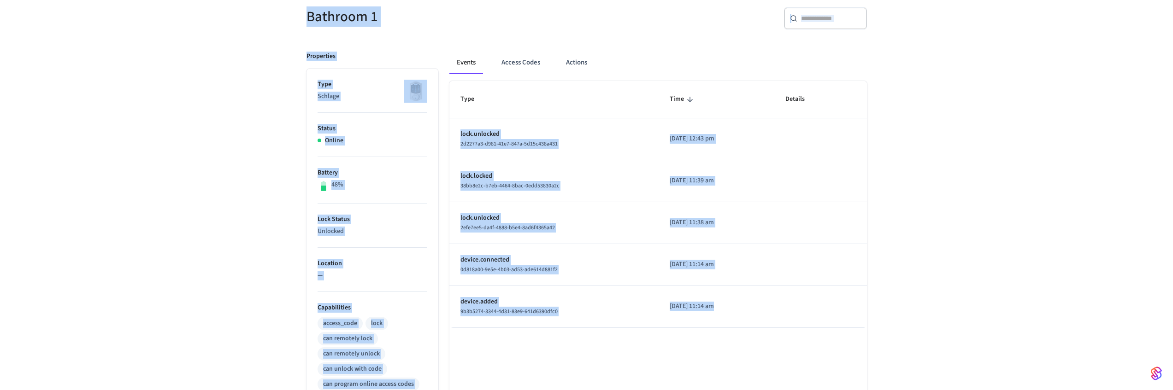
drag, startPoint x: 299, startPoint y: 14, endPoint x: 814, endPoint y: 309, distance: 594.1
click at [814, 309] on div "Bathroom 1 ​ ​ Properties Type Schlage Status Online Battery 48% Lock Status Un…" at bounding box center [586, 298] width 575 height 604
click at [814, 308] on td "sticky table" at bounding box center [820, 307] width 93 height 42
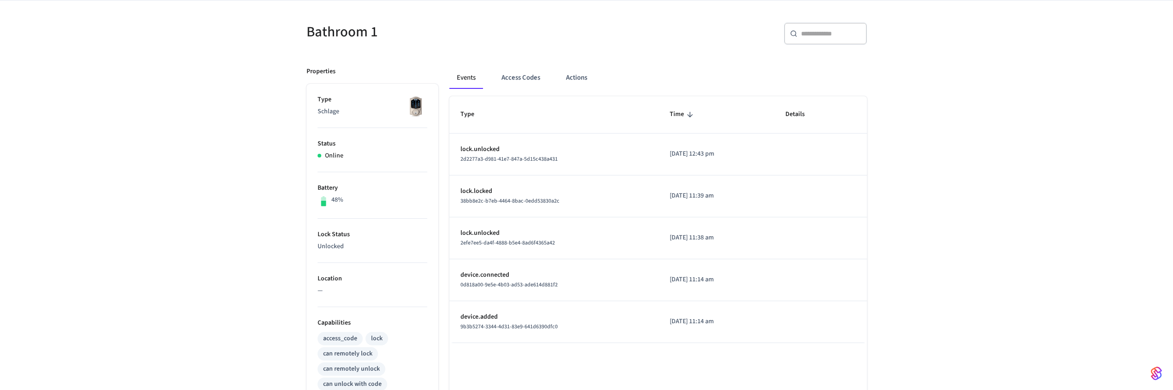
scroll to position [0, 0]
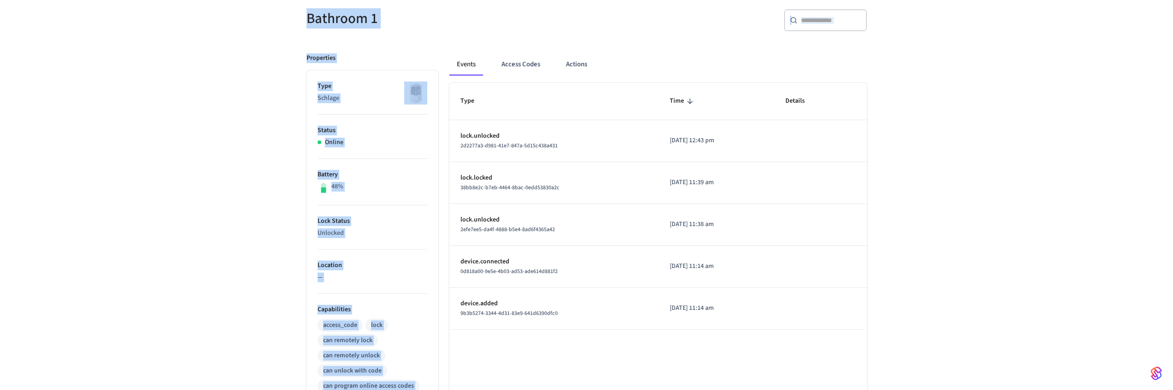
drag, startPoint x: 270, startPoint y: 94, endPoint x: 905, endPoint y: 315, distance: 672.9
click at [905, 315] on div "Bathroom 1 ​ ​ Properties Type Schlage Status Online Battery 48% Lock Status Un…" at bounding box center [586, 294] width 1173 height 615
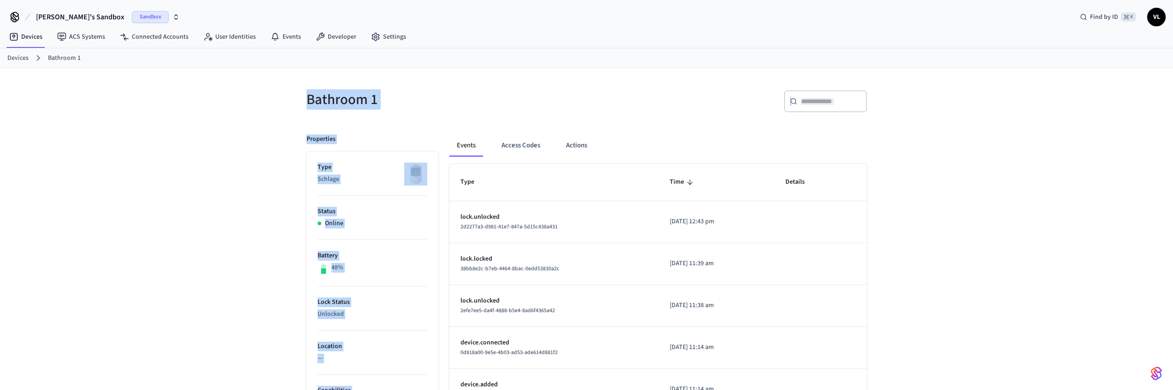
drag, startPoint x: 909, startPoint y: 318, endPoint x: 298, endPoint y: 101, distance: 648.9
click at [295, 100] on div "Bathroom 1 ​ ​ Properties Type Schlage Status Online Battery 48% Lock Status Un…" at bounding box center [586, 375] width 1173 height 615
click at [298, 101] on div "Bathroom 1" at bounding box center [438, 99] width 286 height 41
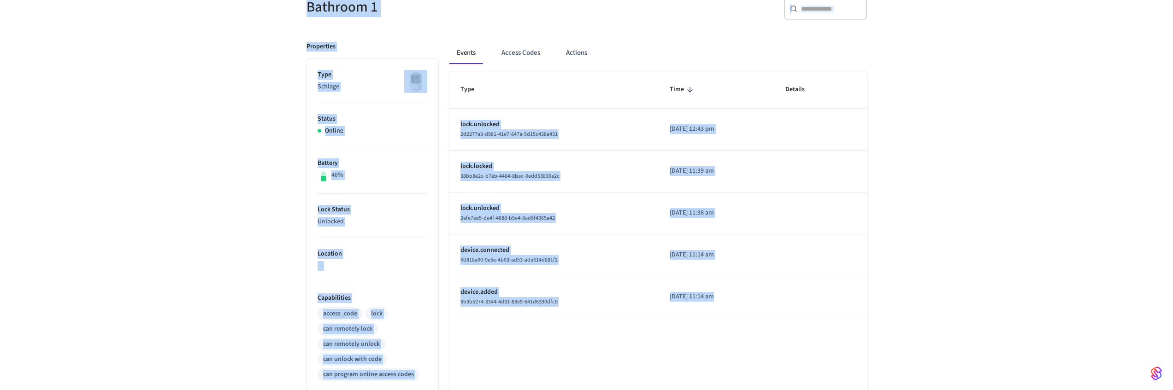
scroll to position [94, 0]
drag, startPoint x: 294, startPoint y: 94, endPoint x: 864, endPoint y: 306, distance: 607.5
click at [864, 306] on div "Bathroom 1 ​ ​ Properties Type Schlage Status Online Battery 48% Lock Status Un…" at bounding box center [587, 281] width 590 height 615
click at [864, 306] on td "sticky table" at bounding box center [820, 296] width 93 height 42
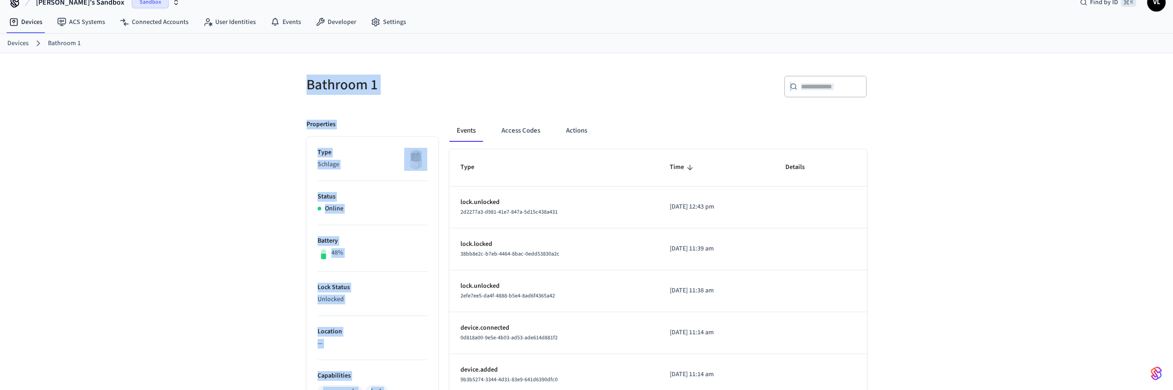
scroll to position [0, 0]
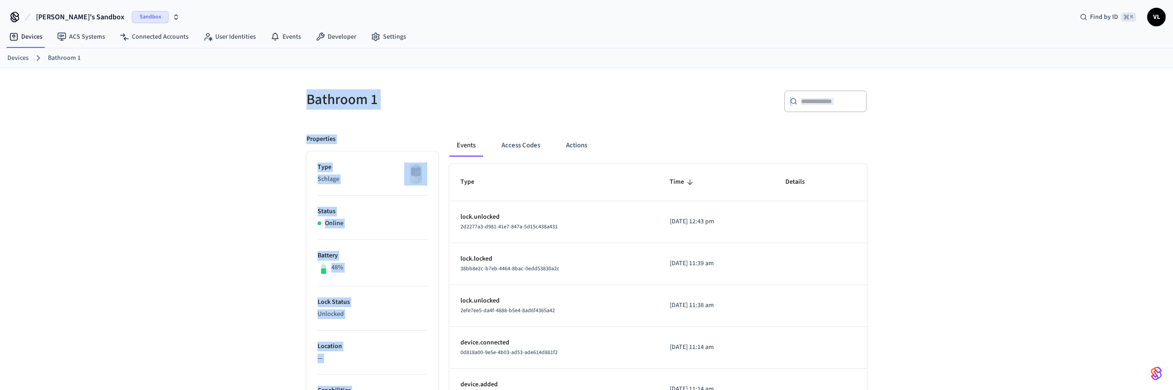
drag, startPoint x: 876, startPoint y: 307, endPoint x: 268, endPoint y: 81, distance: 648.0
click at [258, 74] on div "Bathroom 1 ​ ​ Properties Type Schlage Status Online Battery 48% Lock Status Un…" at bounding box center [586, 375] width 1173 height 615
click at [268, 81] on div "Bathroom 1 ​ ​ Properties Type Schlage Status Online Battery 48% Lock Status Un…" at bounding box center [586, 375] width 1173 height 615
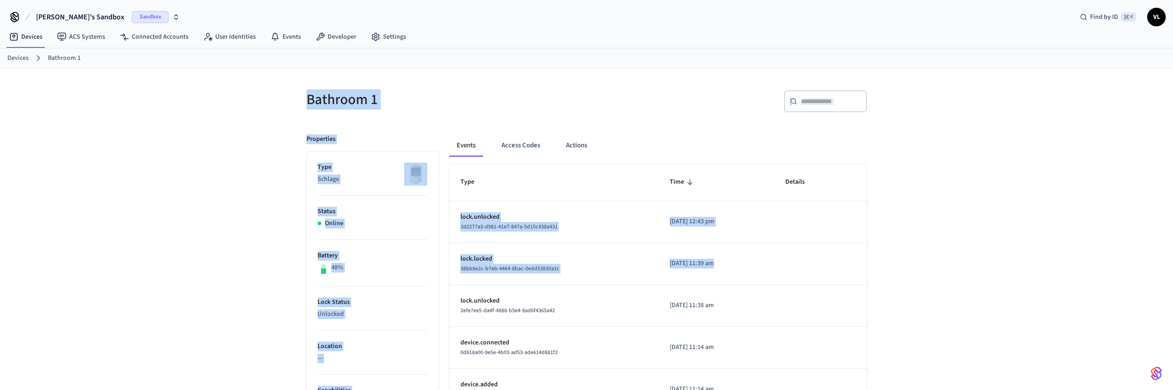
drag, startPoint x: 306, startPoint y: 100, endPoint x: 873, endPoint y: 274, distance: 593.6
click at [851, 269] on div "Bathroom 1 ​ ​ Properties Type Schlage Status Online Battery 48% Lock Status Un…" at bounding box center [587, 375] width 590 height 615
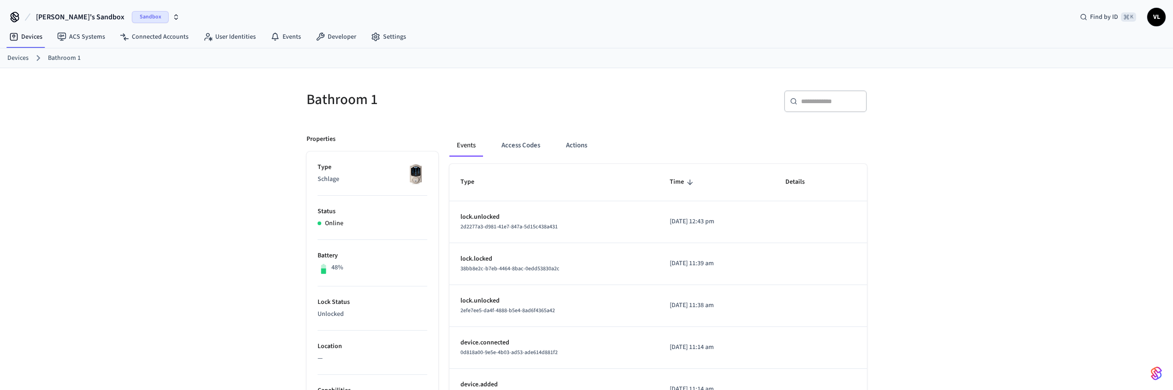
drag, startPoint x: 911, startPoint y: 285, endPoint x: 571, endPoint y: 181, distance: 355.6
click at [911, 284] on div "Bathroom 1 ​ ​ Properties Type Schlage Status Online Battery 48% Lock Status Un…" at bounding box center [586, 375] width 1173 height 615
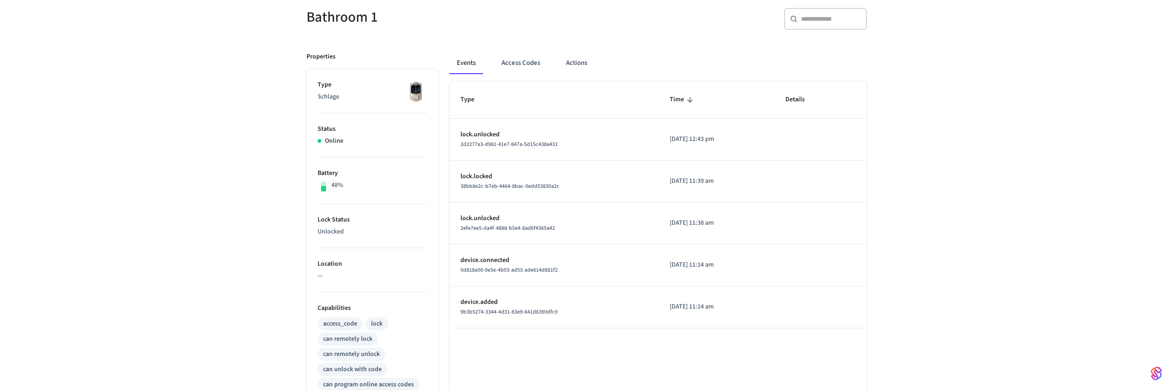
scroll to position [83, 0]
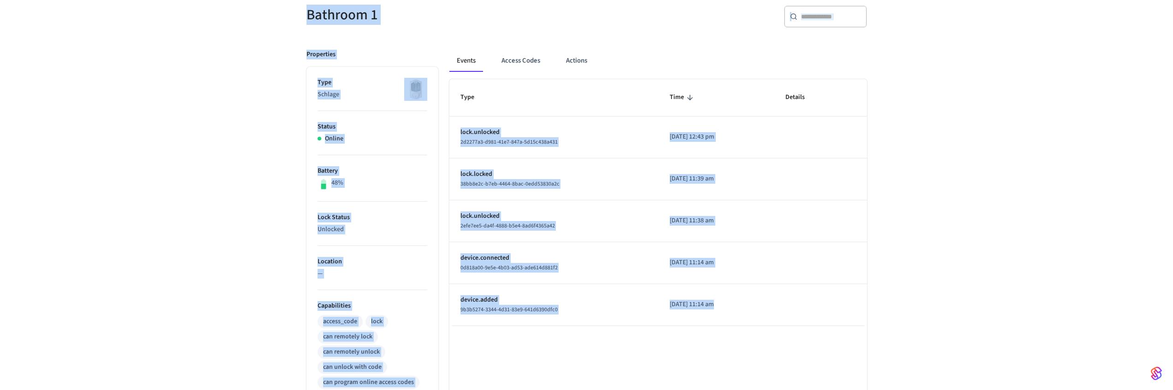
drag, startPoint x: 302, startPoint y: 16, endPoint x: 850, endPoint y: 327, distance: 629.7
click at [850, 327] on div "Bathroom 1 ​ ​ Properties Type Schlage Status Online Battery 48% Lock Status Un…" at bounding box center [586, 296] width 575 height 604
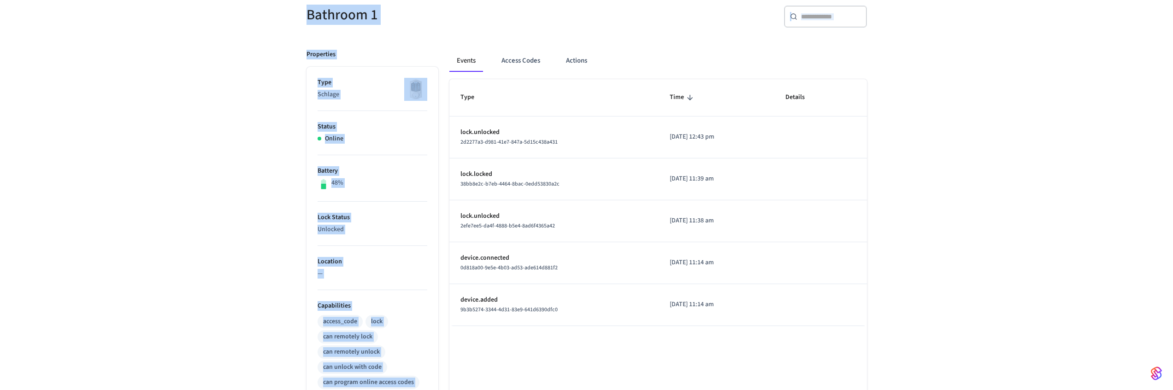
click at [850, 327] on div "Type Time Details lock.unlocked 2d2277a3-d981-41e7-847a-5d15c438a431 2025/09/17…" at bounding box center [658, 338] width 418 height 519
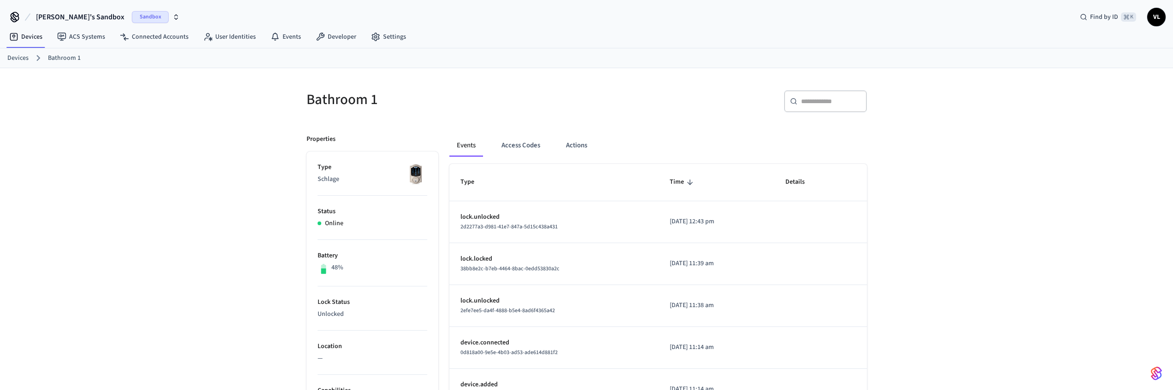
scroll to position [12, 0]
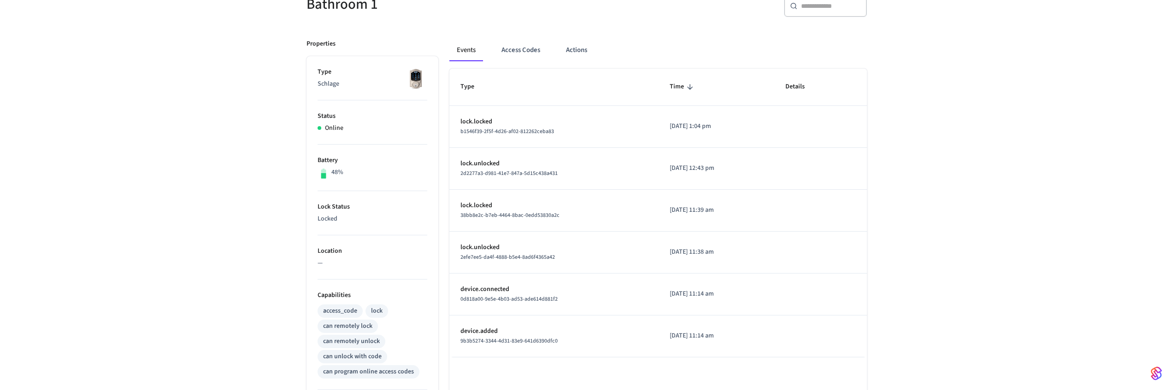
scroll to position [96, 0]
